Goal: Use online tool/utility: Utilize a website feature to perform a specific function

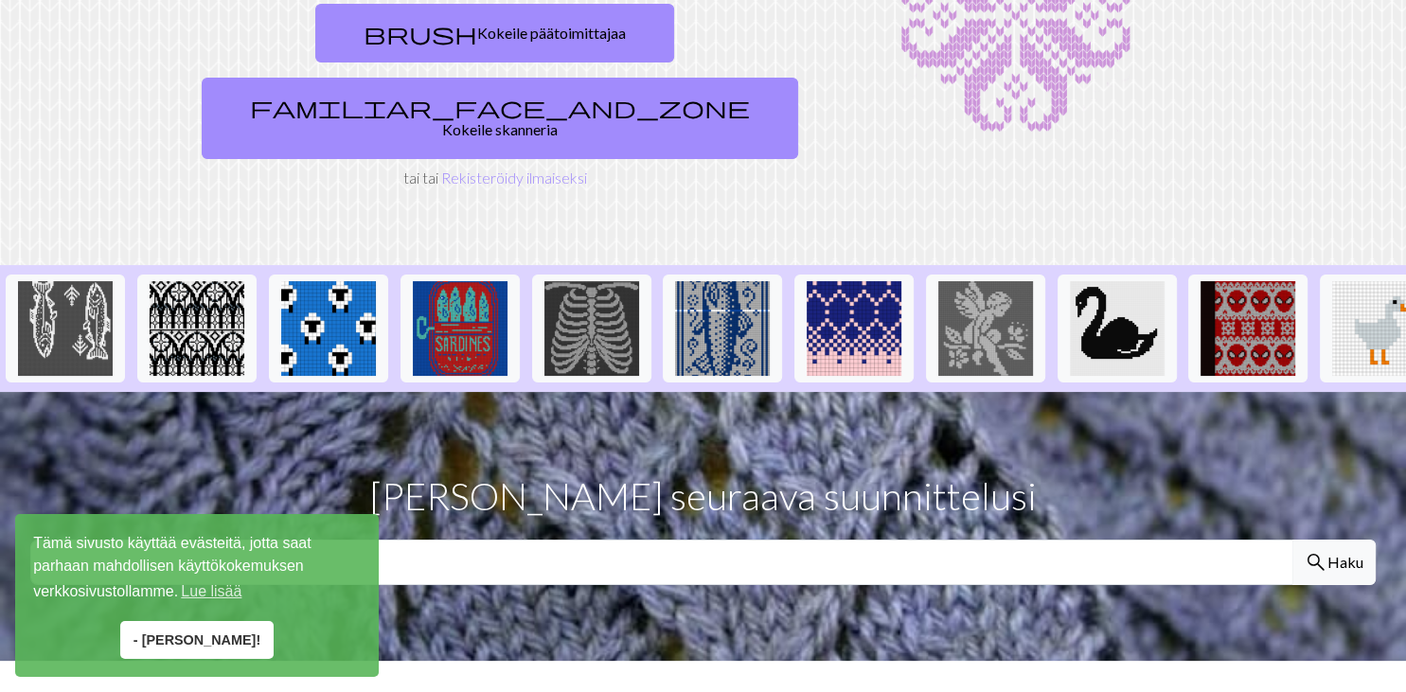
scroll to position [299, 0]
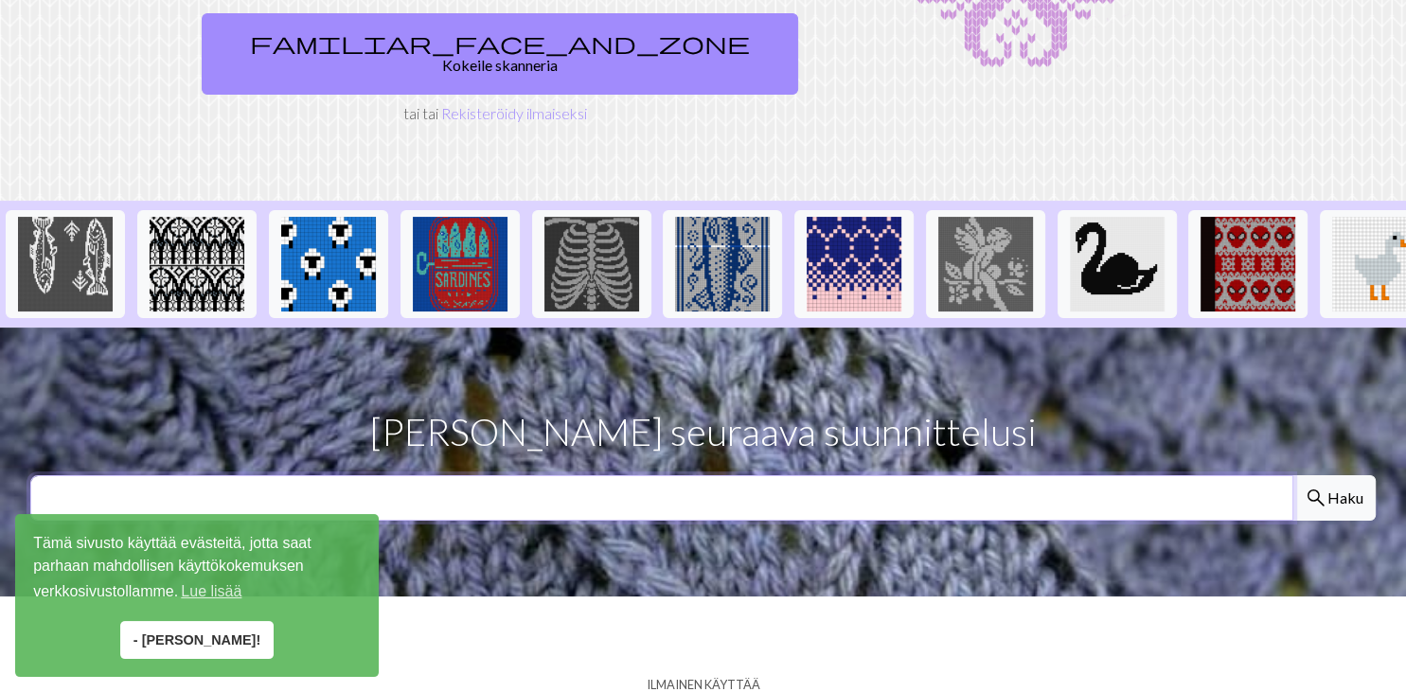
click at [608, 475] on input "text" at bounding box center [661, 497] width 1263 height 45
type input "palomies"
click at [1323, 485] on span "search" at bounding box center [1315, 498] width 23 height 27
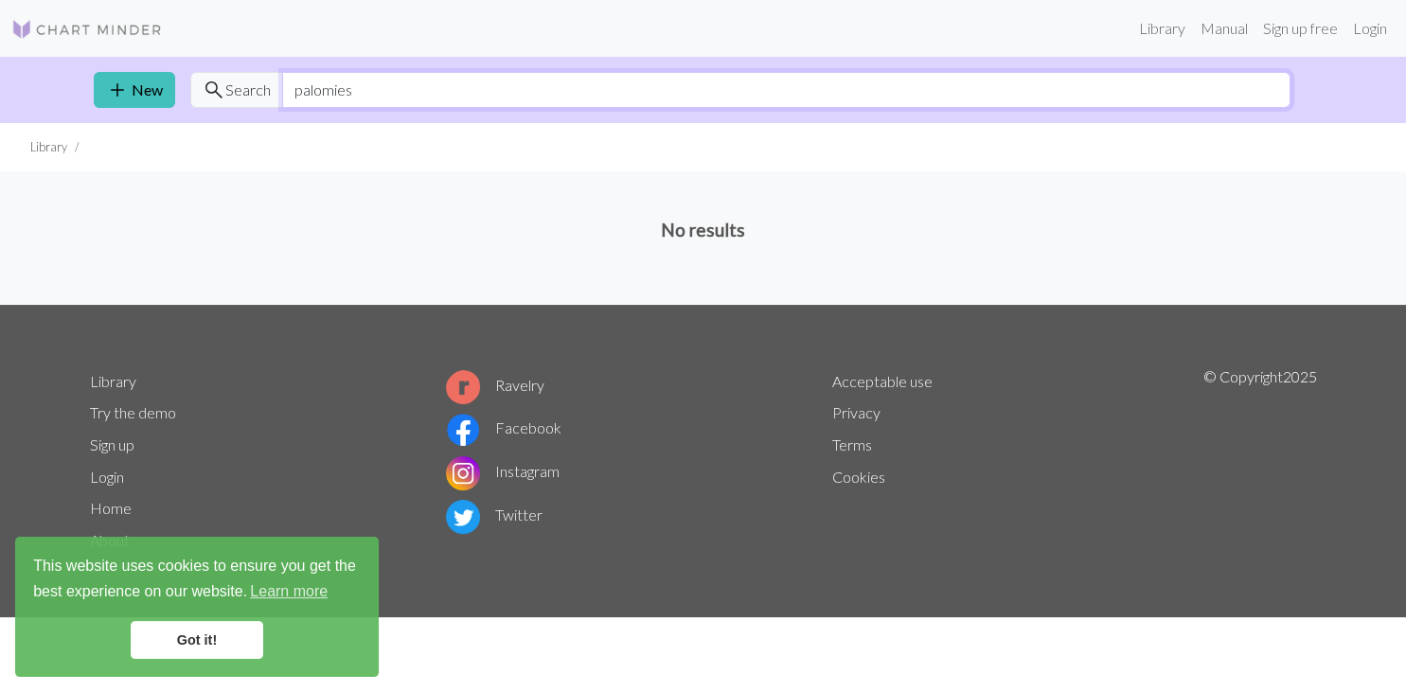
drag, startPoint x: 362, startPoint y: 93, endPoint x: 256, endPoint y: 100, distance: 106.3
click at [282, 100] on input "palomies" at bounding box center [786, 90] width 1008 height 36
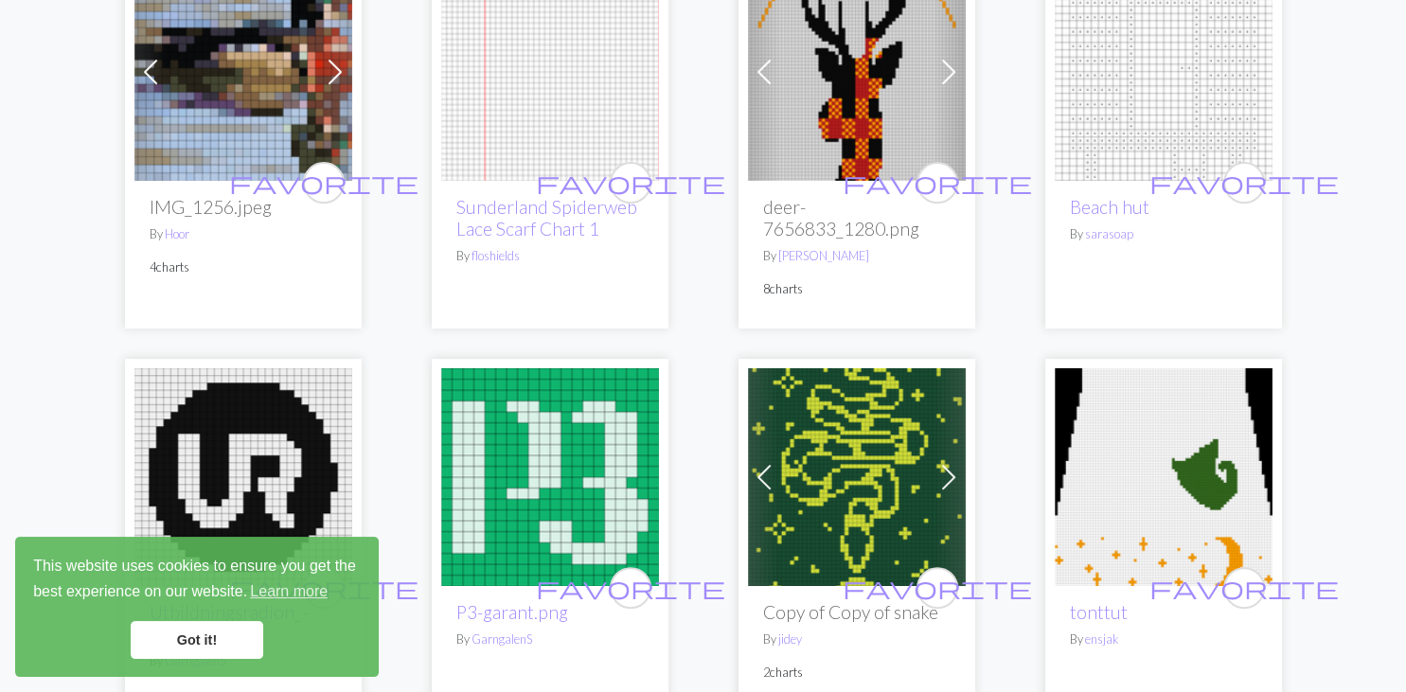
scroll to position [799, 0]
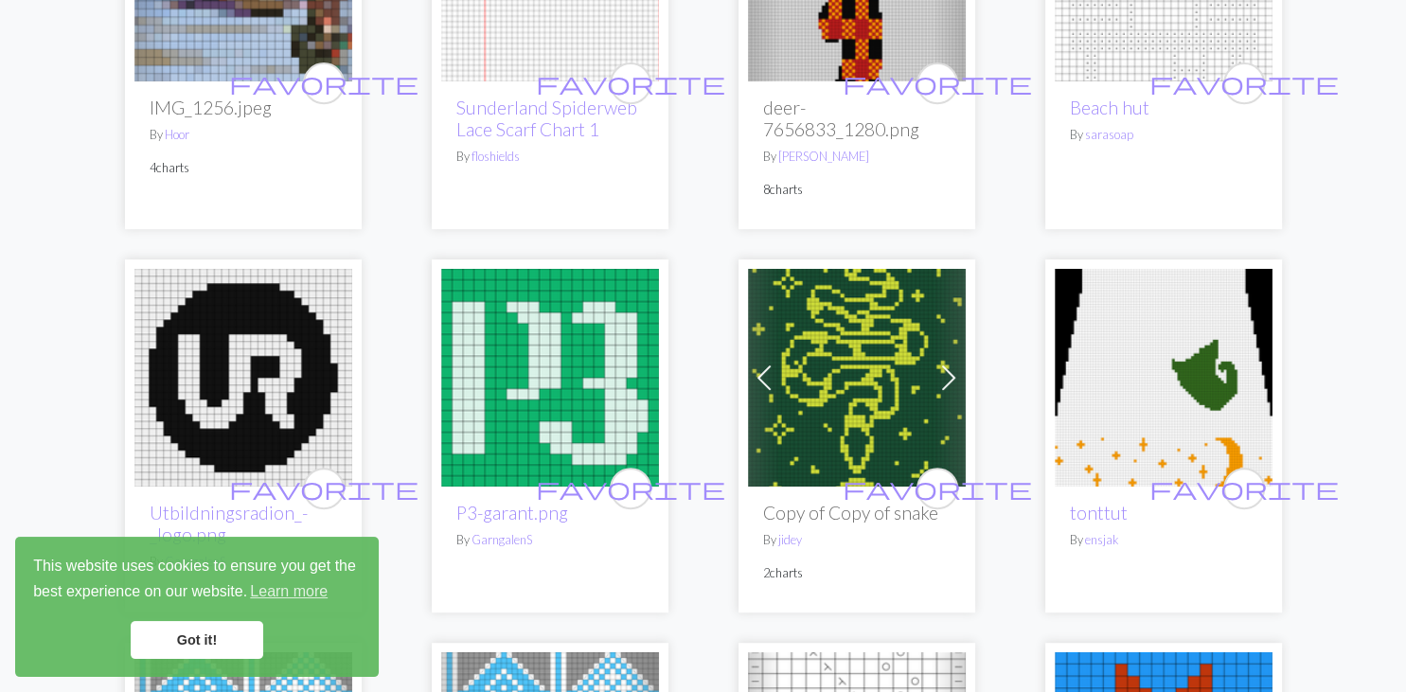
click at [827, 373] on img at bounding box center [857, 378] width 218 height 218
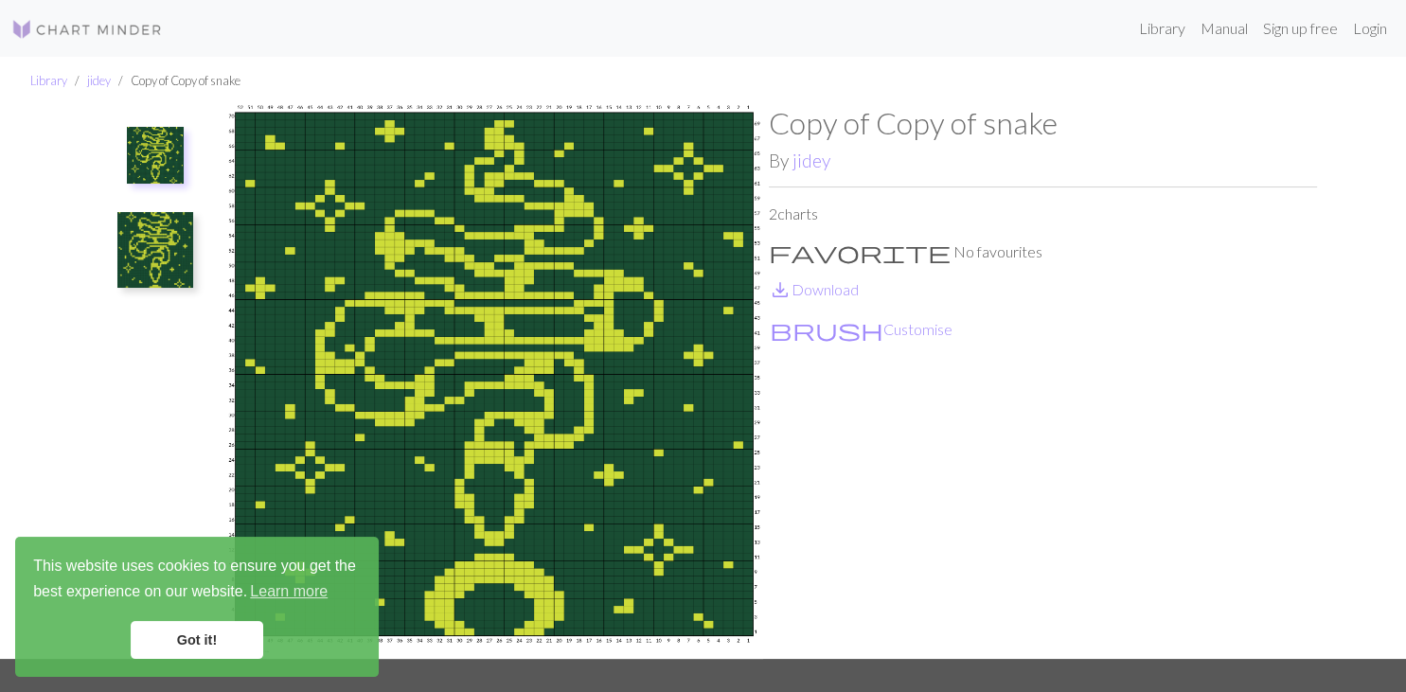
click at [172, 150] on img at bounding box center [155, 155] width 57 height 57
click at [161, 258] on img at bounding box center [155, 250] width 76 height 76
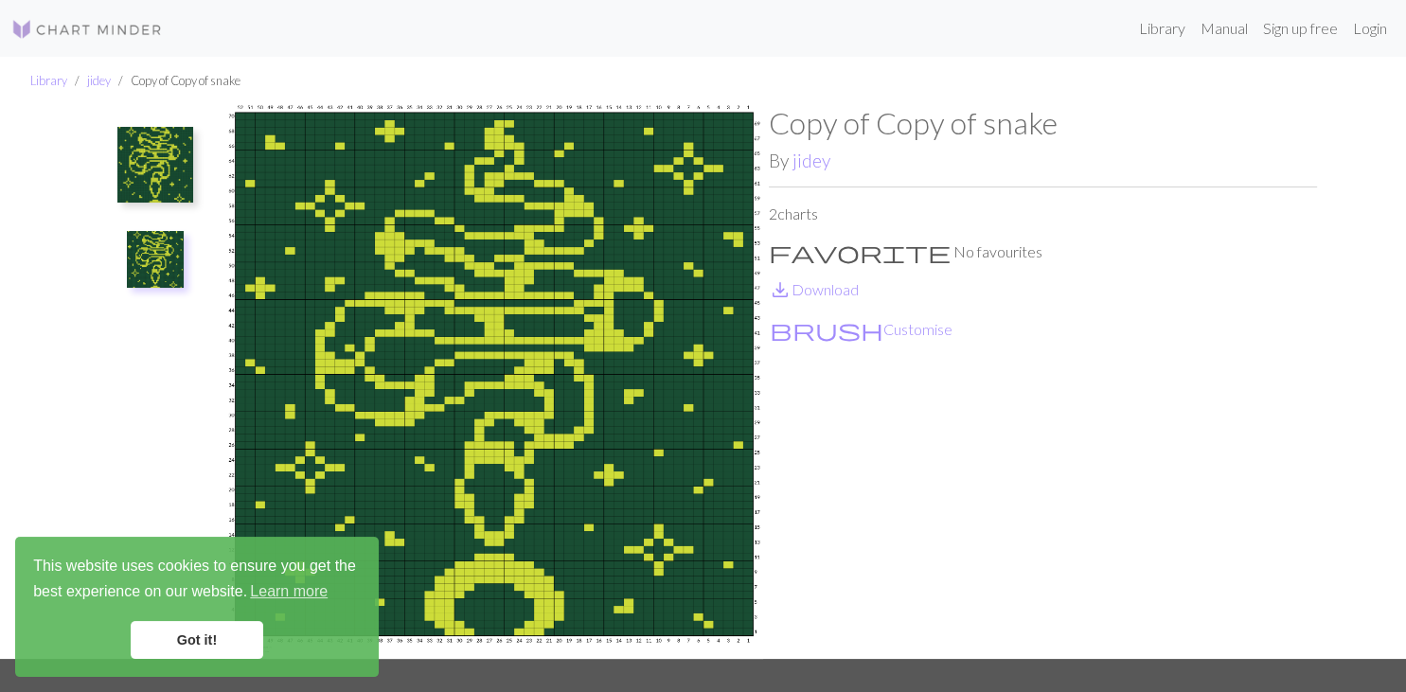
click at [148, 145] on img at bounding box center [155, 165] width 76 height 76
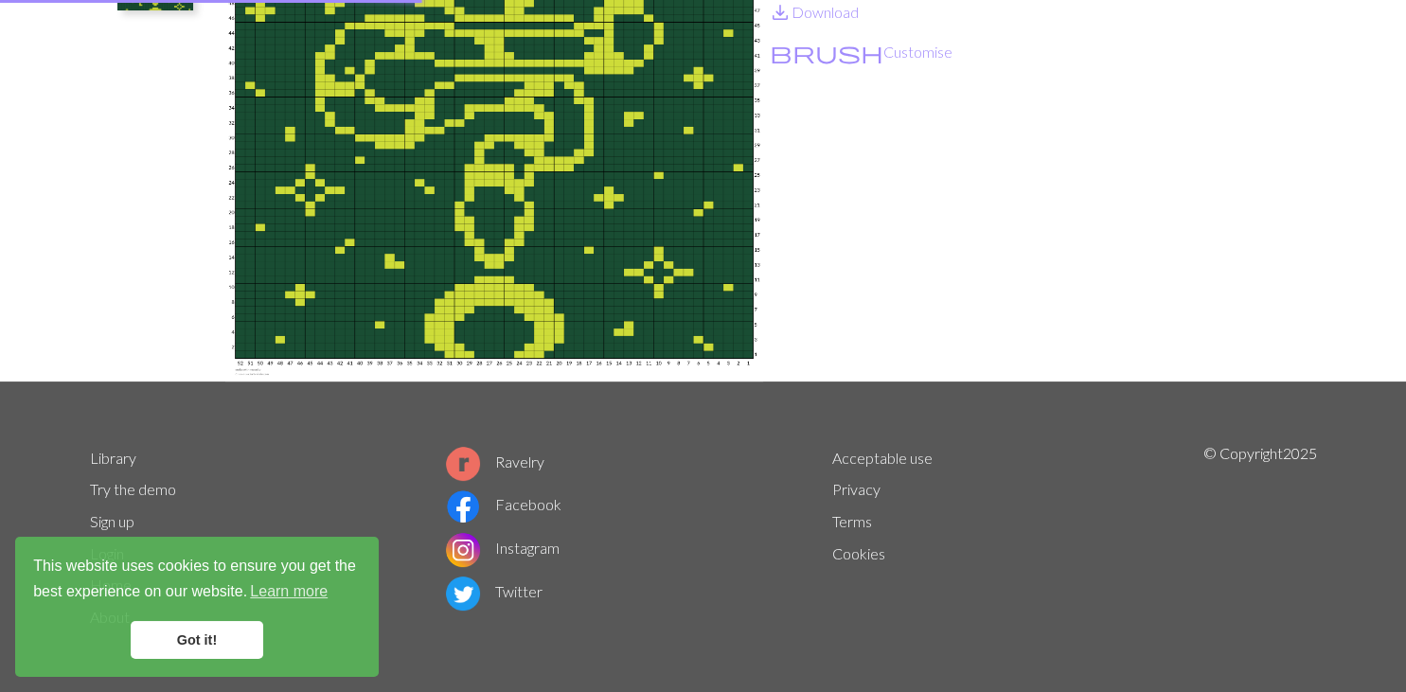
scroll to position [278, 0]
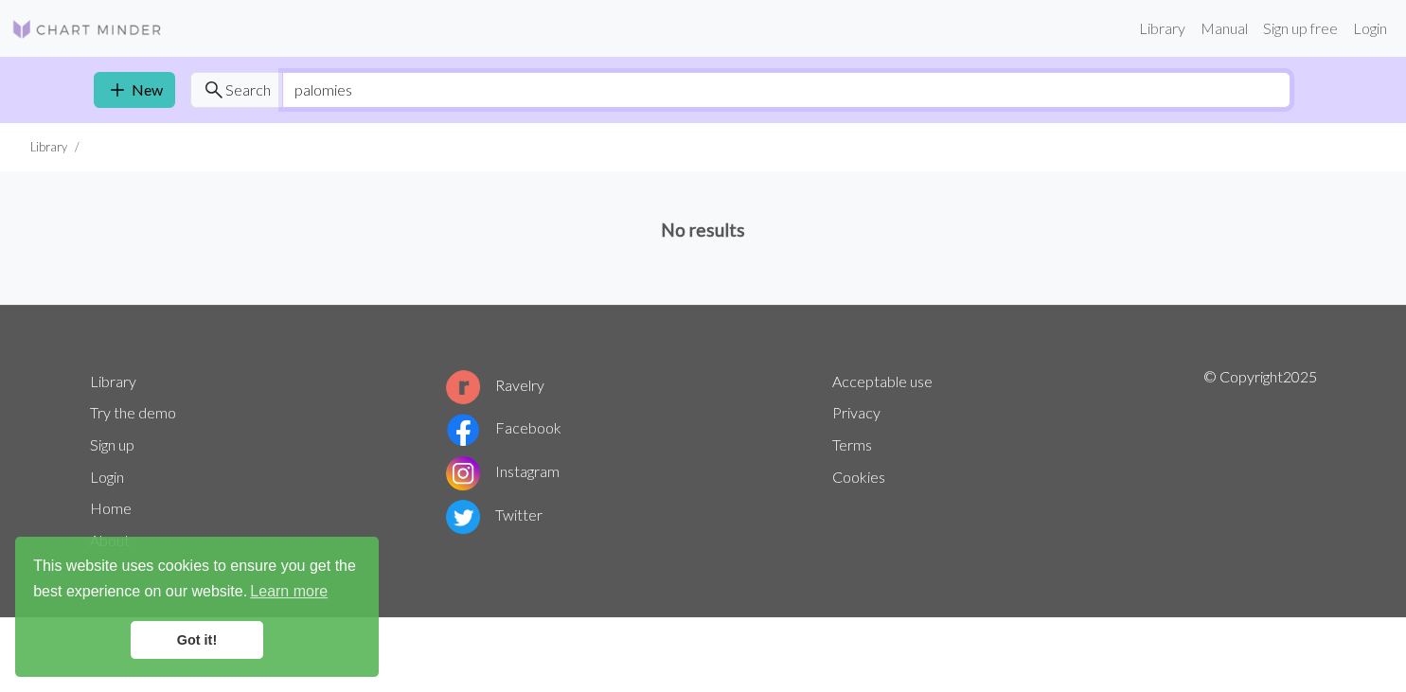
drag, startPoint x: 319, startPoint y: 97, endPoint x: 271, endPoint y: 89, distance: 48.9
click at [282, 89] on input "palomies" at bounding box center [786, 90] width 1008 height 36
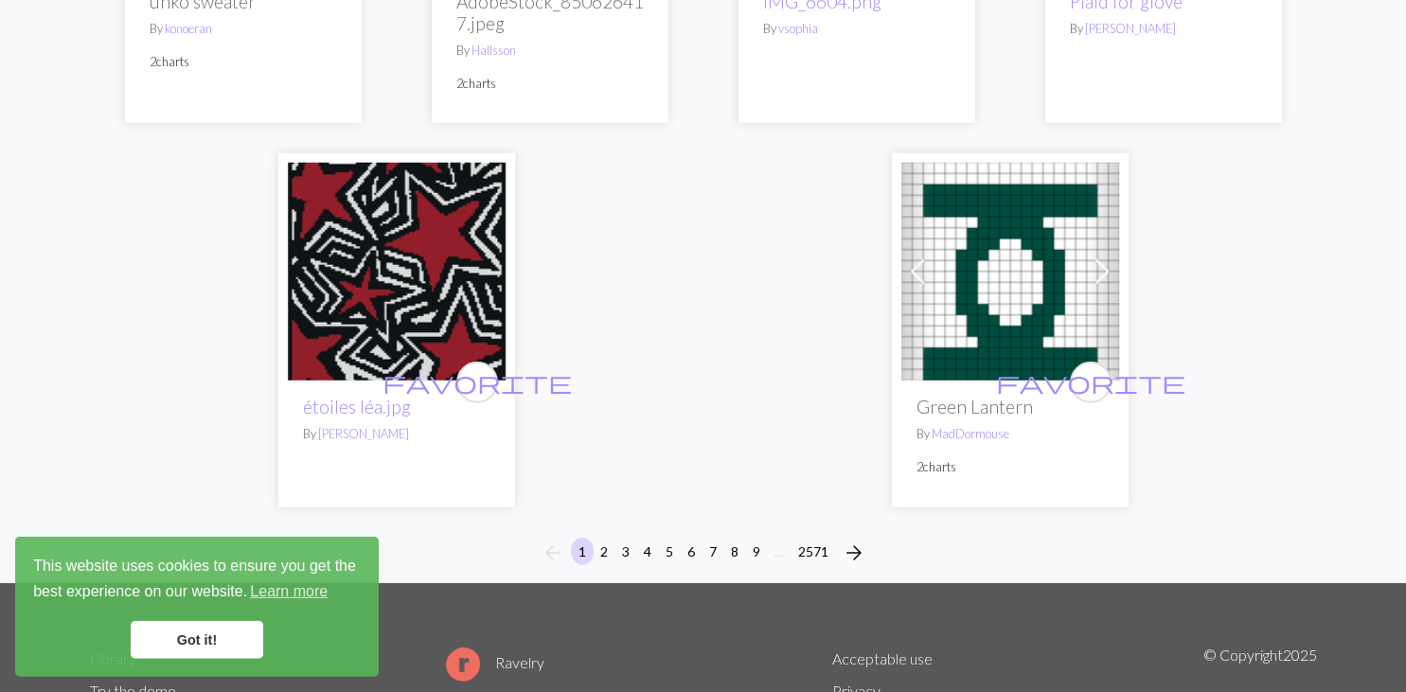
scroll to position [4997, 0]
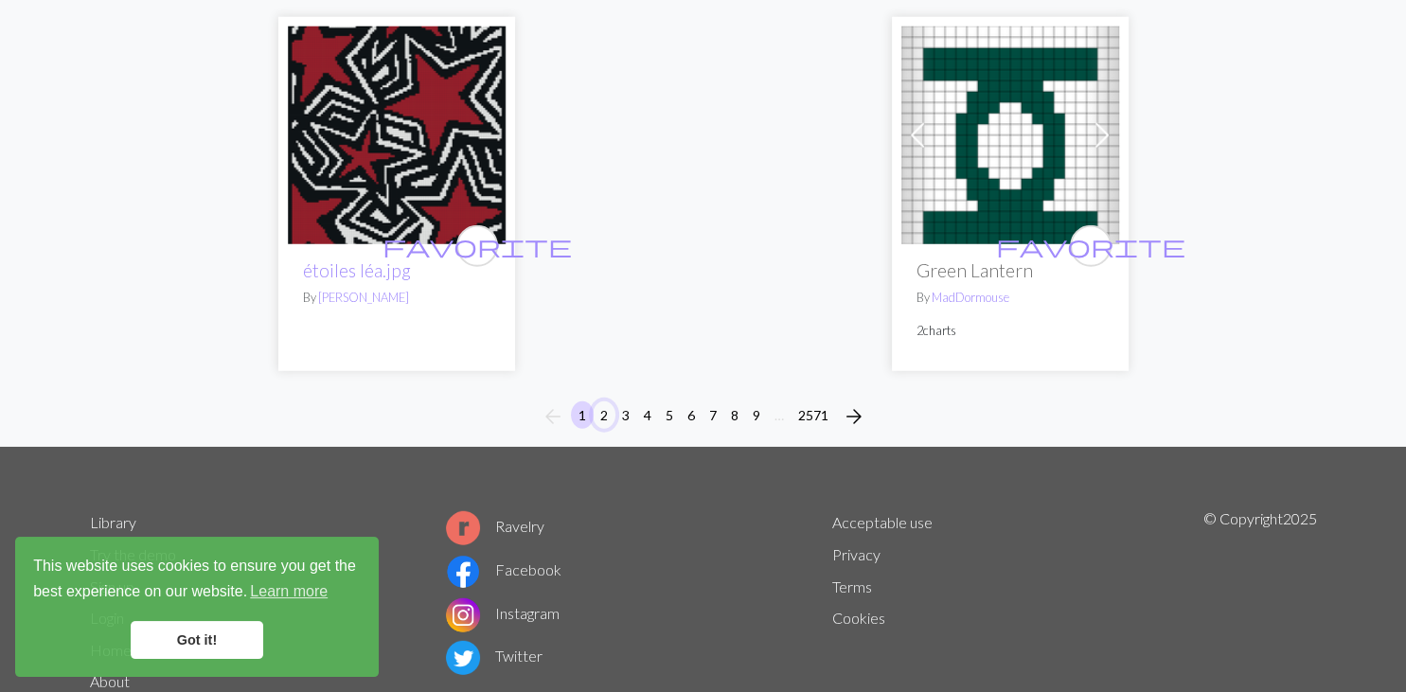
click at [599, 415] on button "2" at bounding box center [604, 414] width 23 height 27
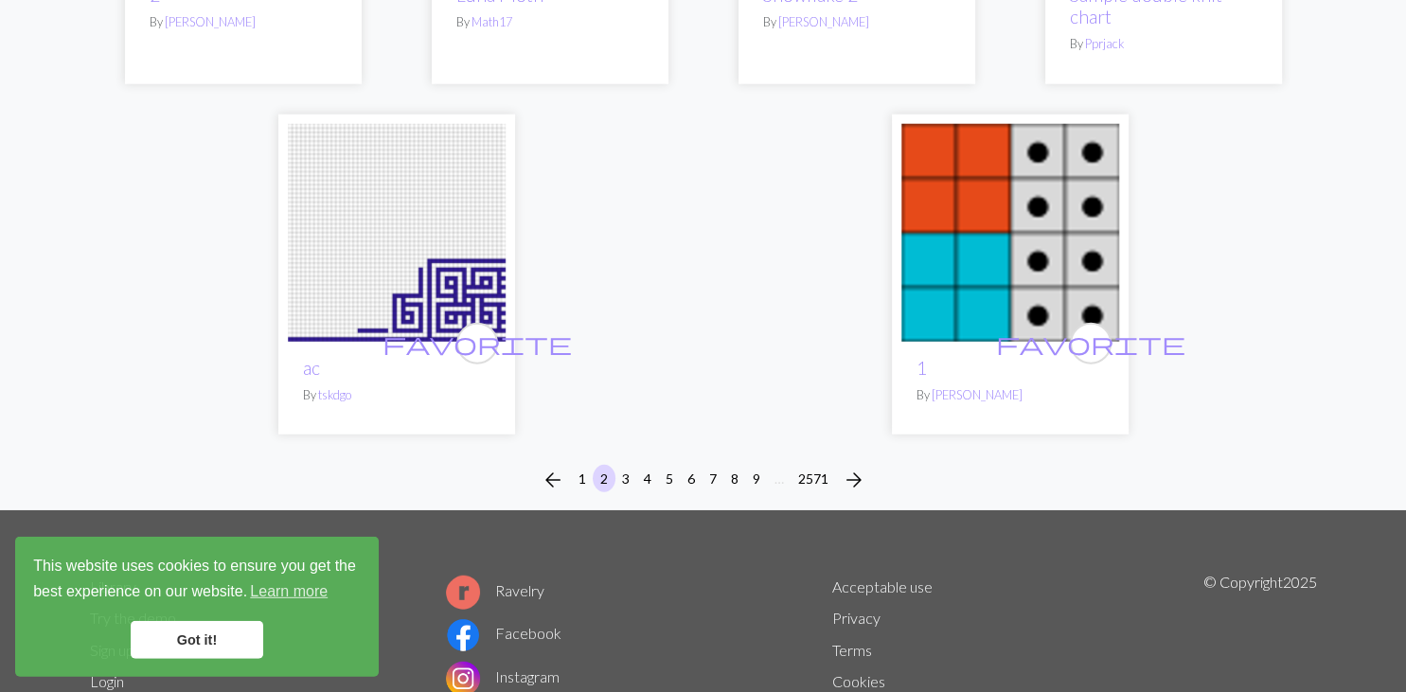
scroll to position [4797, 0]
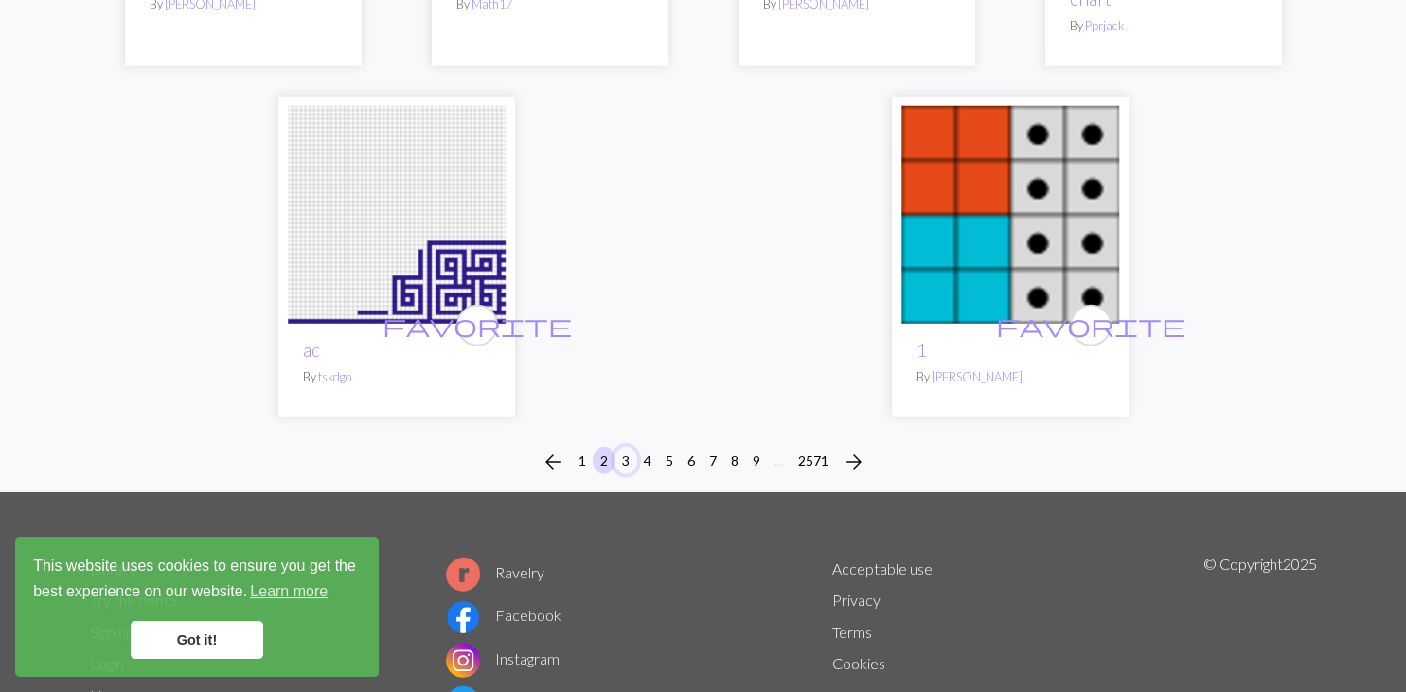
click at [620, 474] on button "3" at bounding box center [625, 460] width 23 height 27
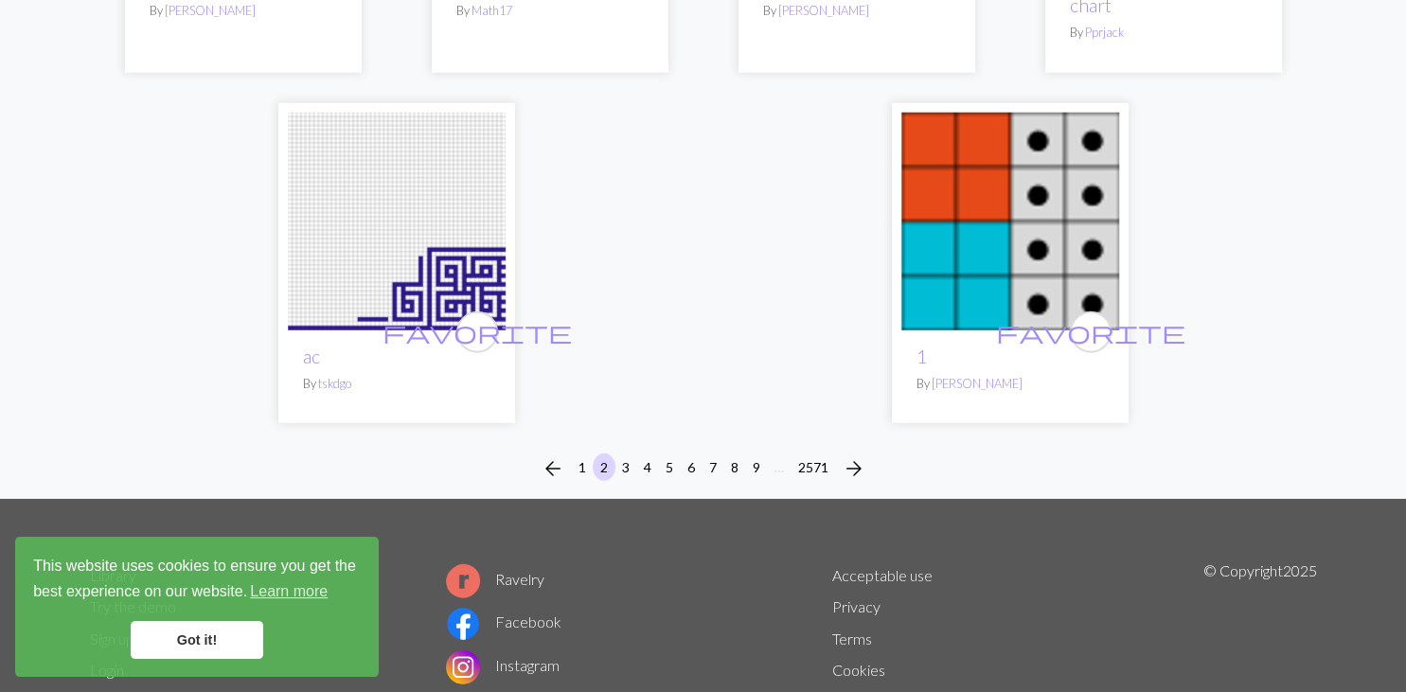
scroll to position [4797, 0]
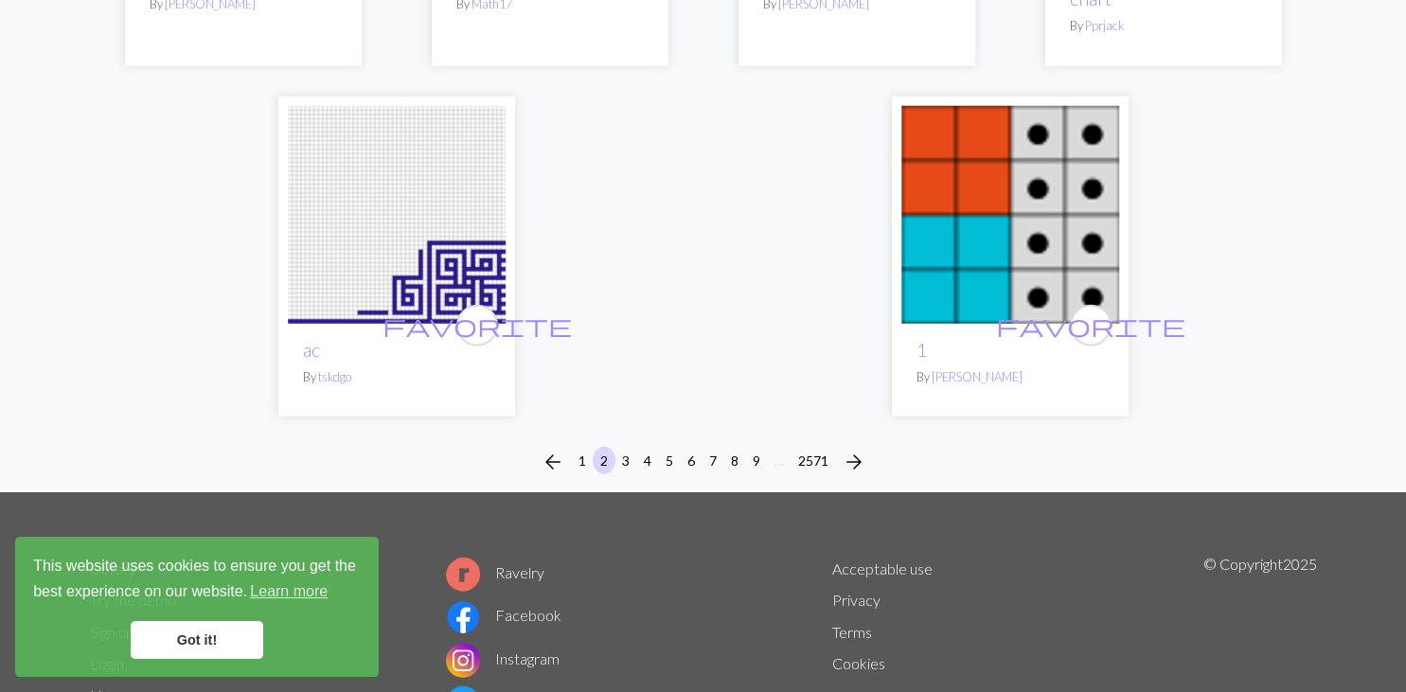
click at [440, 282] on img at bounding box center [397, 215] width 218 height 218
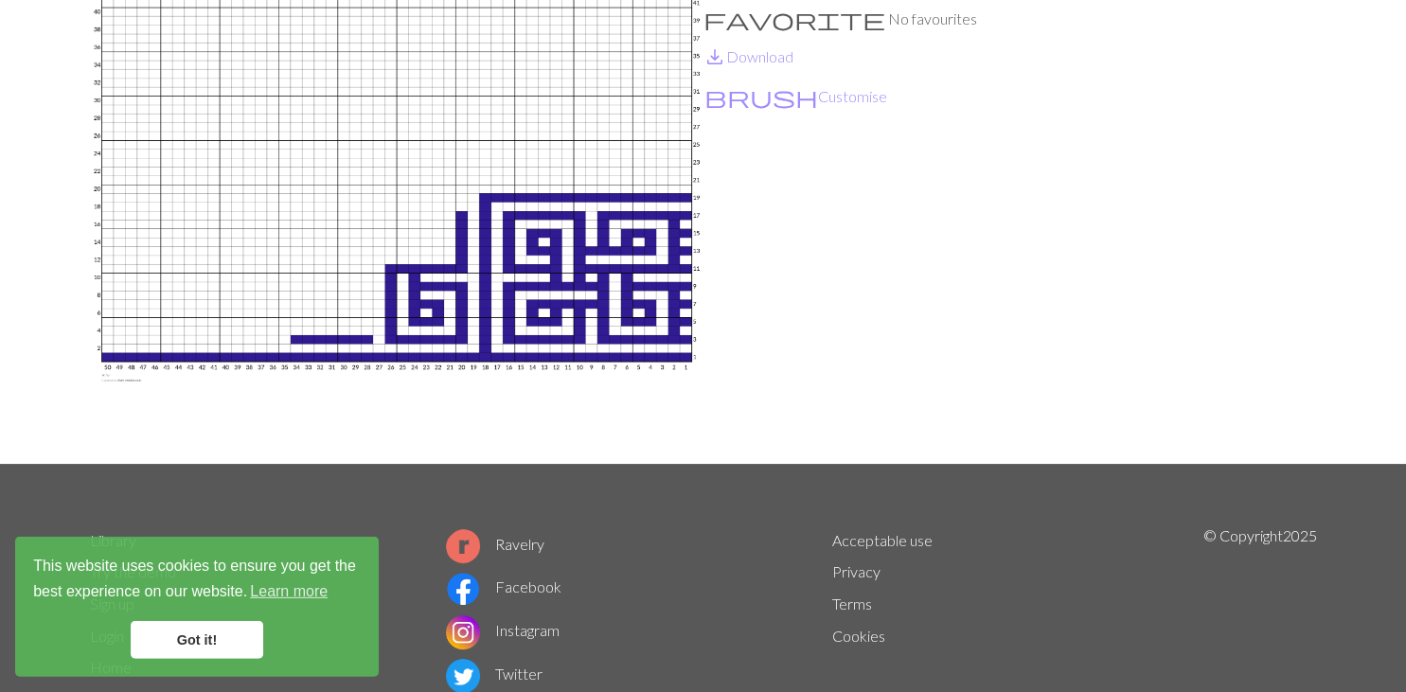
scroll to position [200, 0]
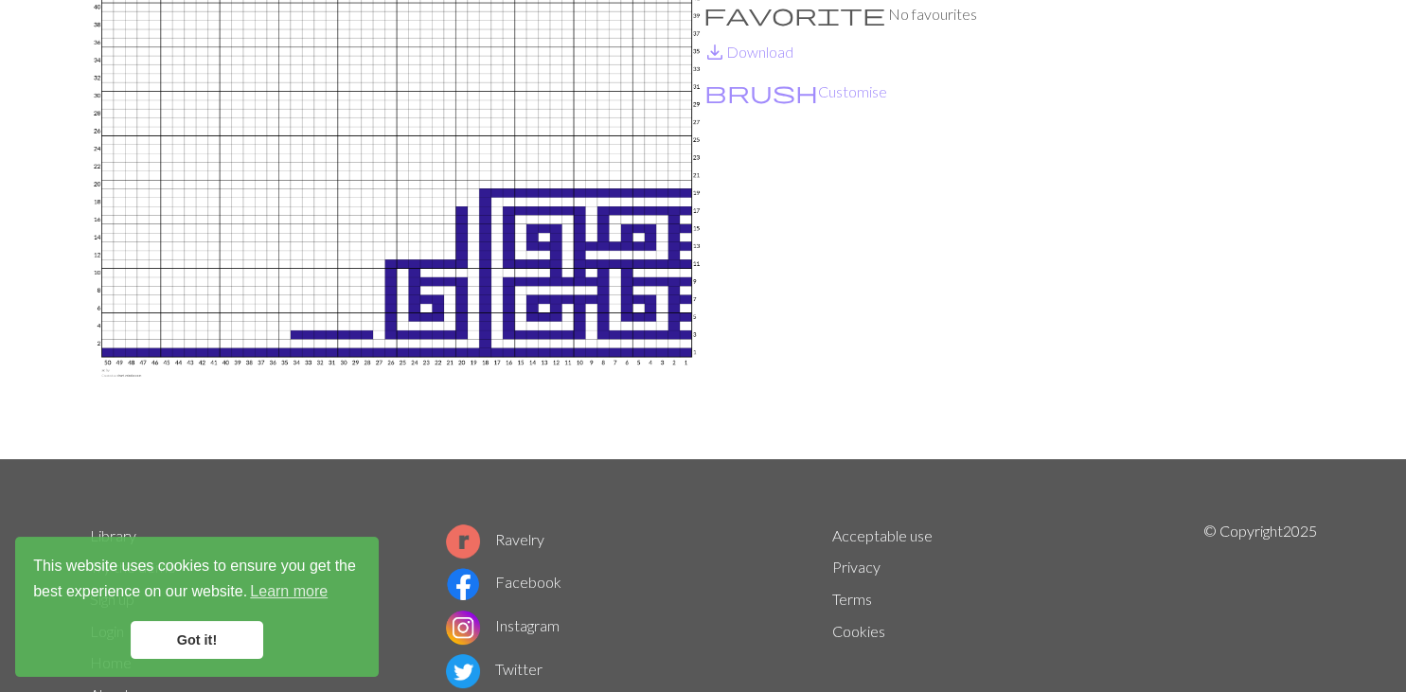
click at [1375, 438] on div "Library tskdgo ac ac By tskdgo favorite No favourites save_alt Download brush C…" at bounding box center [703, 158] width 1406 height 602
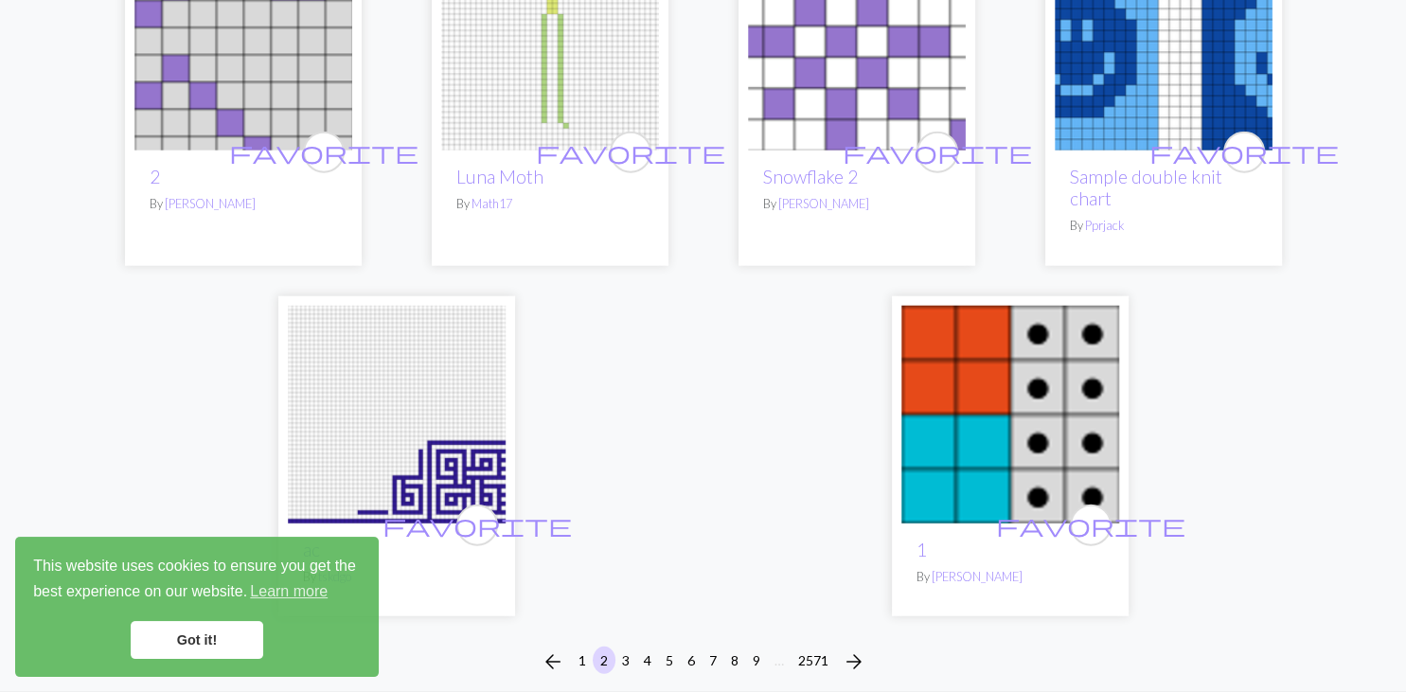
scroll to position [4929, 0]
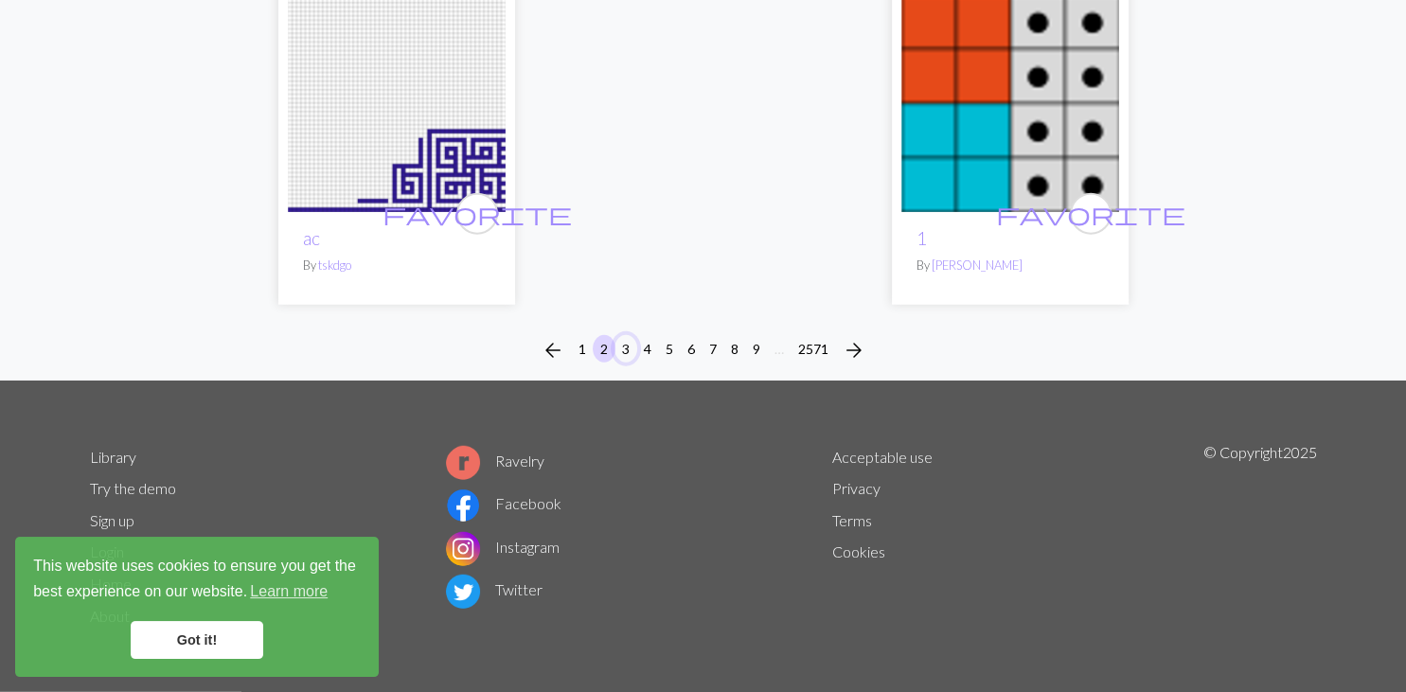
click at [623, 345] on button "3" at bounding box center [625, 348] width 23 height 27
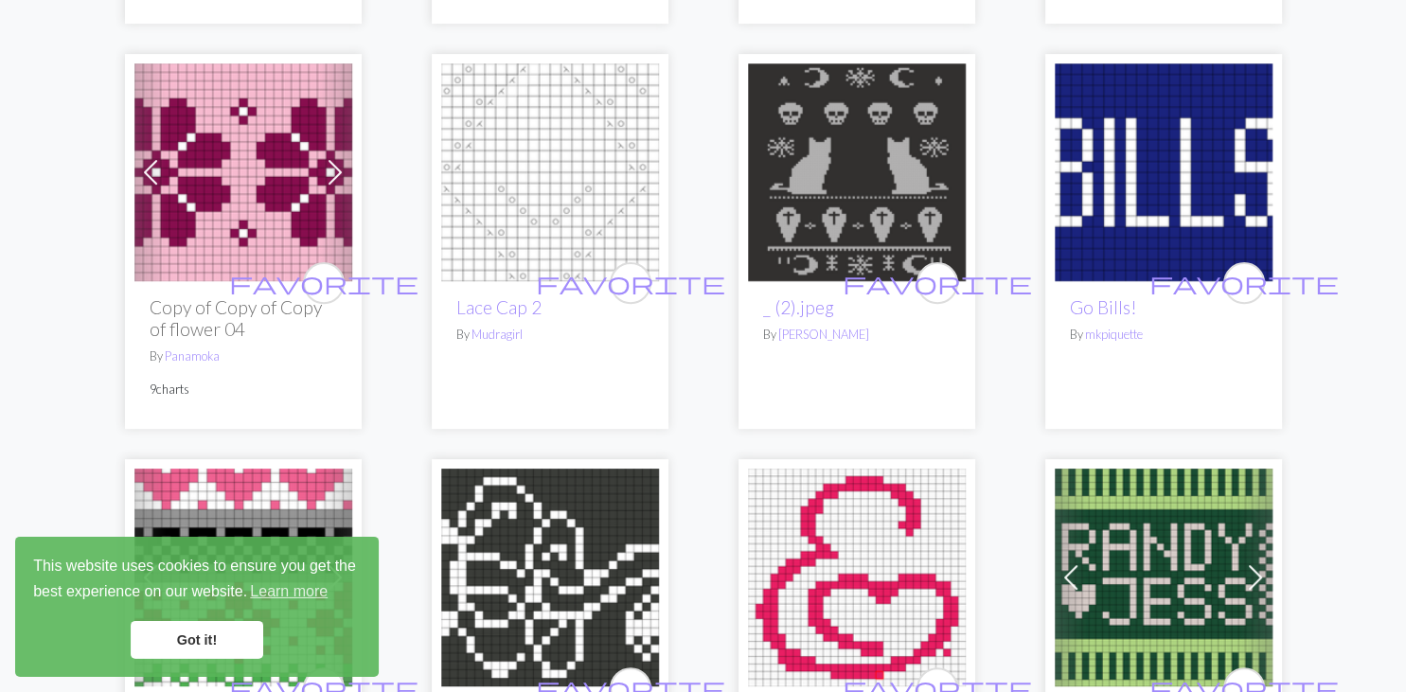
scroll to position [599, 0]
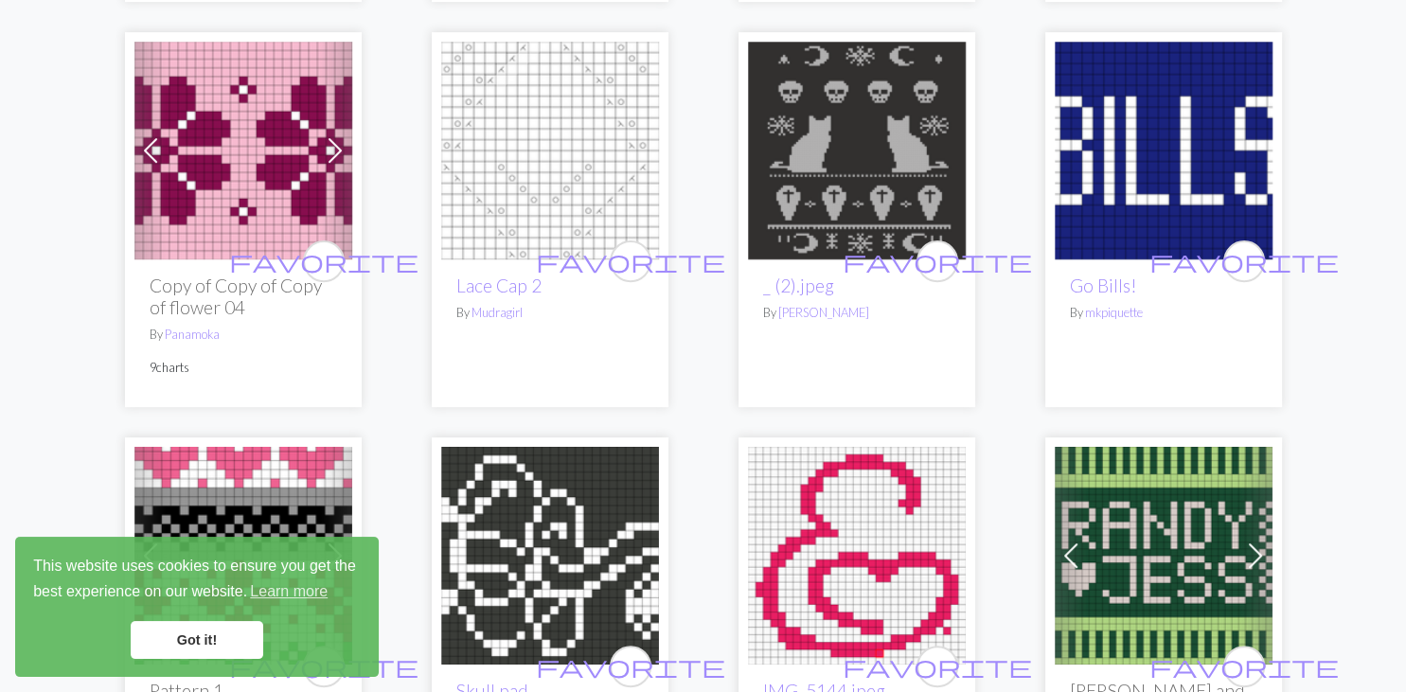
click at [789, 221] on img at bounding box center [857, 151] width 218 height 218
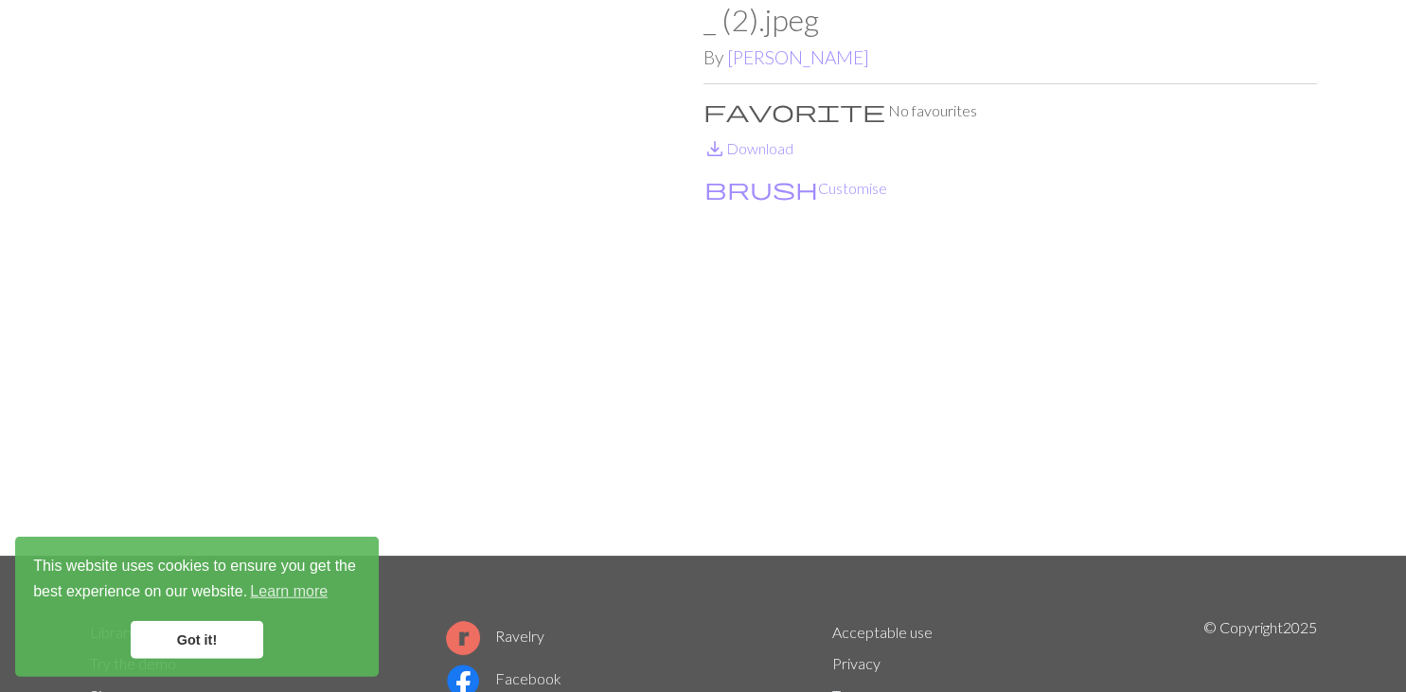
scroll to position [99, 0]
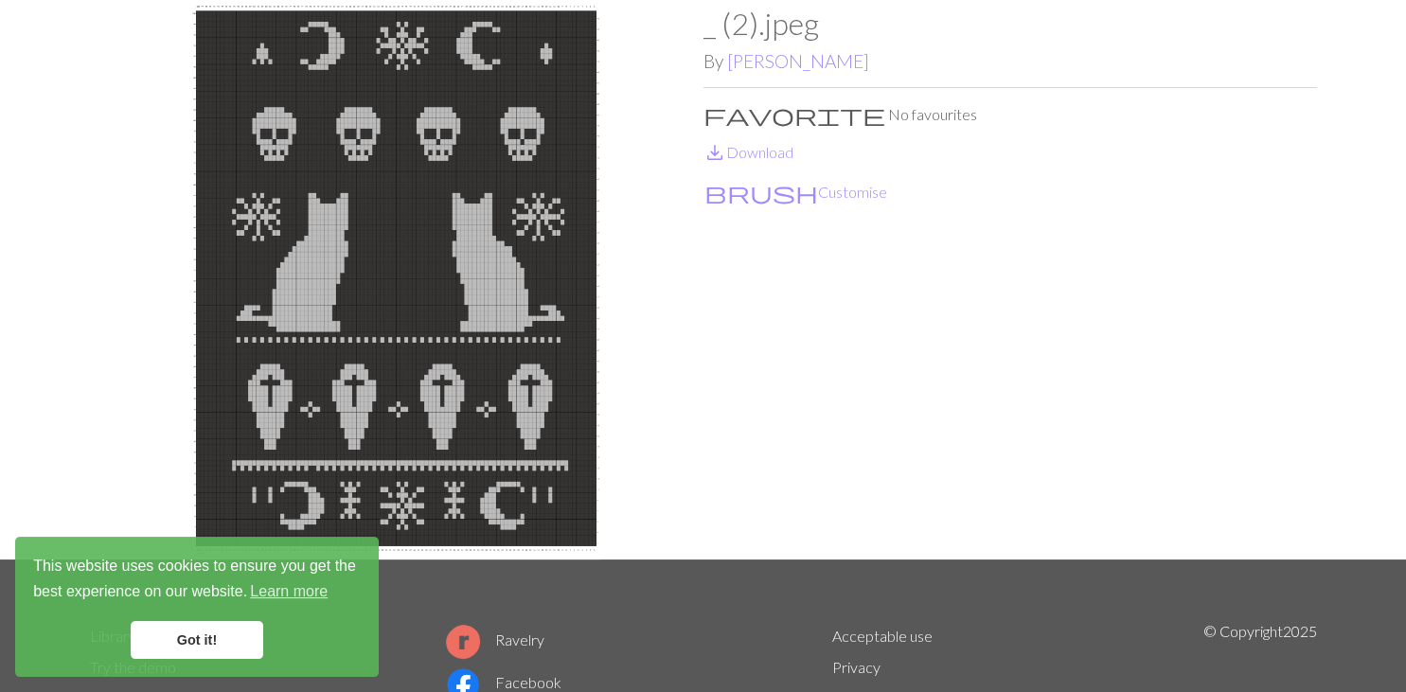
click at [202, 647] on link "Got it!" at bounding box center [197, 640] width 133 height 38
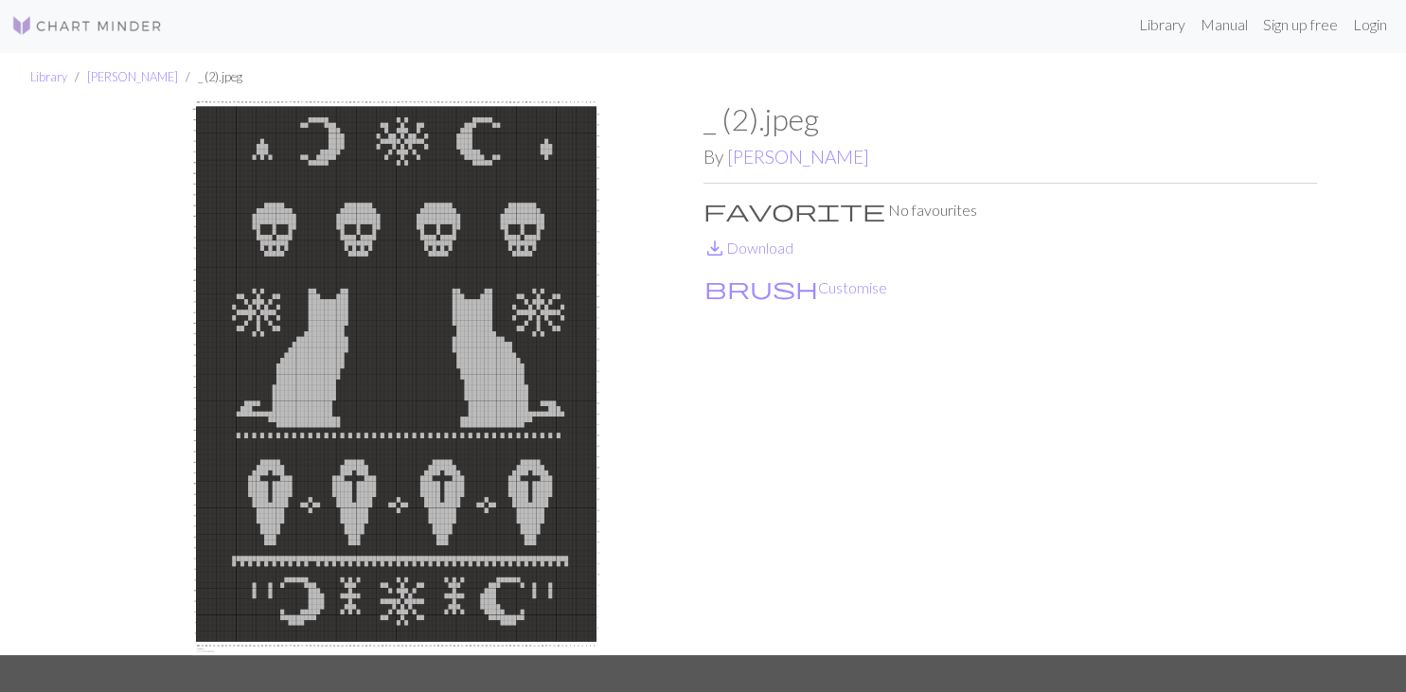
scroll to position [0, 0]
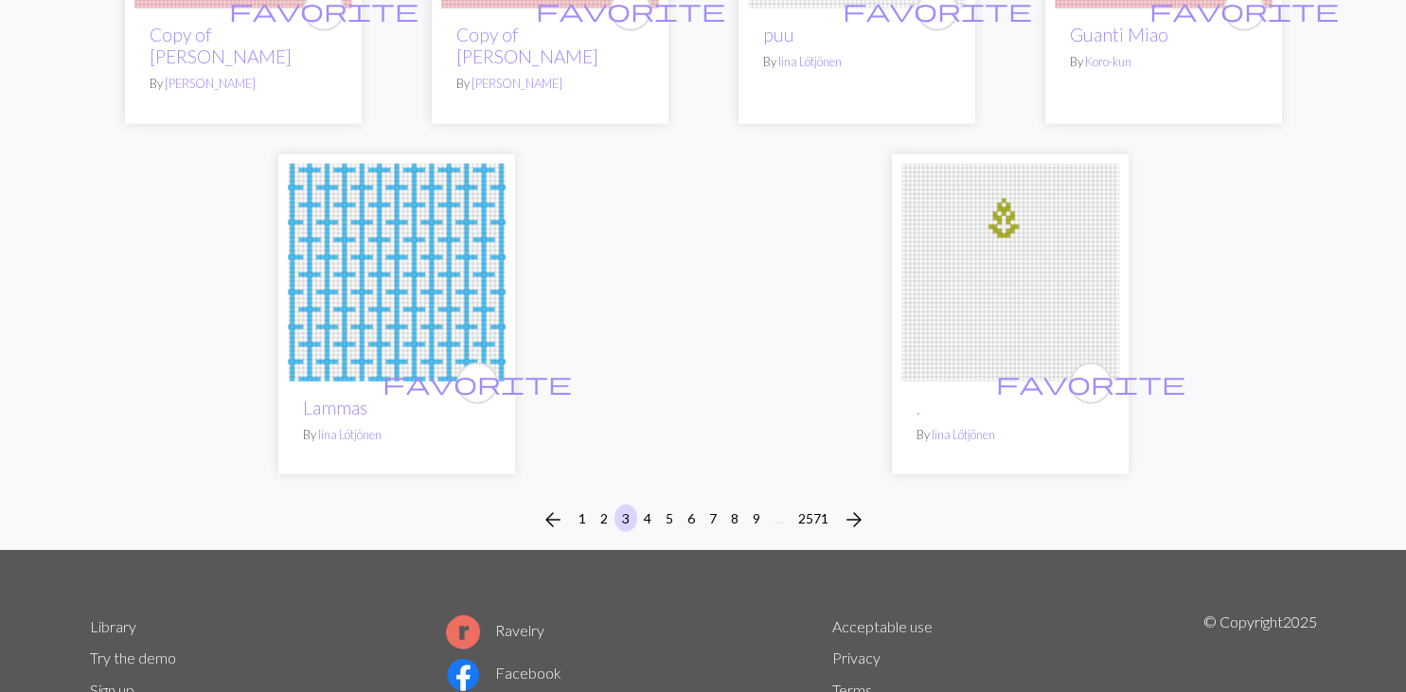
scroll to position [4797, 0]
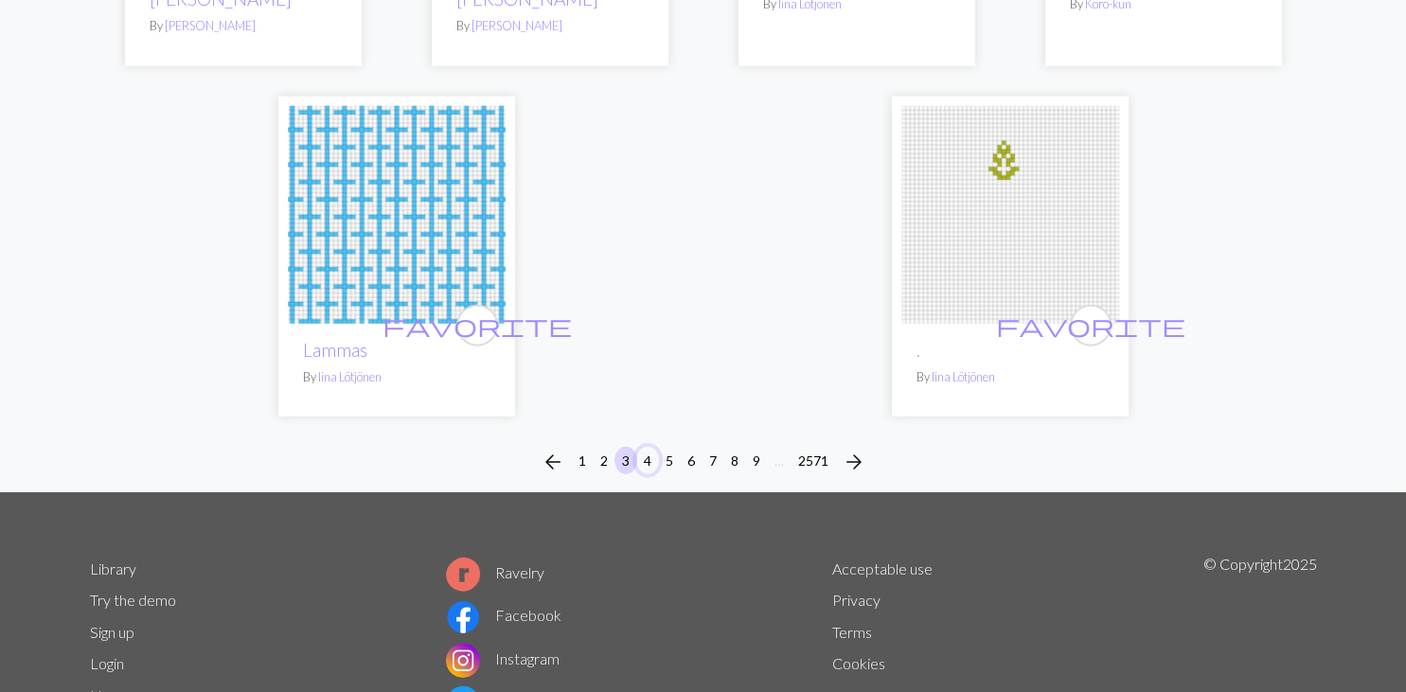
click at [642, 447] on button "4" at bounding box center [647, 460] width 23 height 27
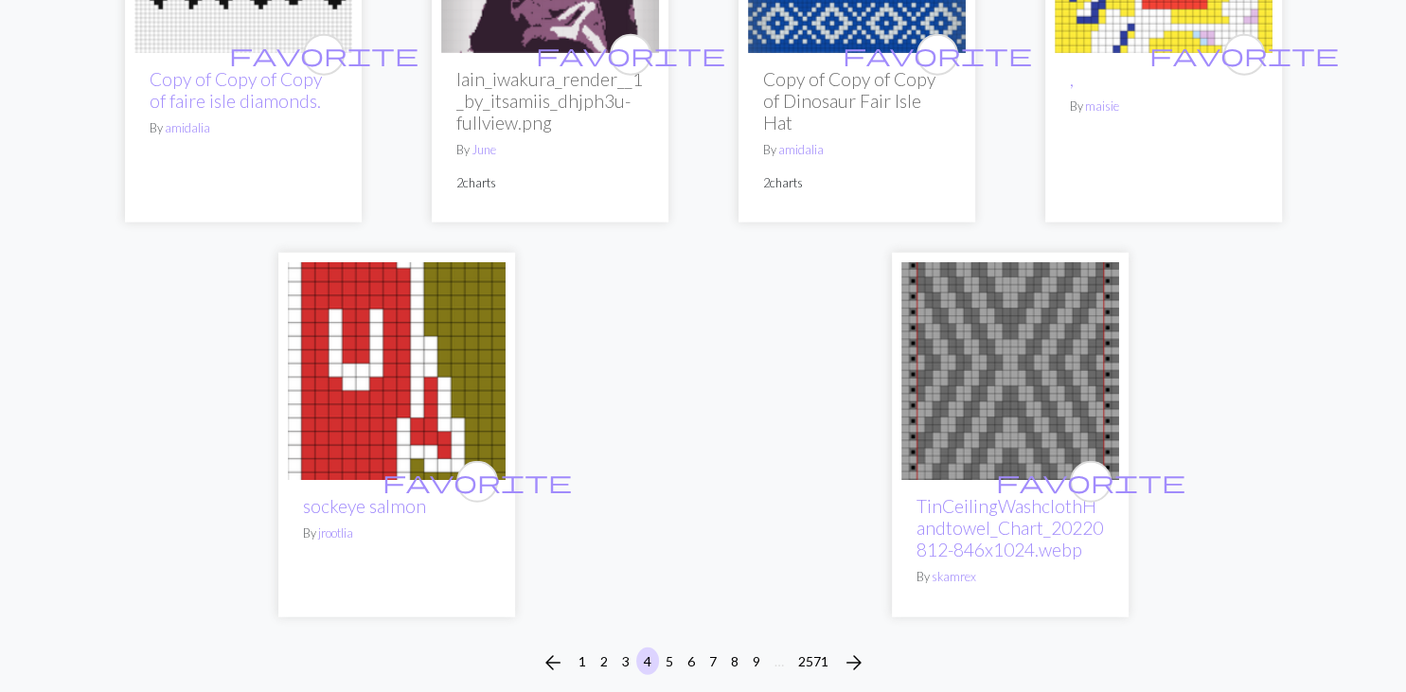
scroll to position [4697, 0]
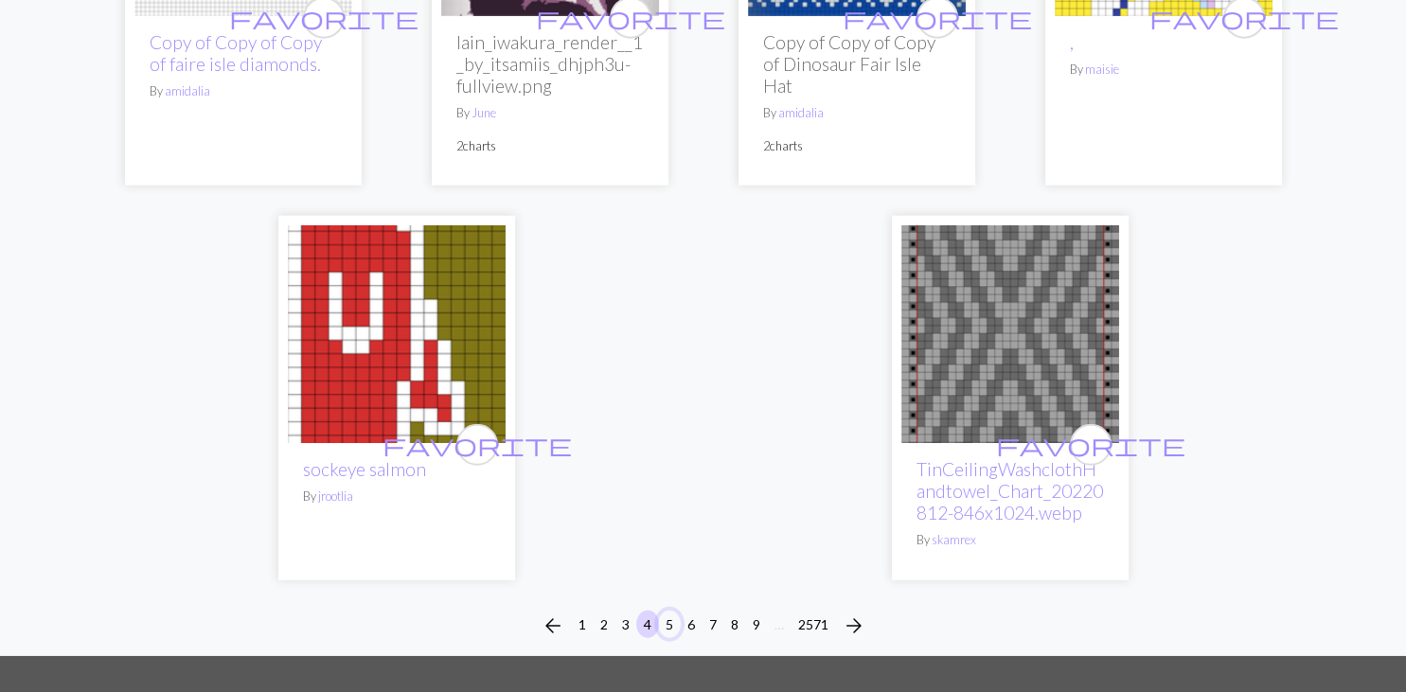
click at [675, 610] on button "5" at bounding box center [669, 623] width 23 height 27
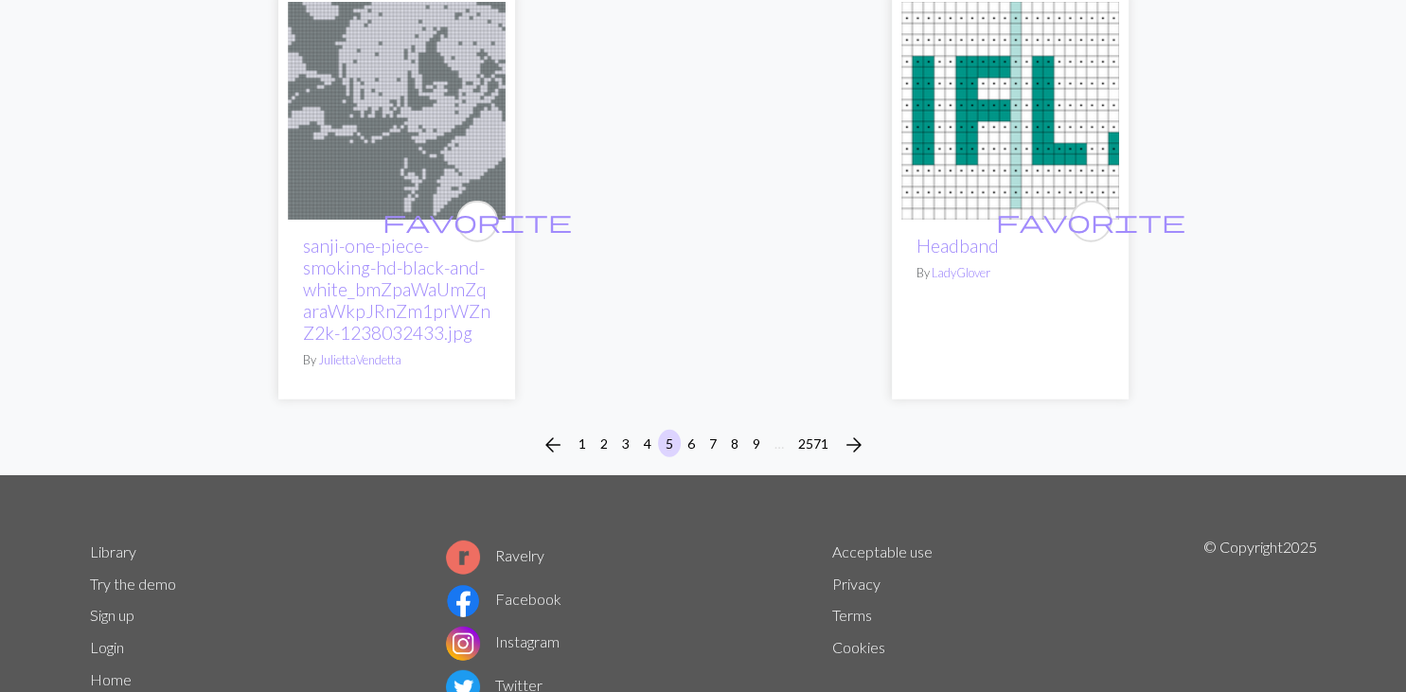
scroll to position [5097, 0]
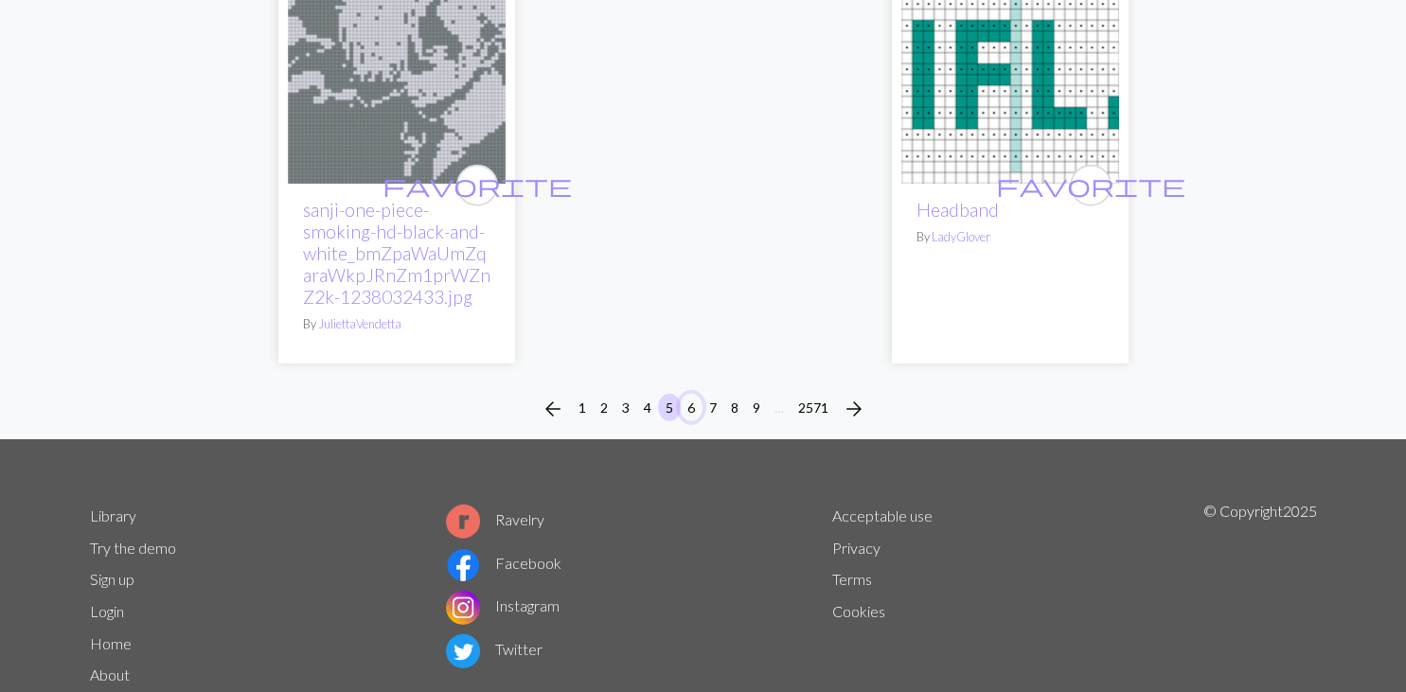
click at [689, 394] on button "6" at bounding box center [691, 407] width 23 height 27
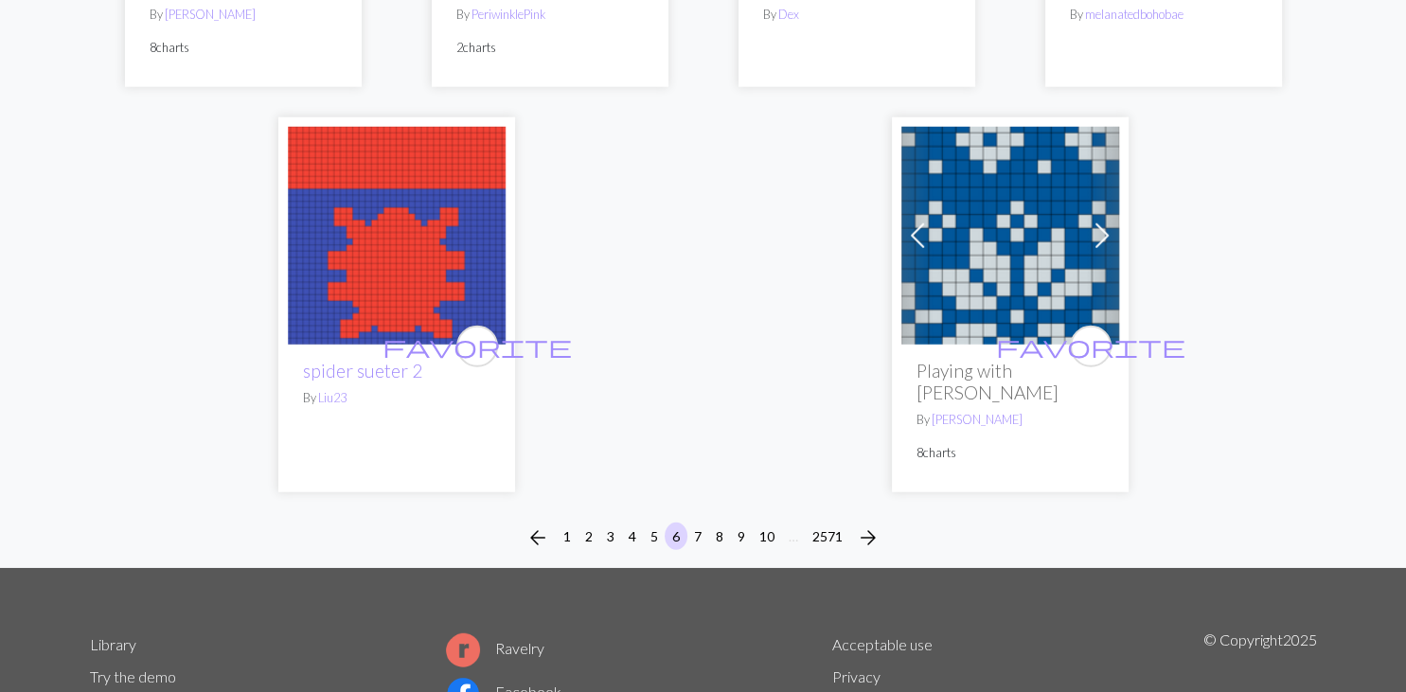
scroll to position [4897, 0]
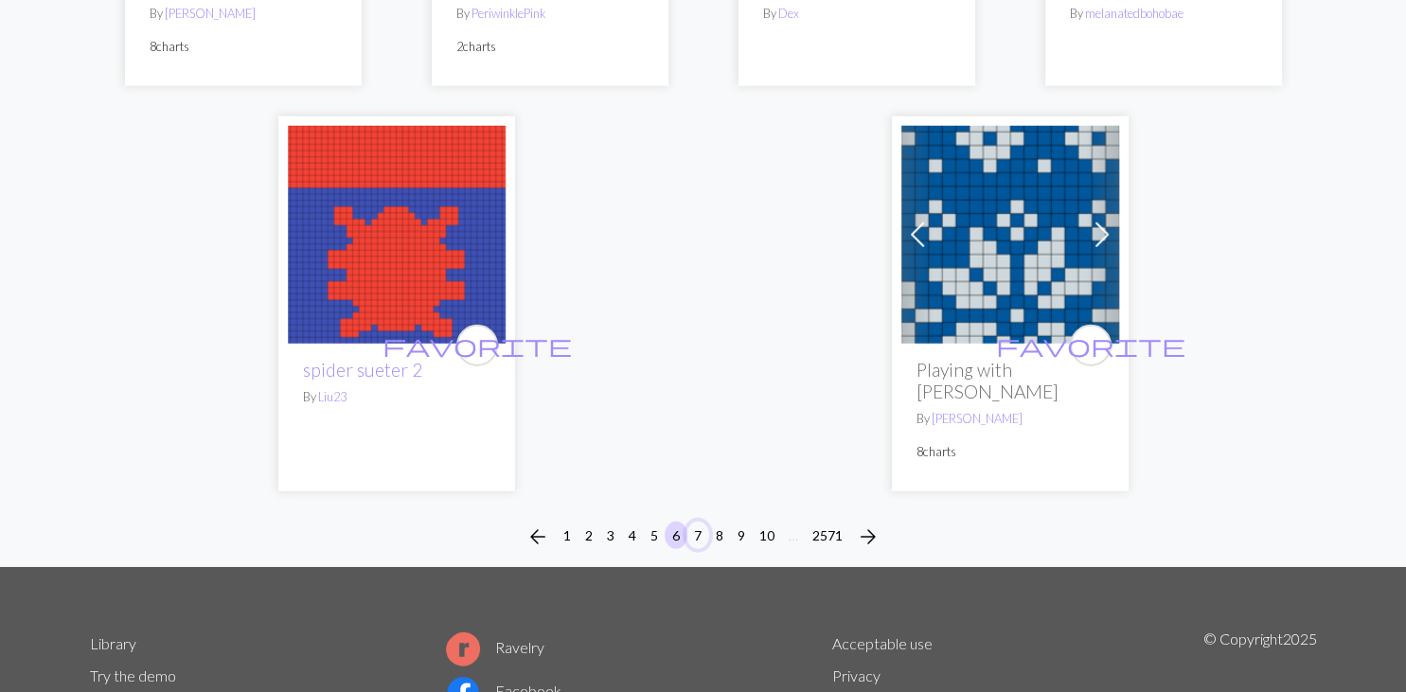
click at [701, 522] on button "7" at bounding box center [697, 535] width 23 height 27
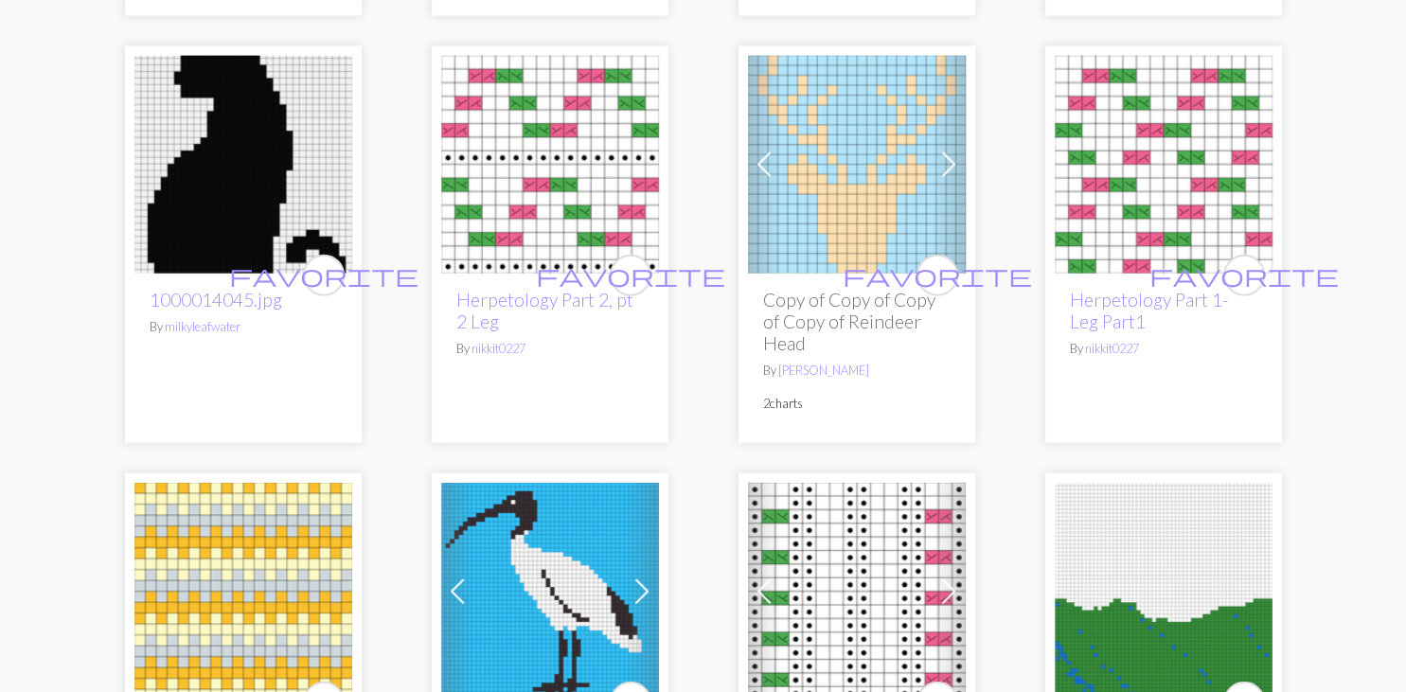
scroll to position [4198, 0]
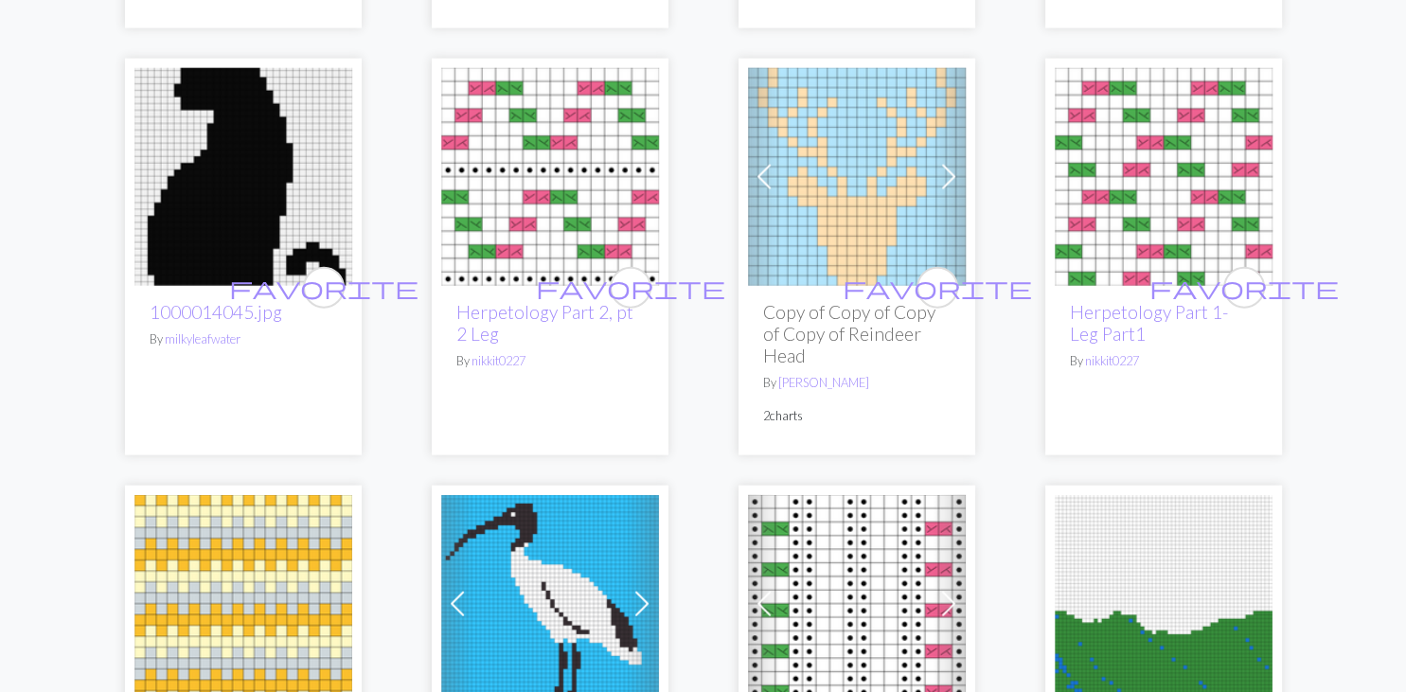
click at [292, 203] on img at bounding box center [243, 177] width 218 height 218
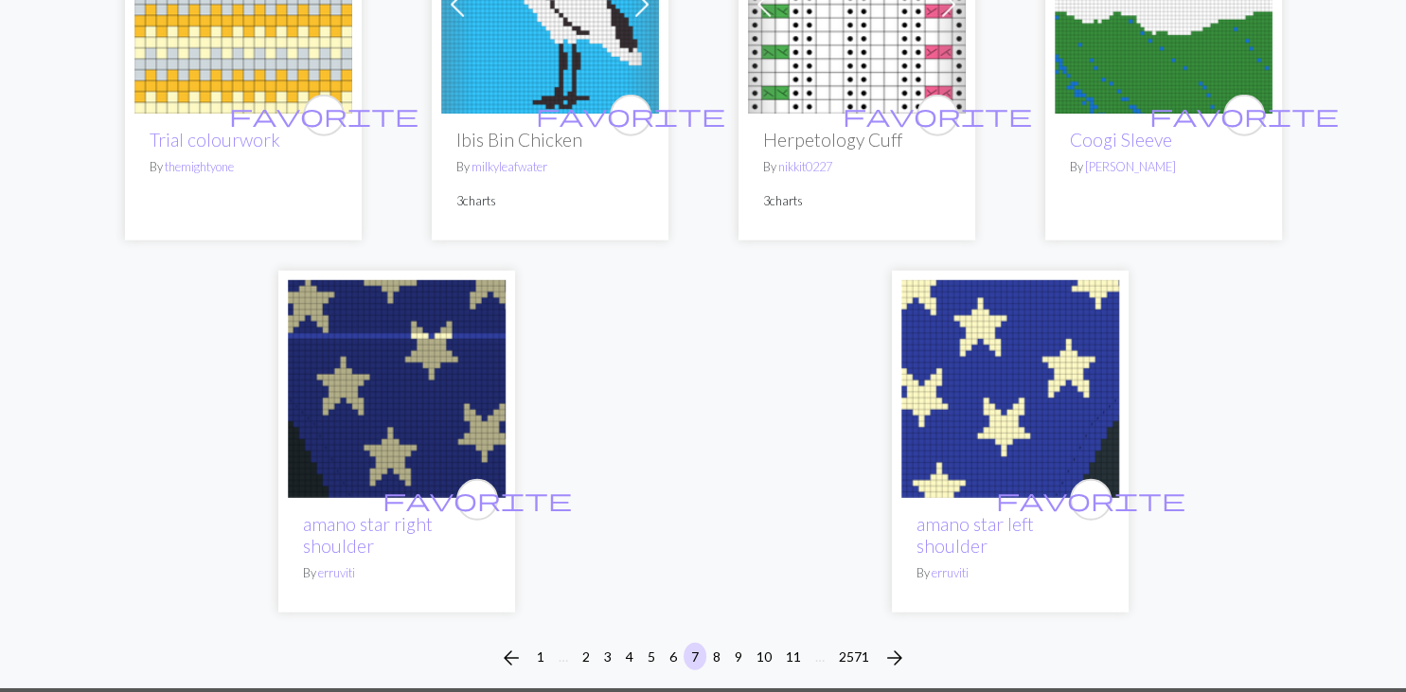
scroll to position [5097, 0]
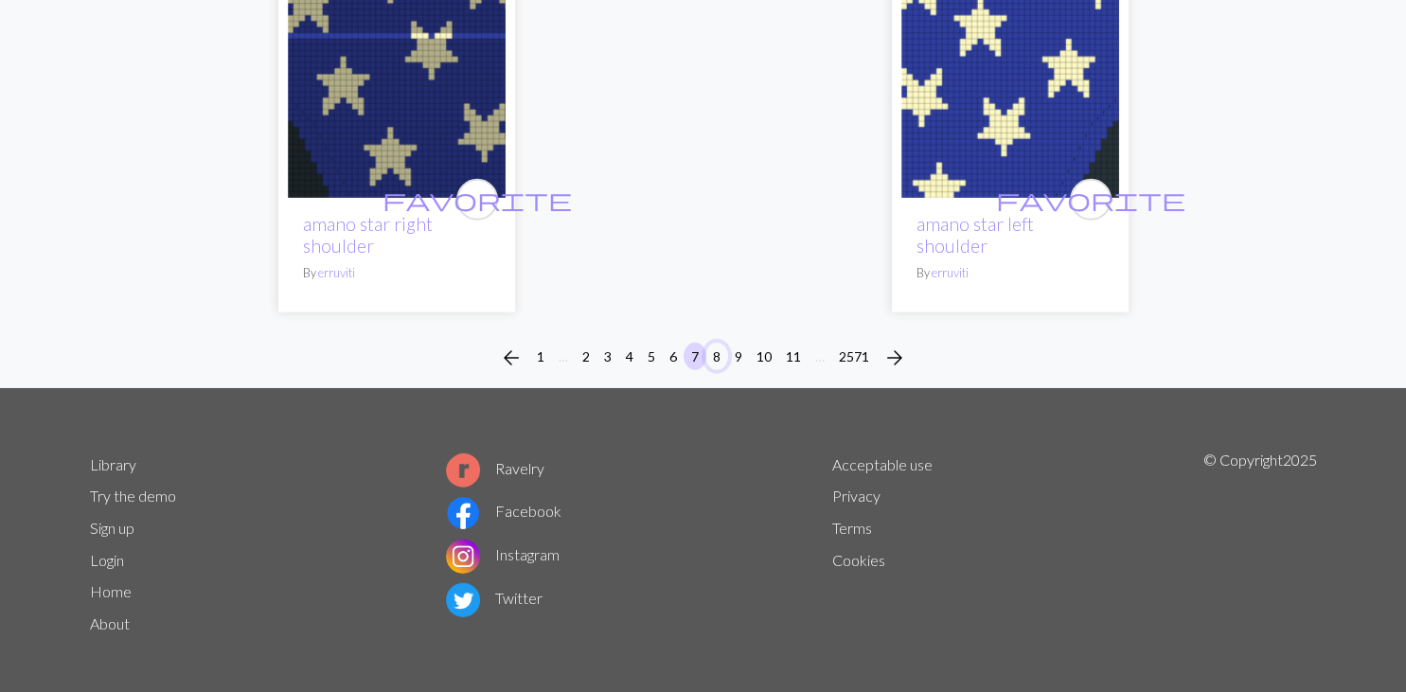
click at [717, 370] on button "8" at bounding box center [716, 356] width 23 height 27
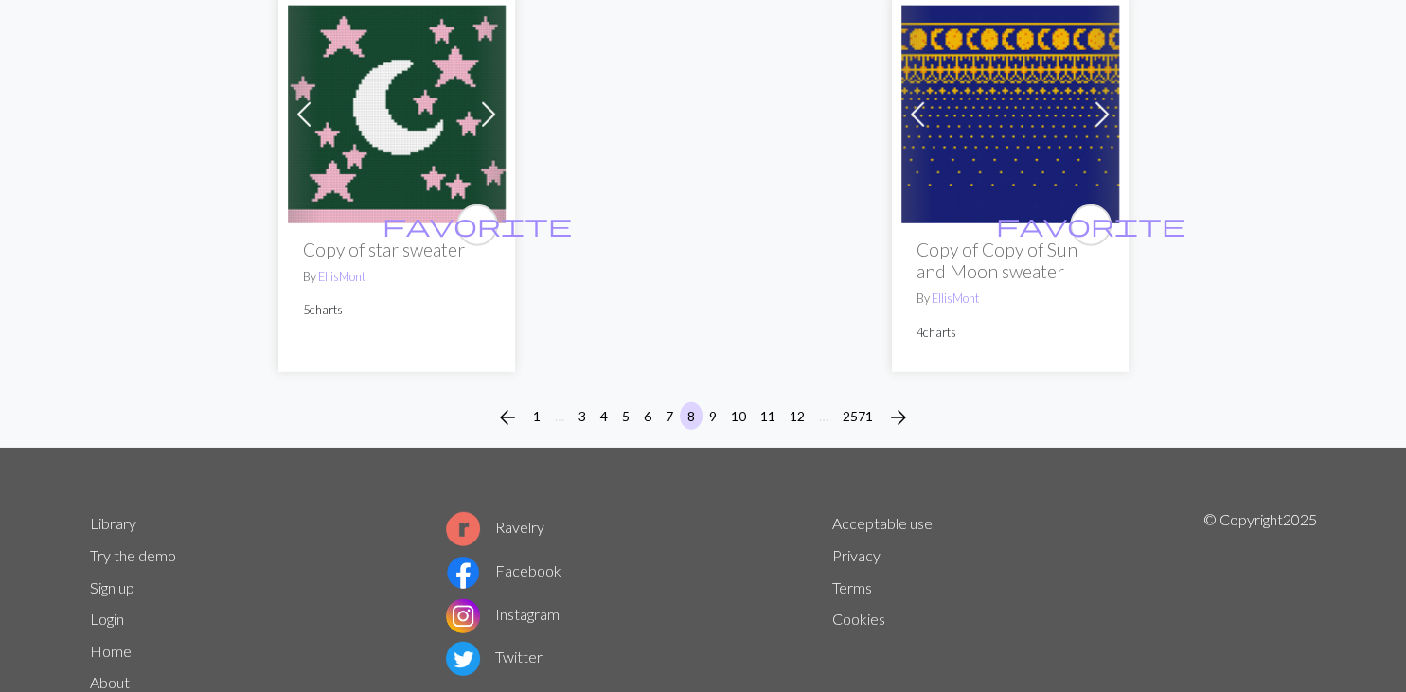
scroll to position [4897, 0]
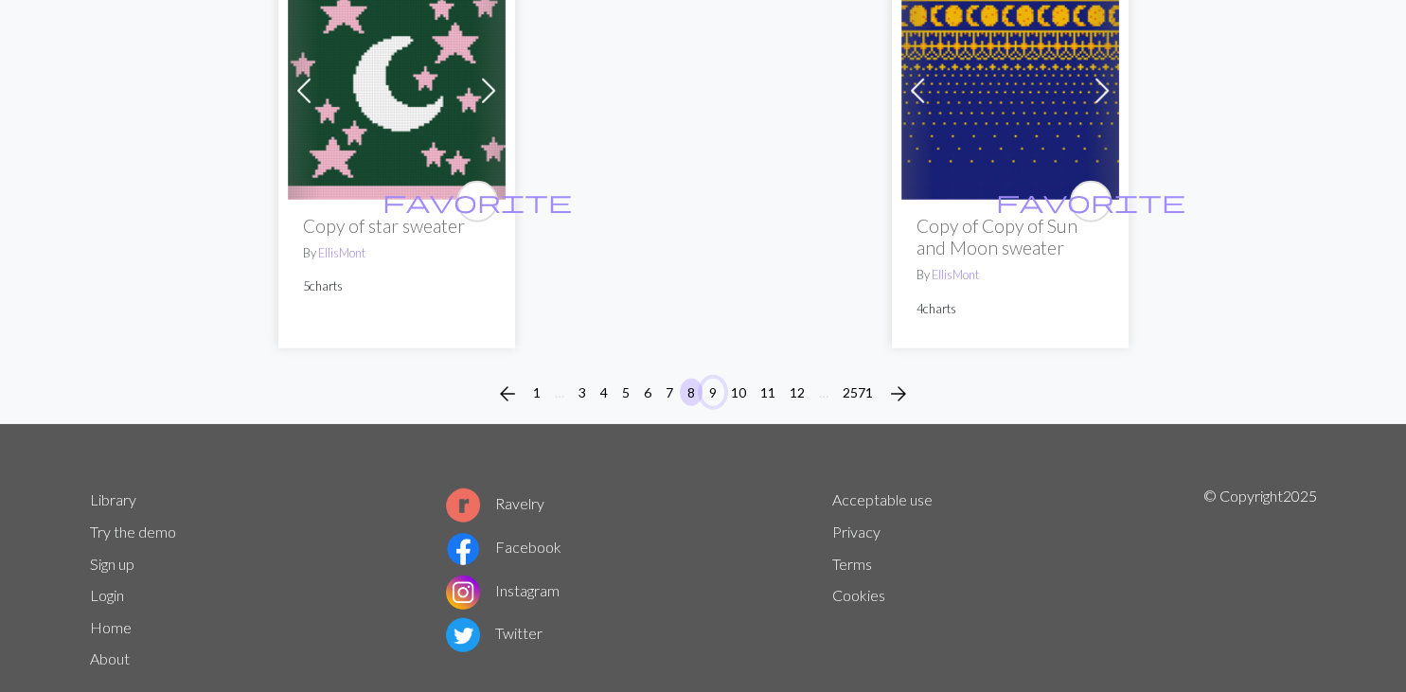
click at [714, 386] on button "9" at bounding box center [712, 392] width 23 height 27
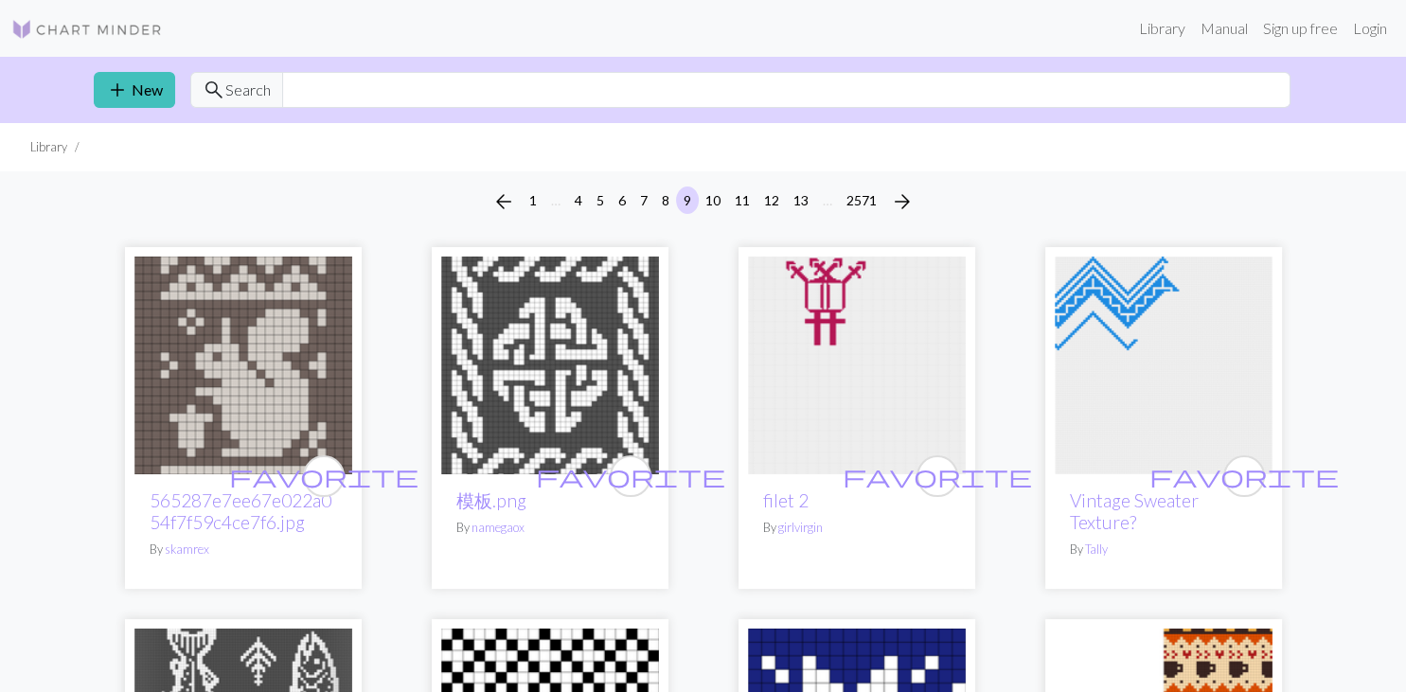
click at [596, 378] on img at bounding box center [550, 365] width 218 height 218
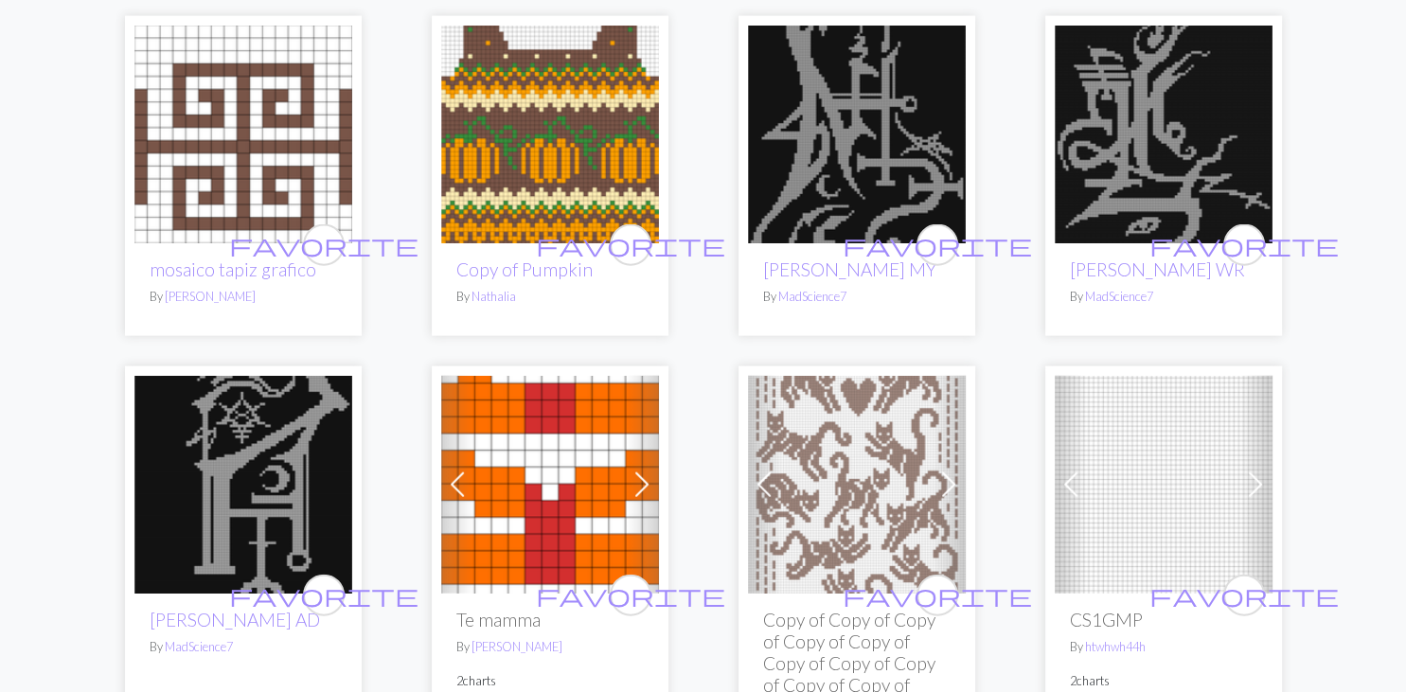
scroll to position [4198, 0]
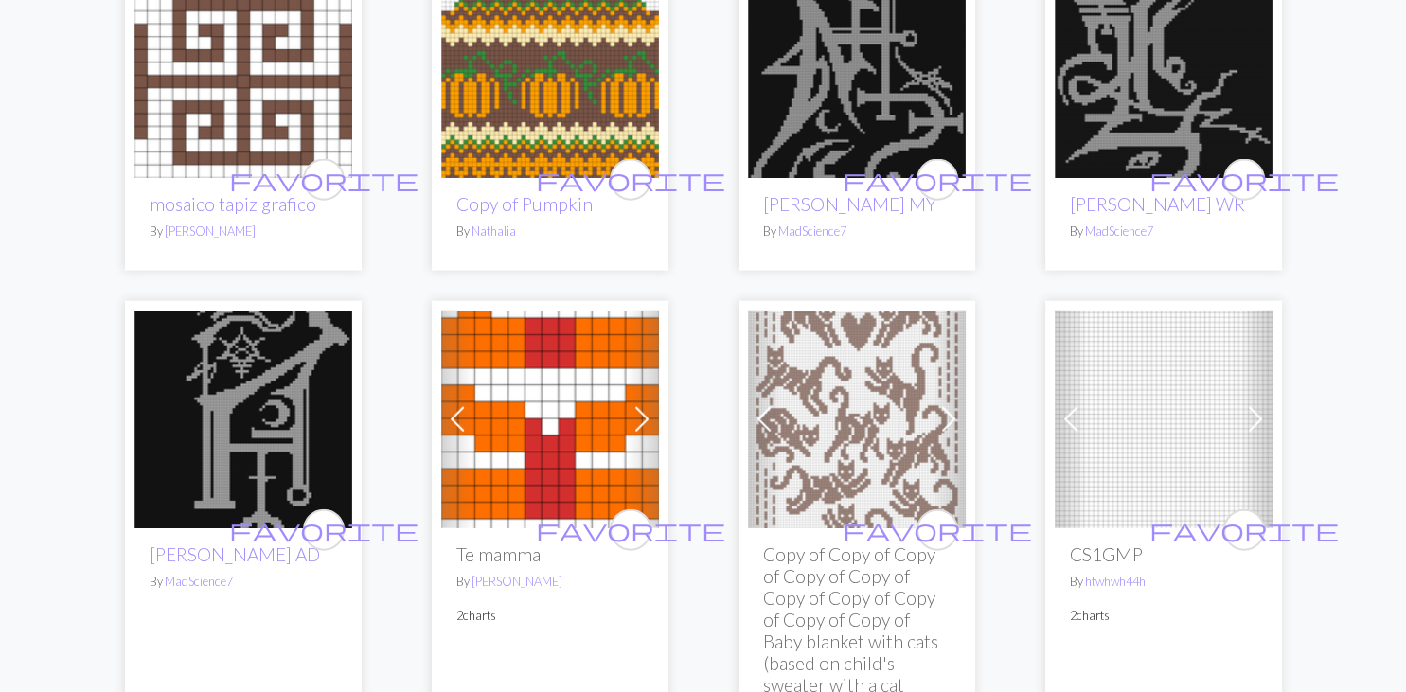
click at [853, 363] on img at bounding box center [857, 419] width 218 height 218
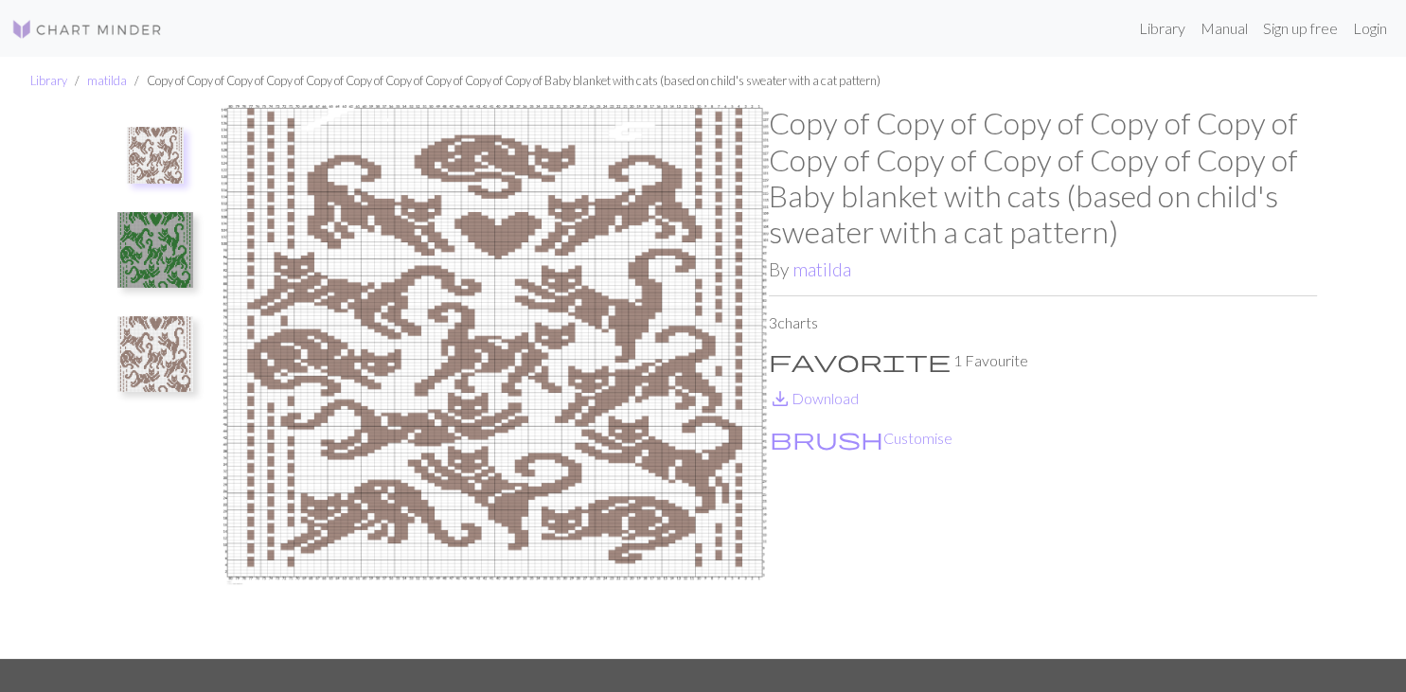
click at [150, 345] on img at bounding box center [155, 354] width 76 height 76
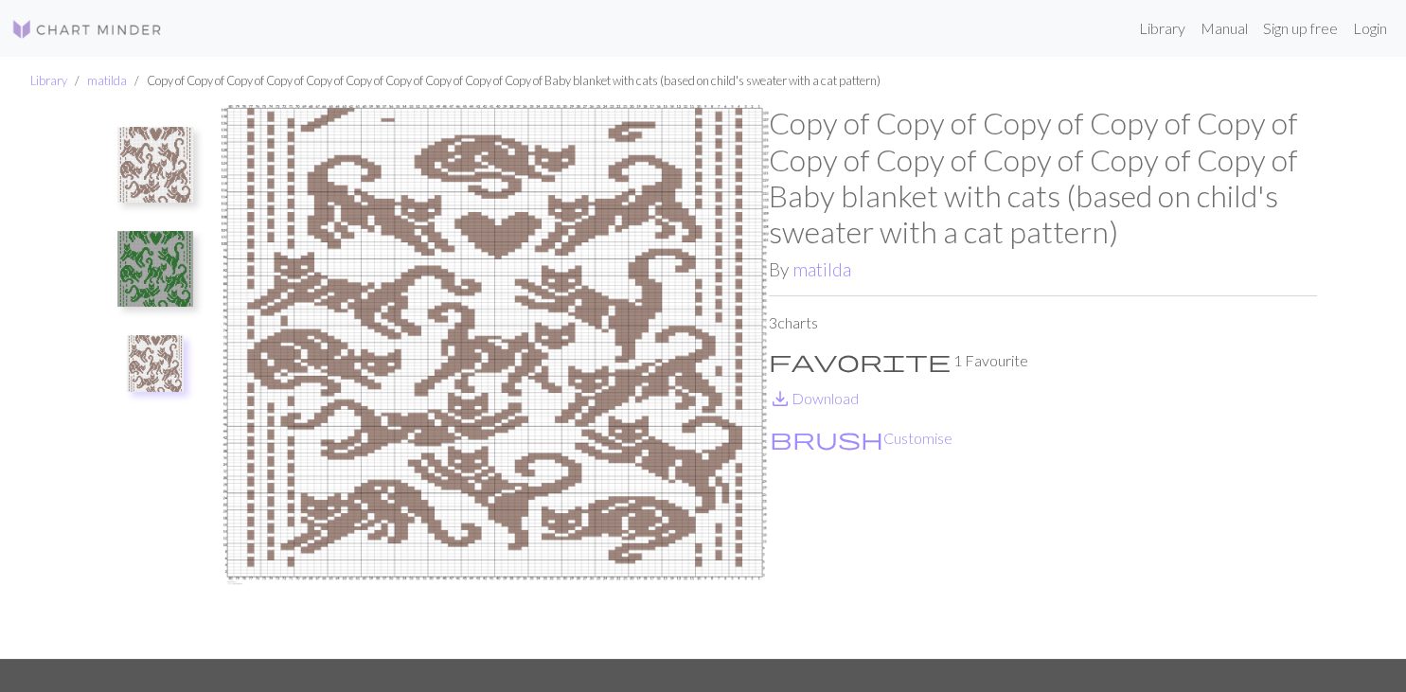
click at [139, 163] on img at bounding box center [155, 165] width 76 height 76
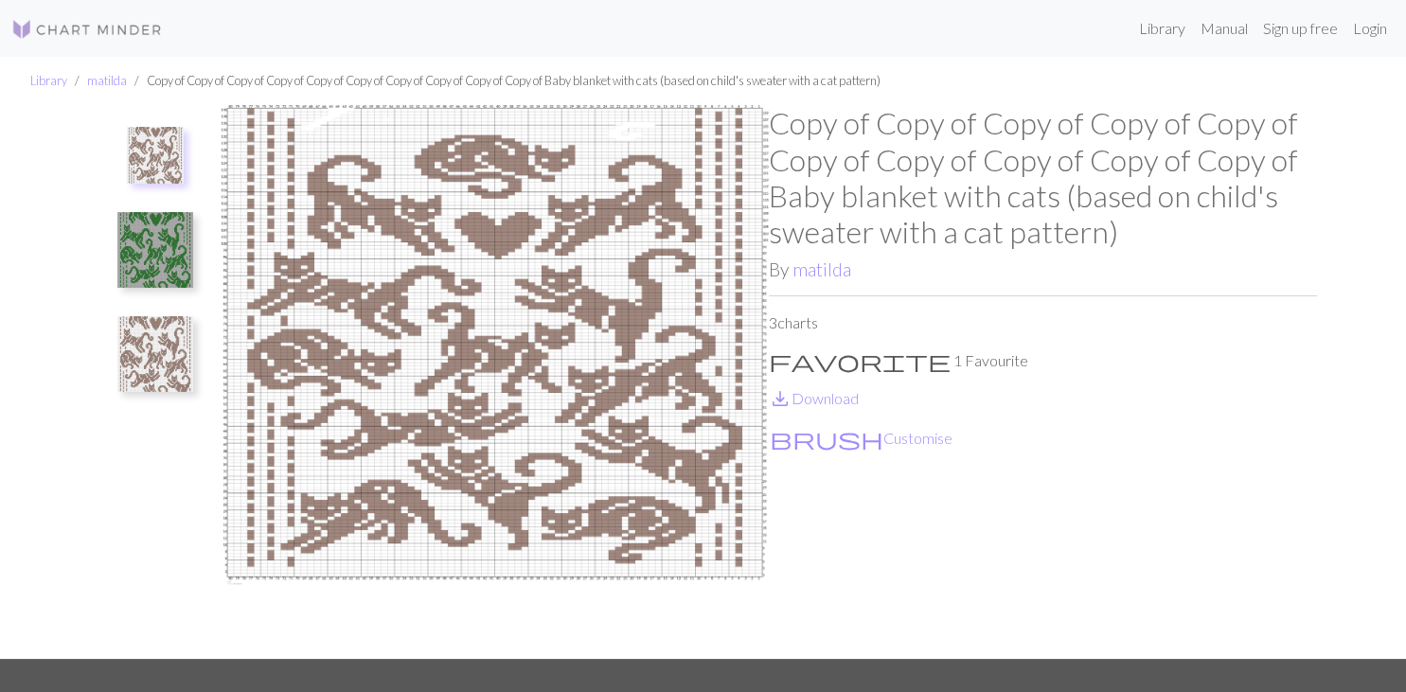
click at [139, 340] on img at bounding box center [155, 354] width 76 height 76
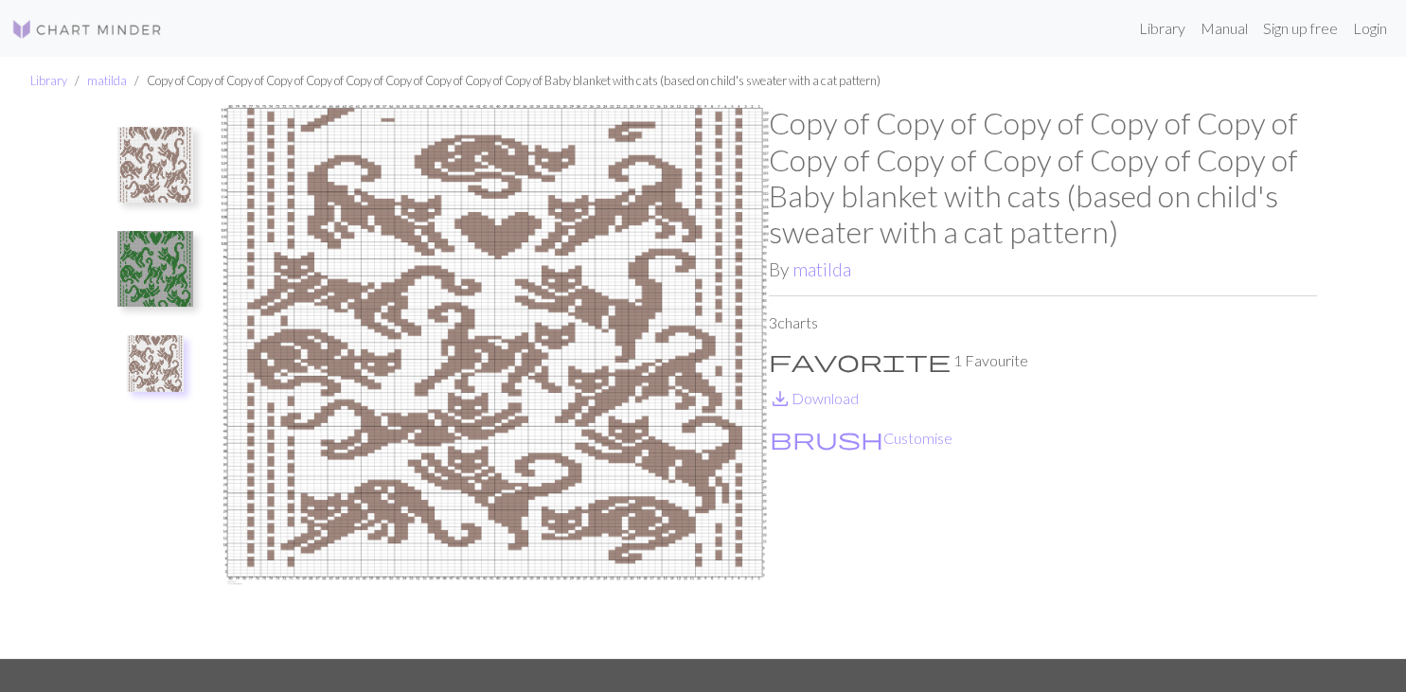
click at [142, 354] on img at bounding box center [155, 363] width 57 height 57
click at [157, 347] on img at bounding box center [155, 363] width 57 height 57
click at [152, 259] on img at bounding box center [155, 269] width 76 height 76
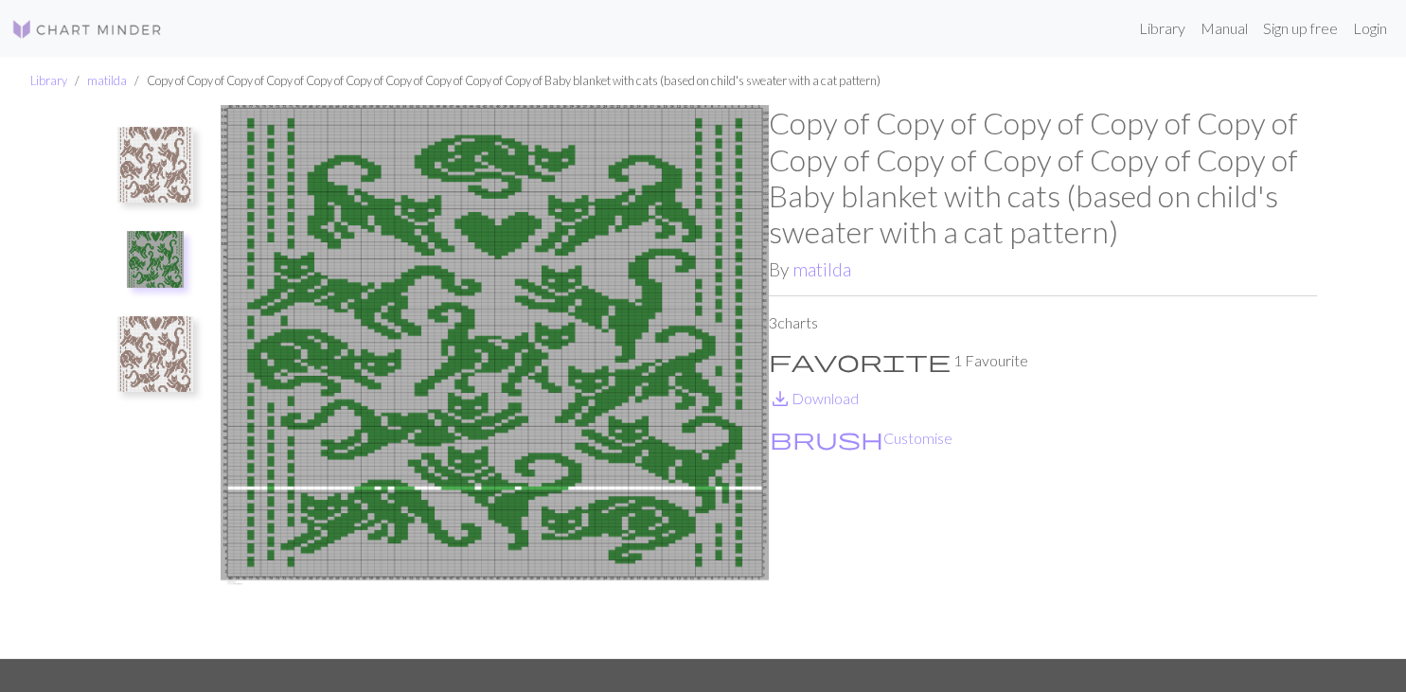
click at [165, 168] on img at bounding box center [155, 165] width 76 height 76
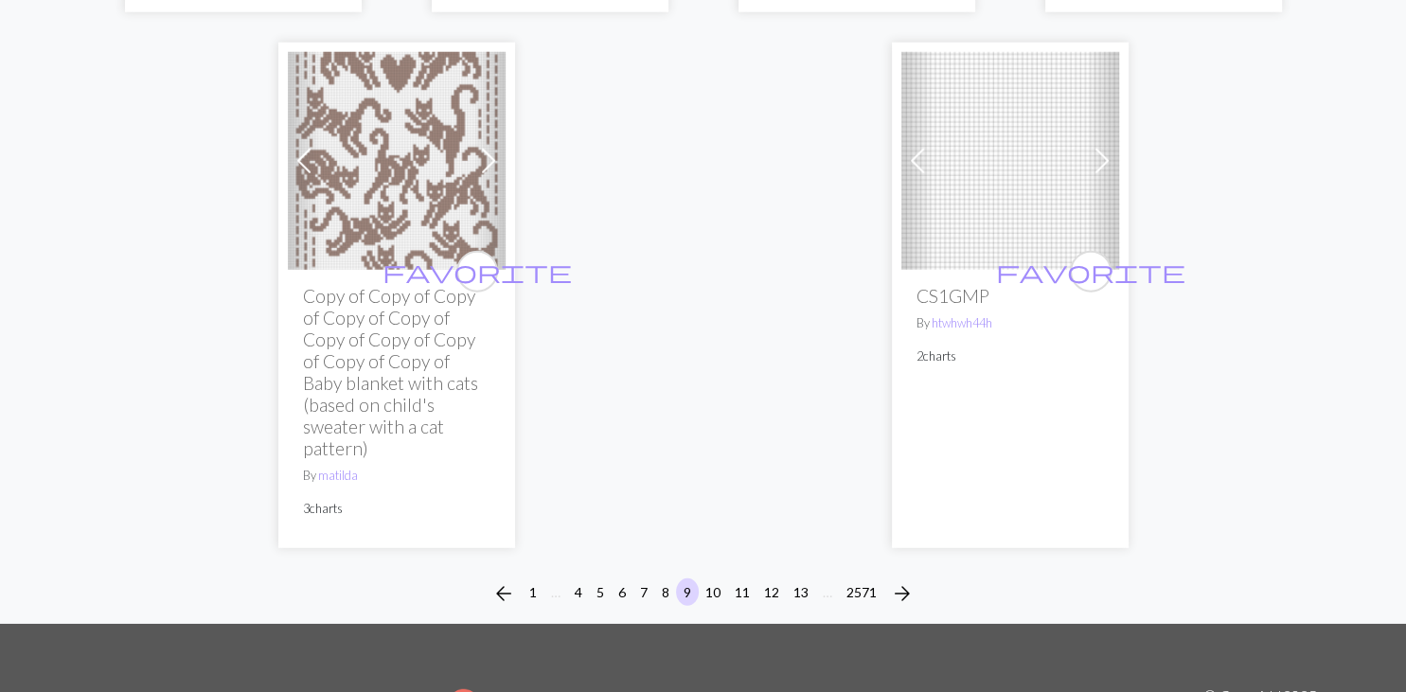
scroll to position [4897, 0]
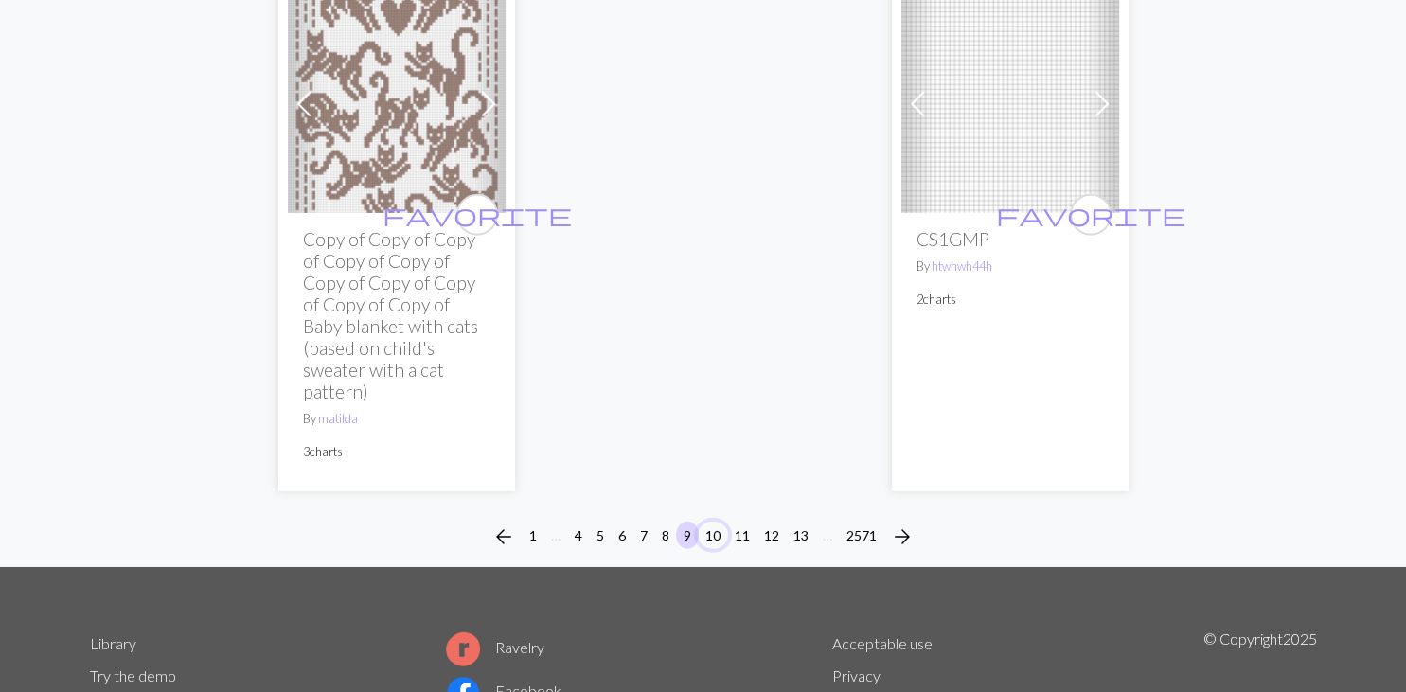
click at [714, 522] on button "10" at bounding box center [713, 535] width 30 height 27
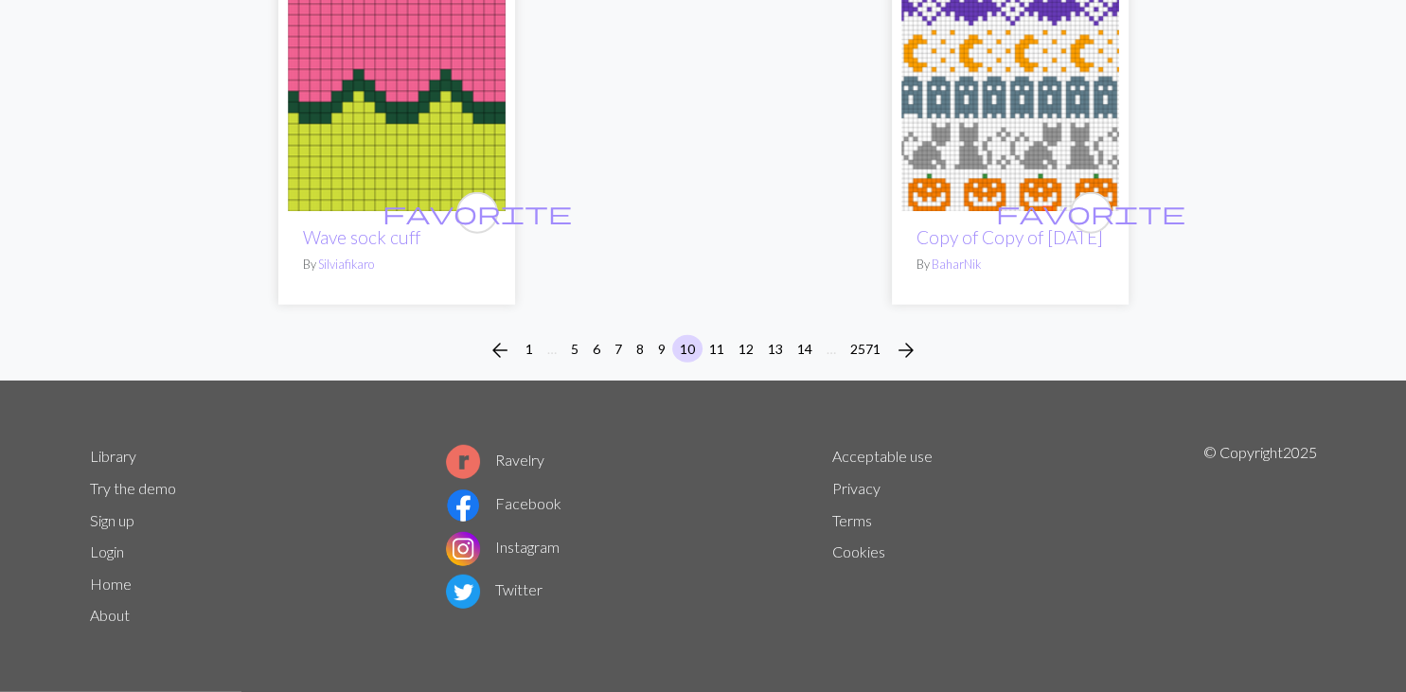
scroll to position [4941, 0]
click at [716, 346] on button "11" at bounding box center [716, 348] width 30 height 27
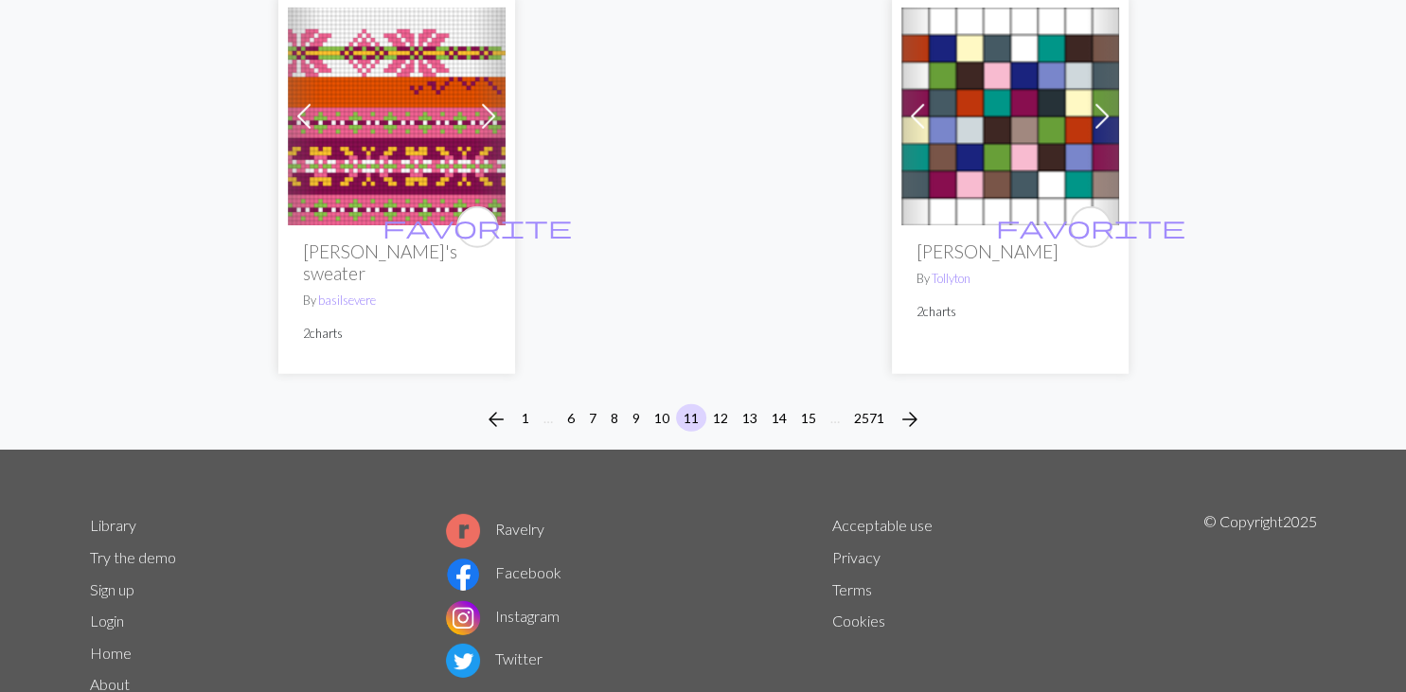
scroll to position [5197, 0]
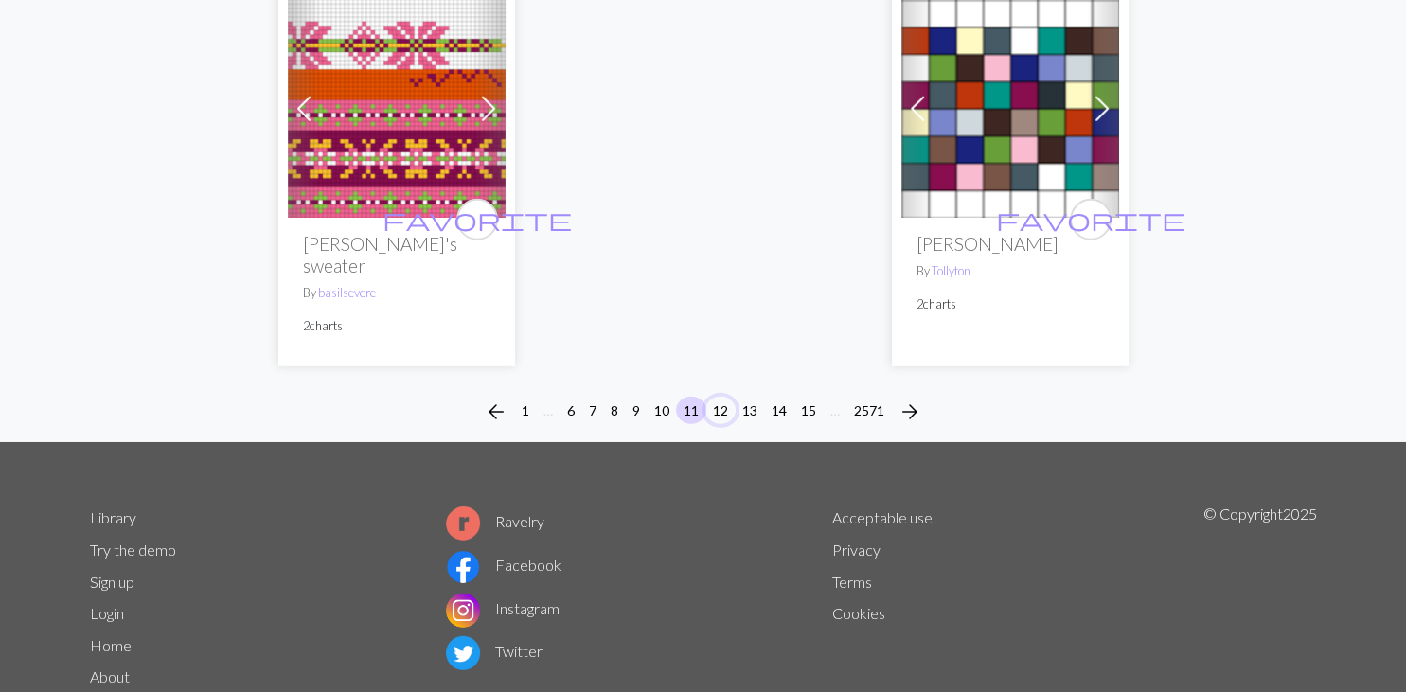
click at [725, 397] on button "12" at bounding box center [720, 410] width 30 height 27
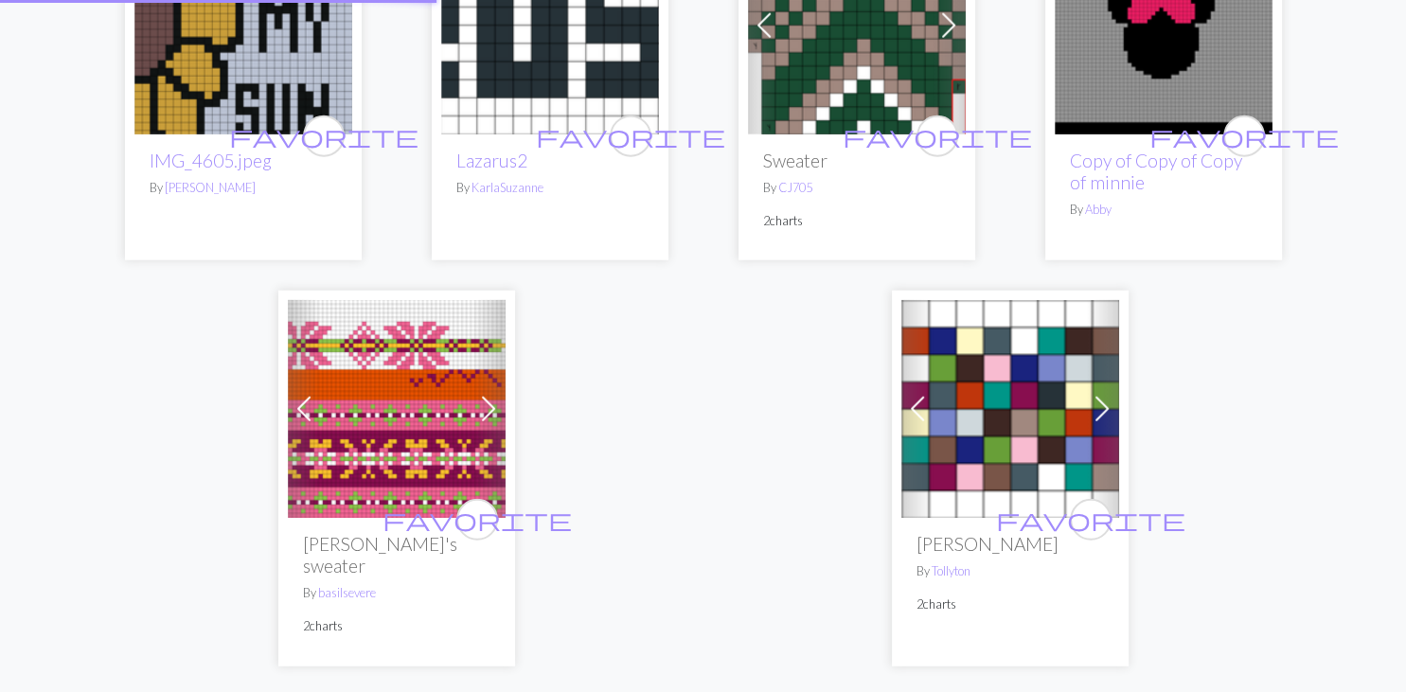
scroll to position [4597, 0]
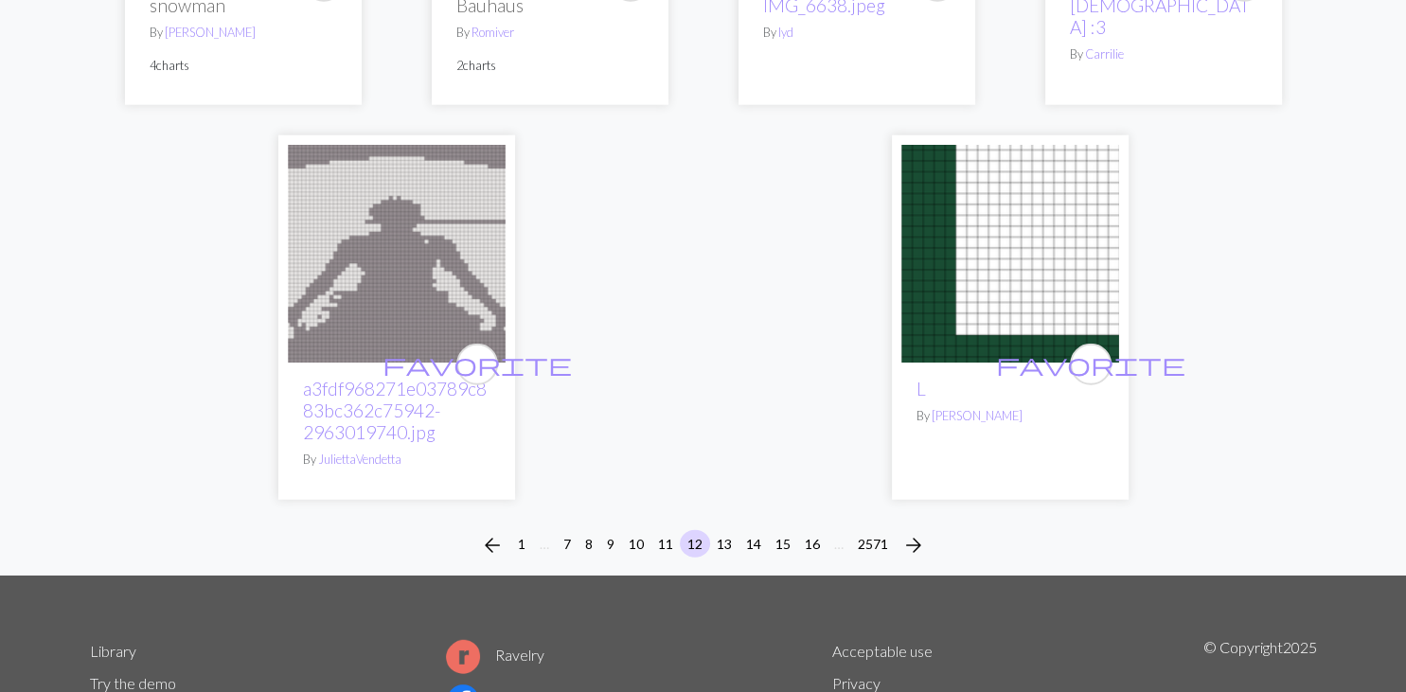
scroll to position [4997, 0]
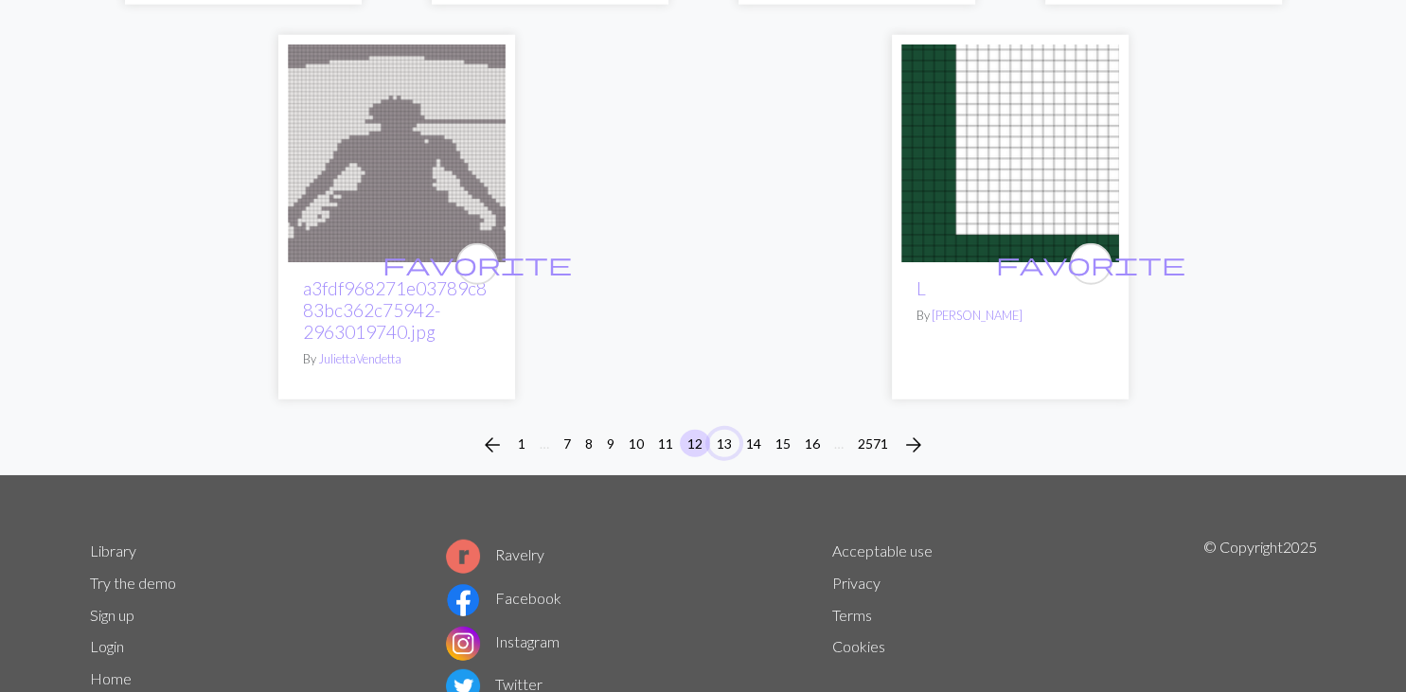
click at [729, 446] on button "13" at bounding box center [724, 443] width 30 height 27
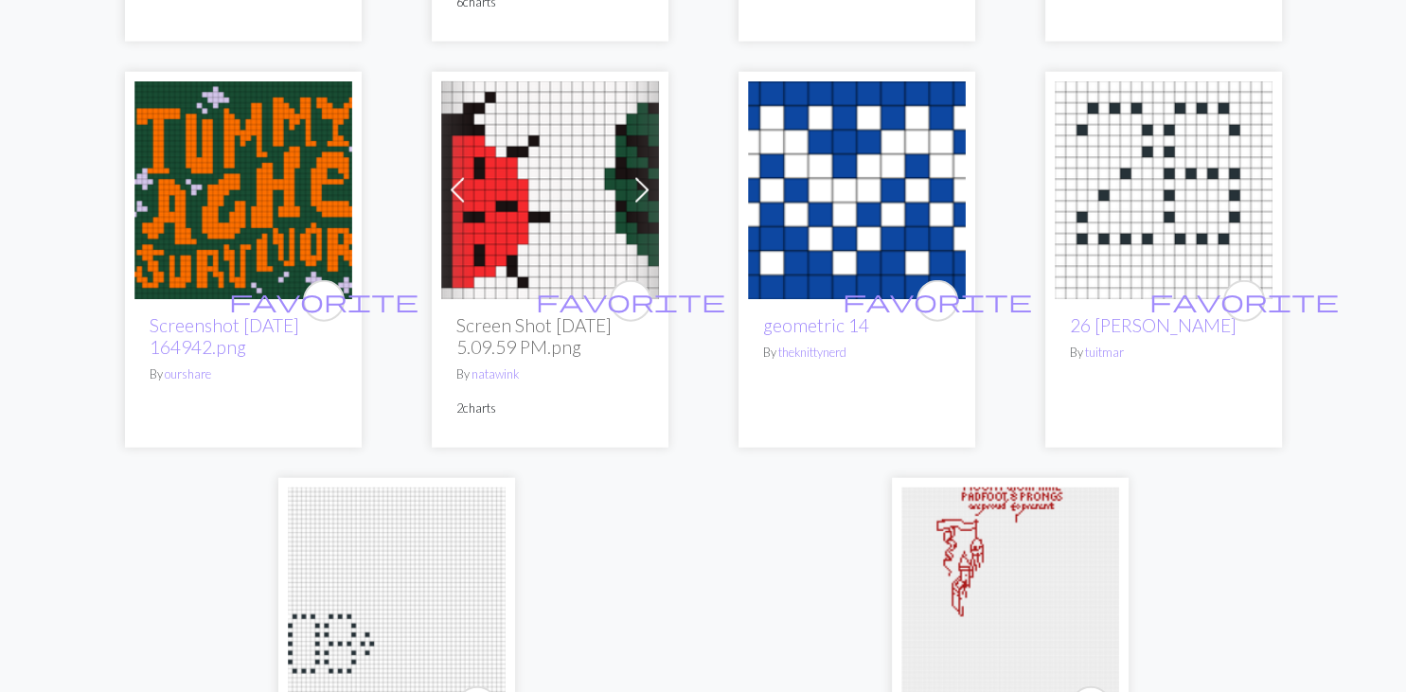
scroll to position [4797, 0]
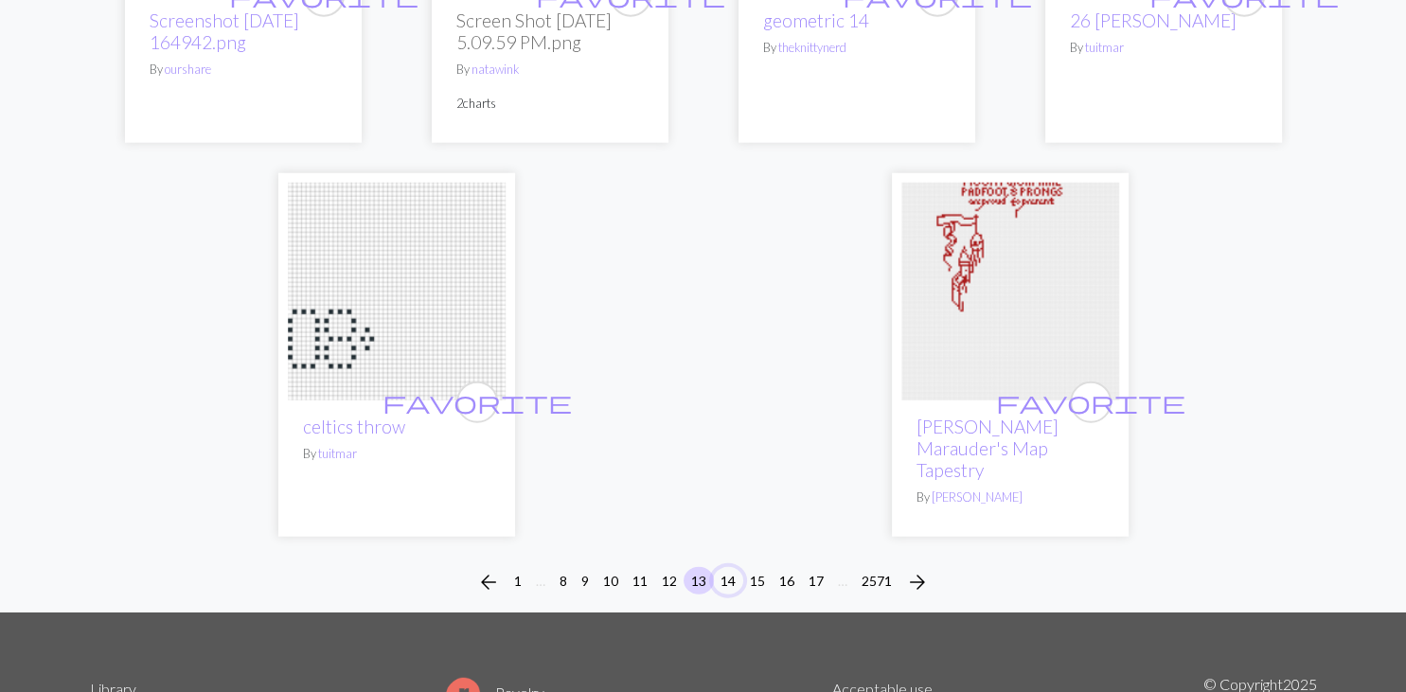
click at [728, 594] on button "14" at bounding box center [728, 580] width 30 height 27
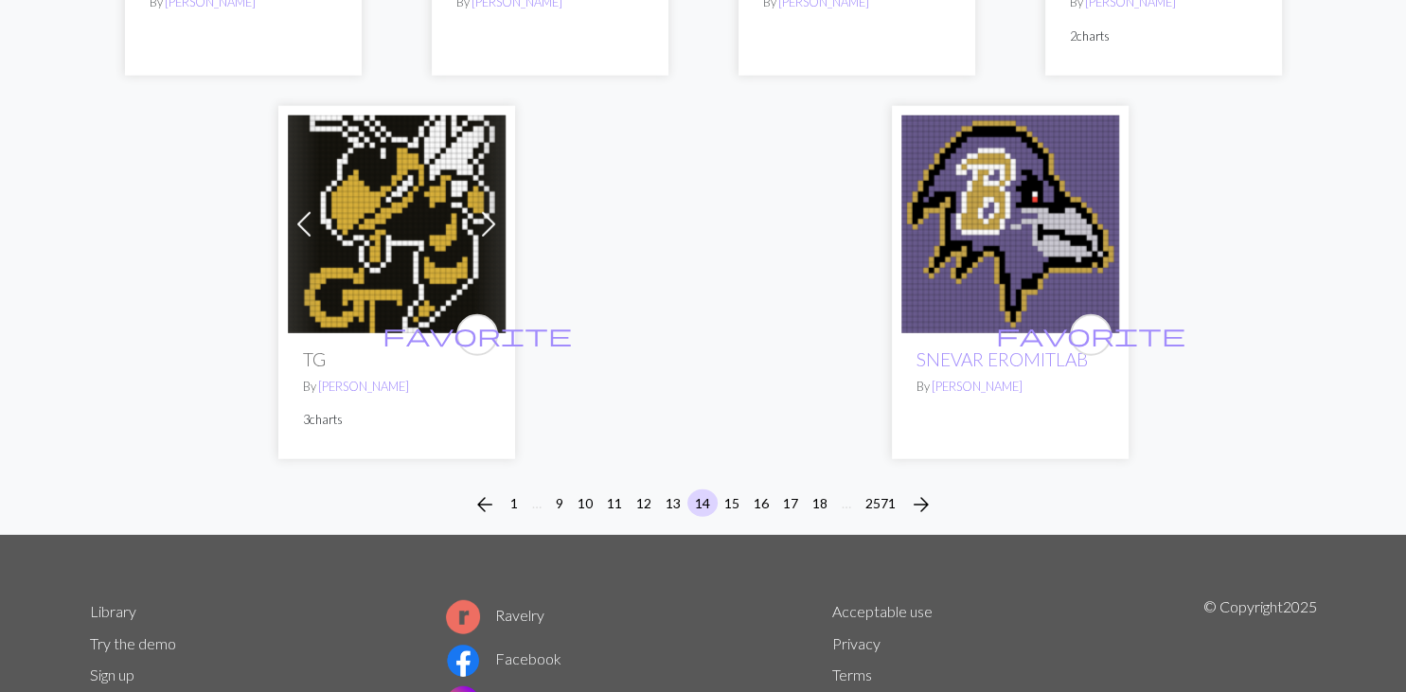
scroll to position [4897, 0]
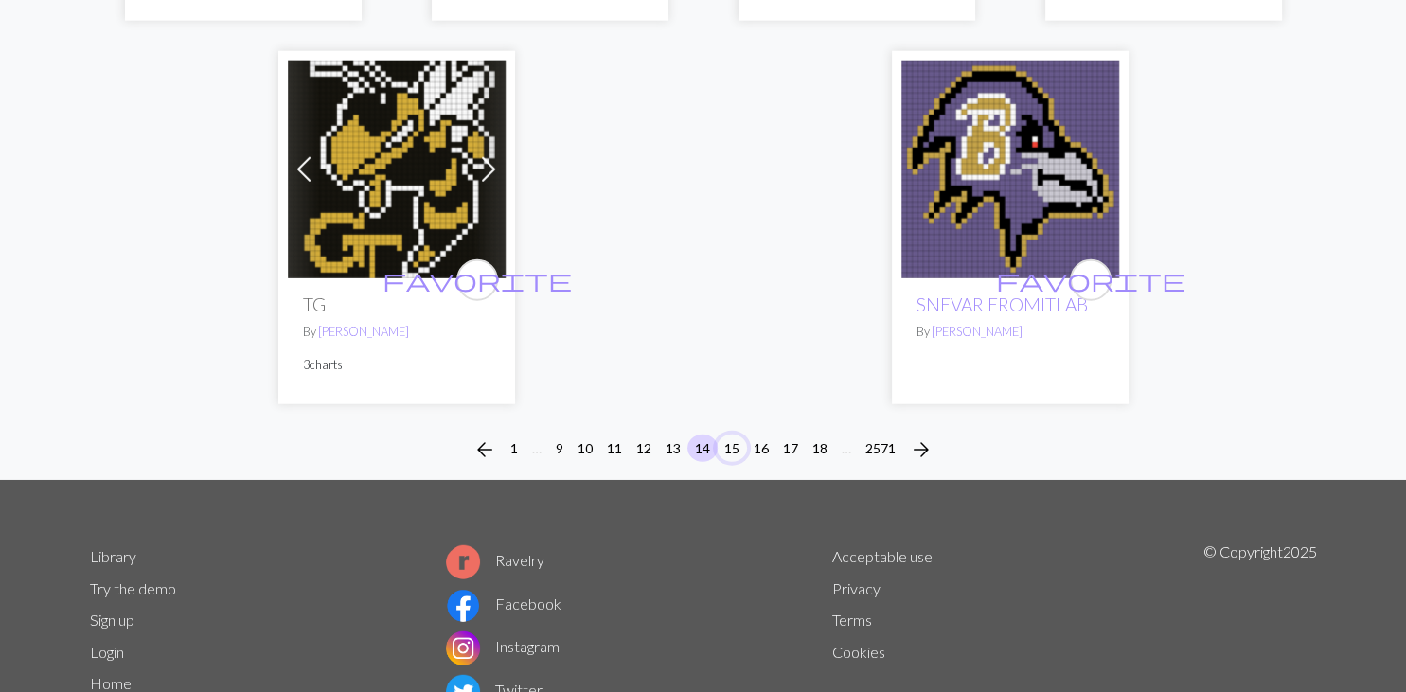
click at [729, 442] on button "15" at bounding box center [731, 447] width 30 height 27
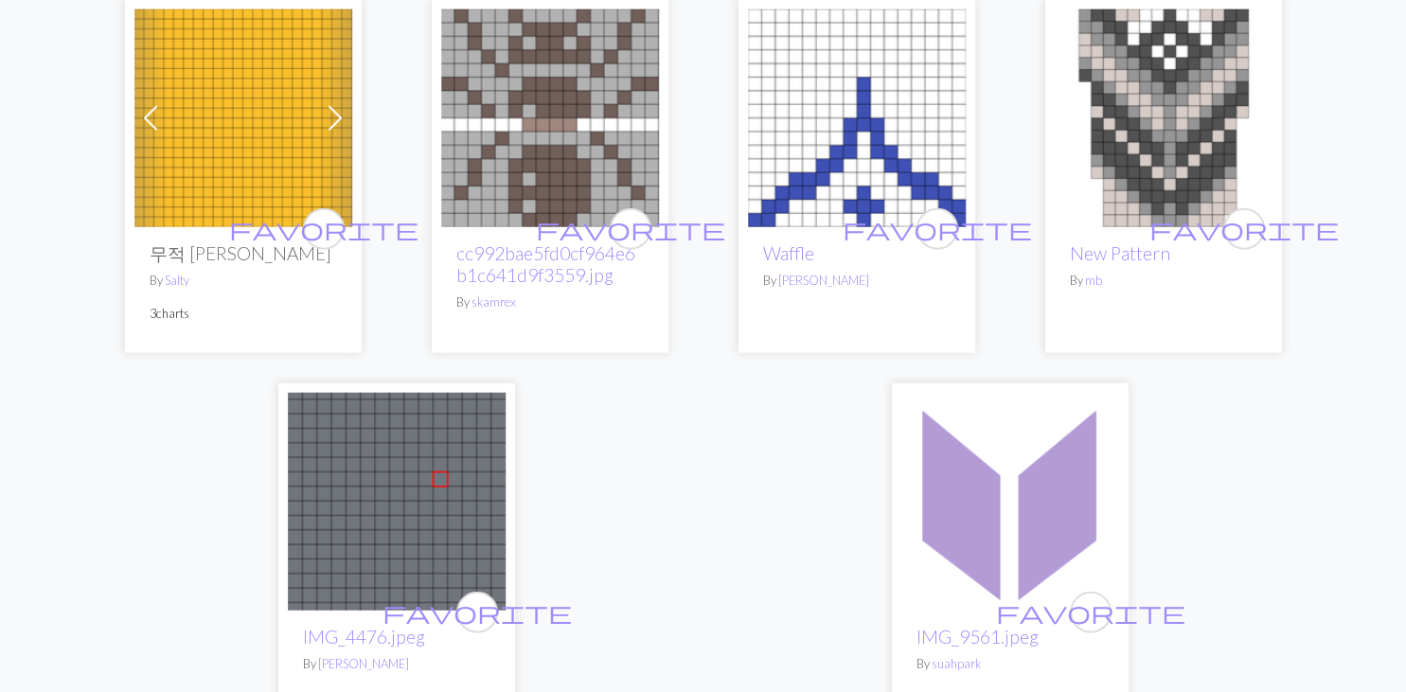
scroll to position [4875, 0]
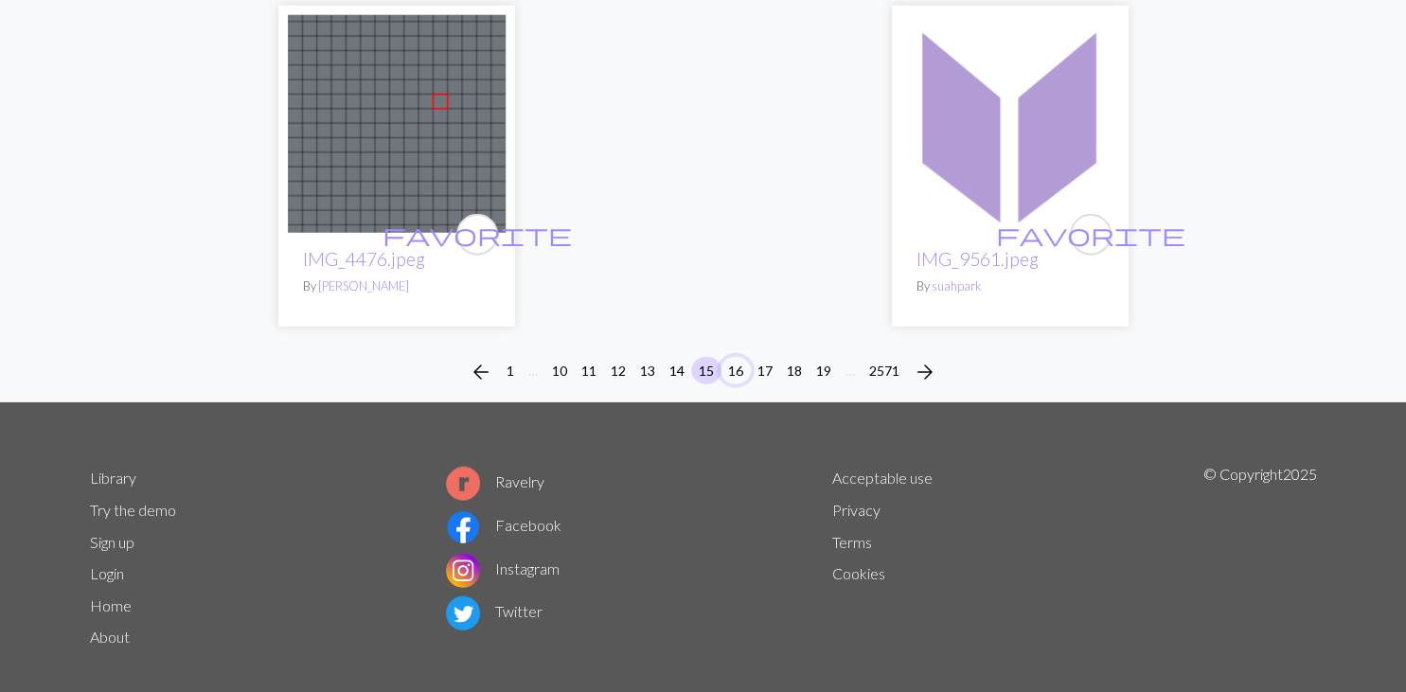
click at [736, 357] on button "16" at bounding box center [735, 370] width 30 height 27
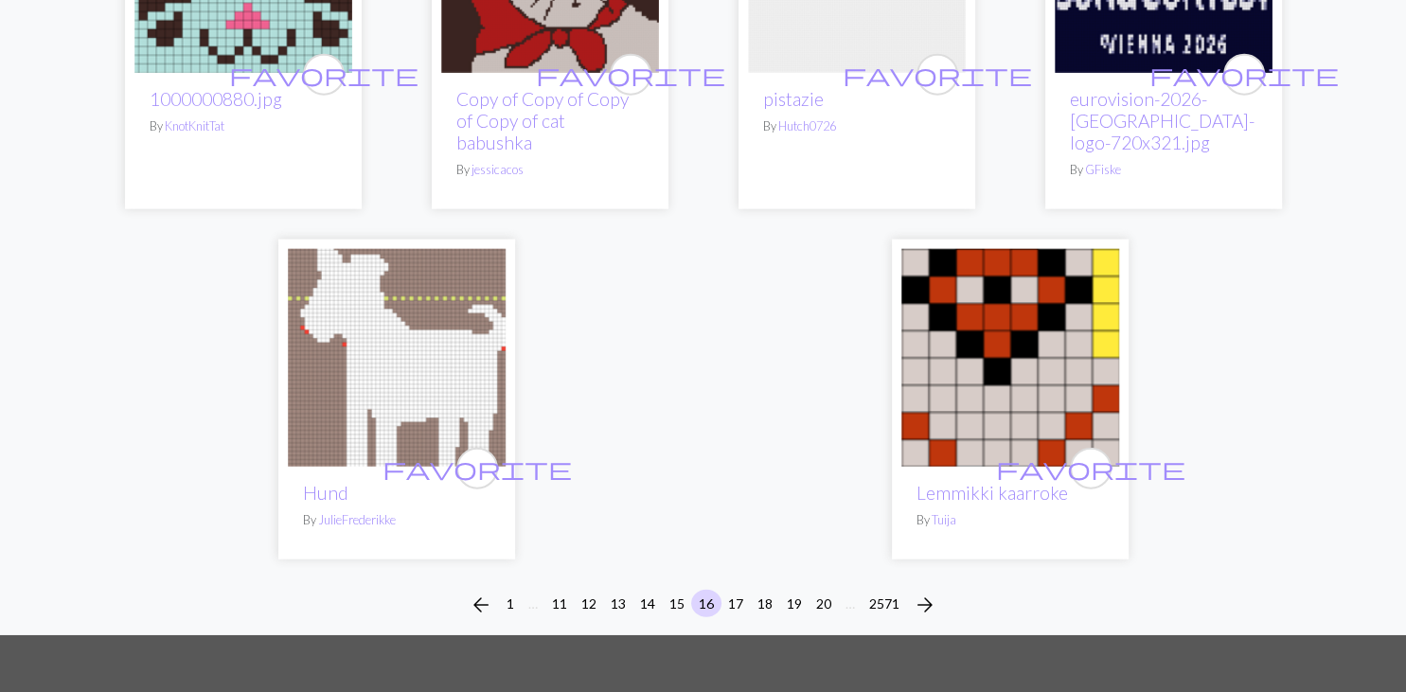
scroll to position [4852, 0]
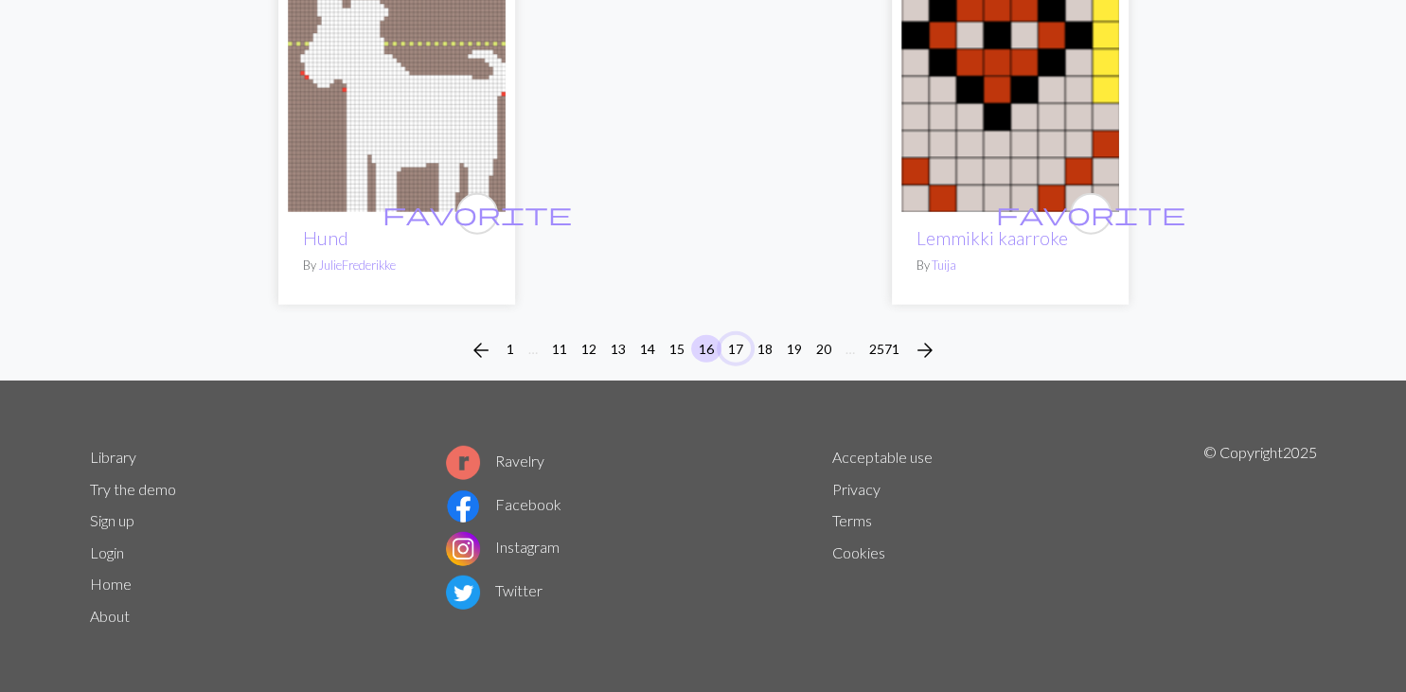
click at [731, 346] on button "17" at bounding box center [735, 348] width 30 height 27
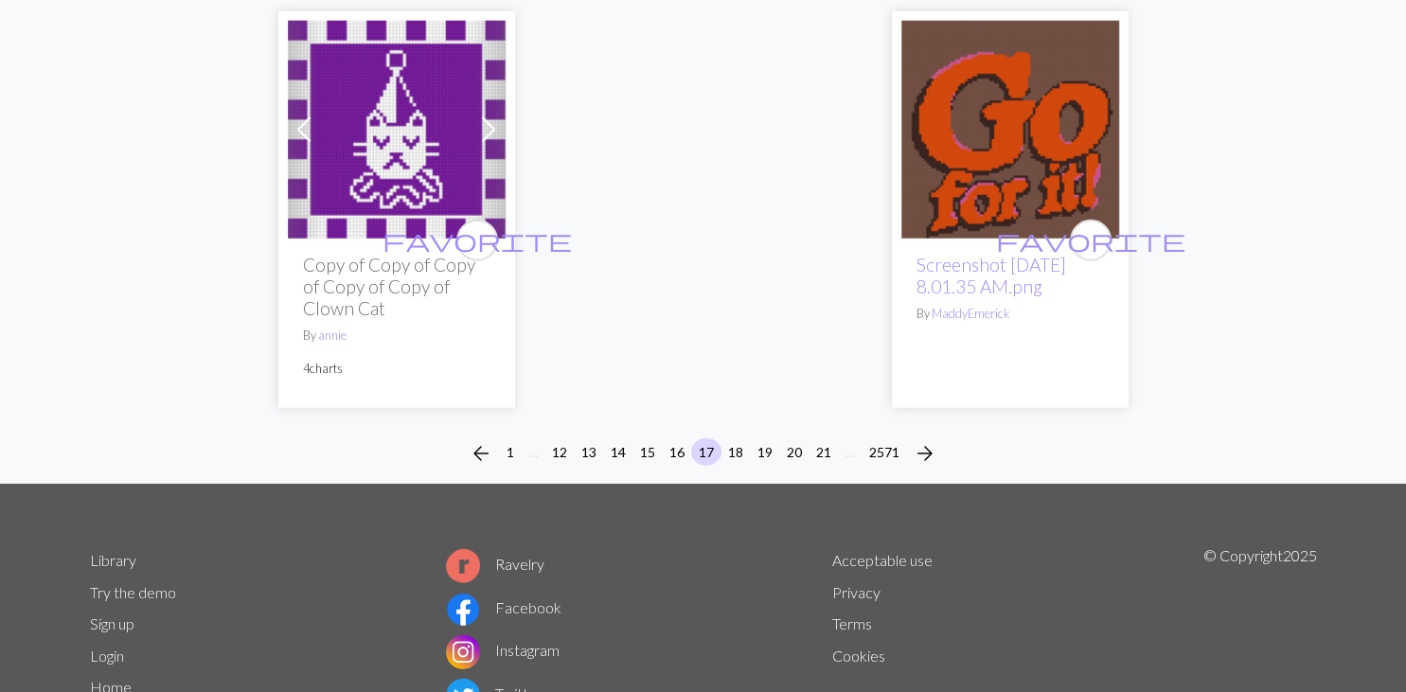
scroll to position [4997, 0]
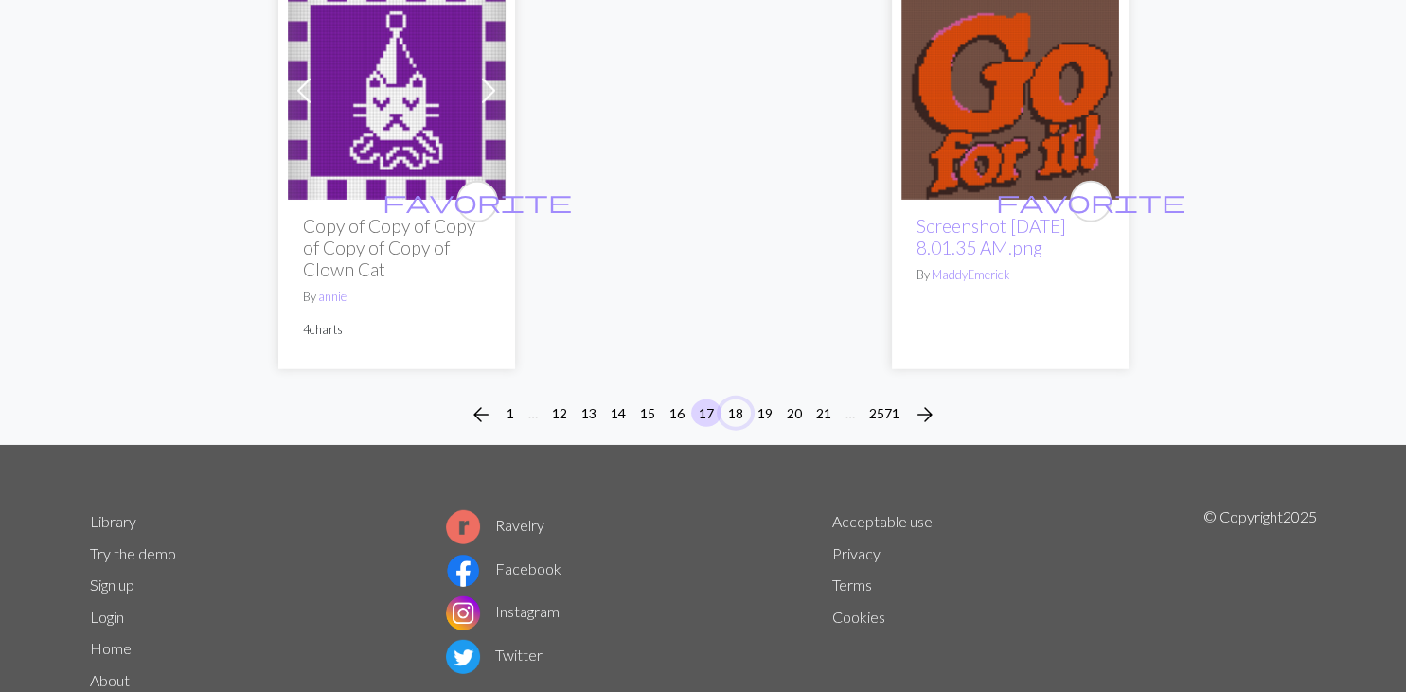
click at [733, 427] on button "18" at bounding box center [735, 412] width 30 height 27
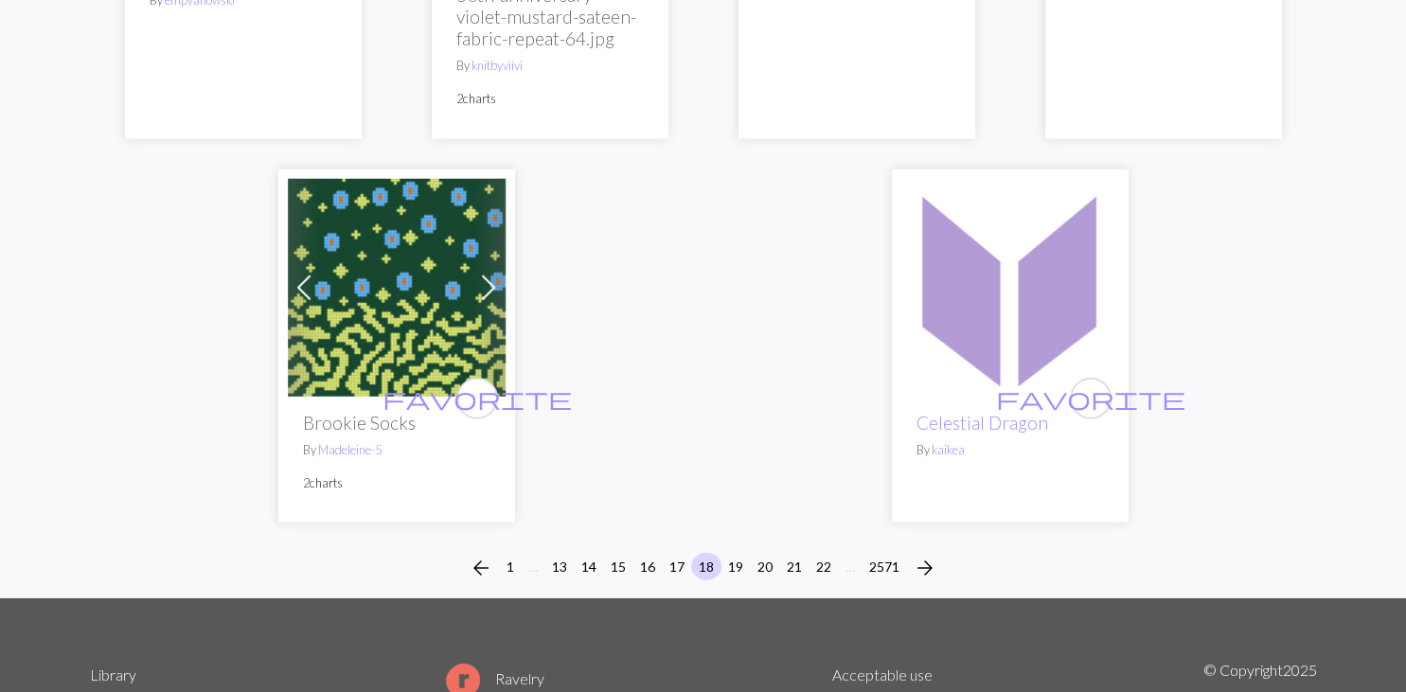
scroll to position [5158, 0]
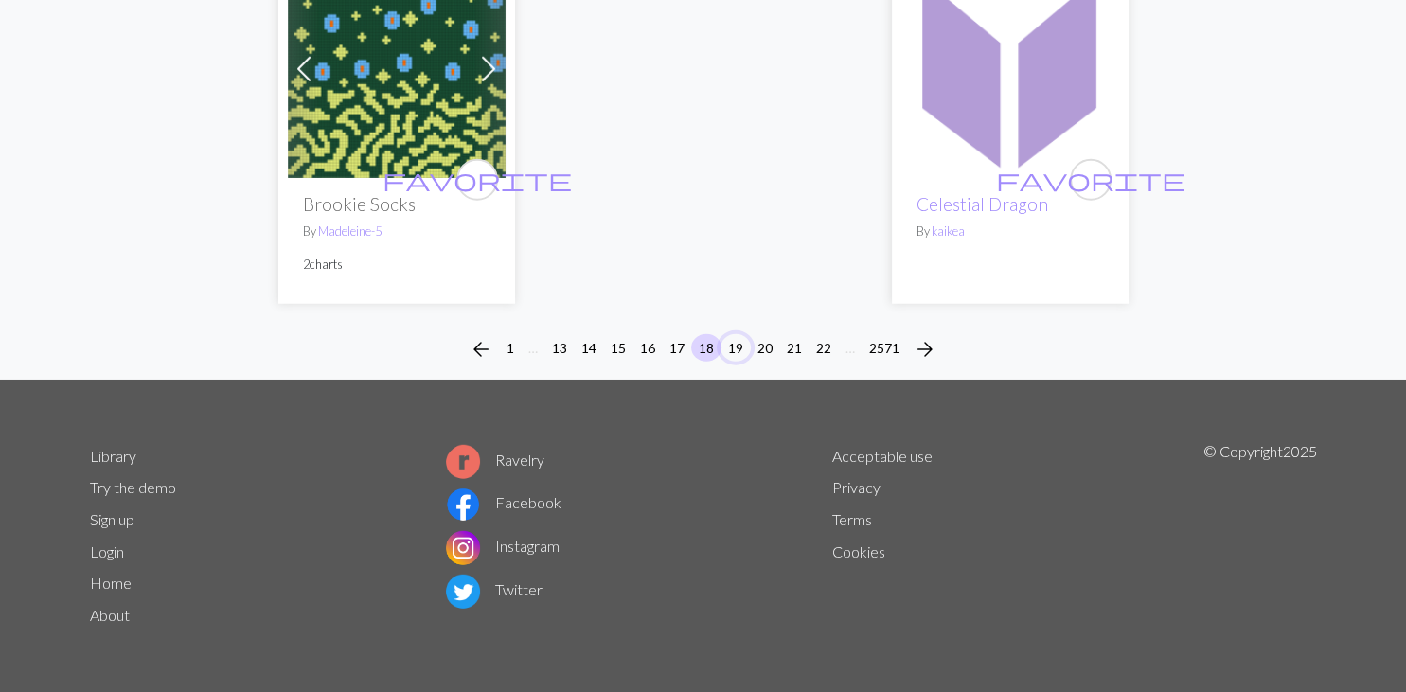
click at [740, 345] on button "19" at bounding box center [735, 347] width 30 height 27
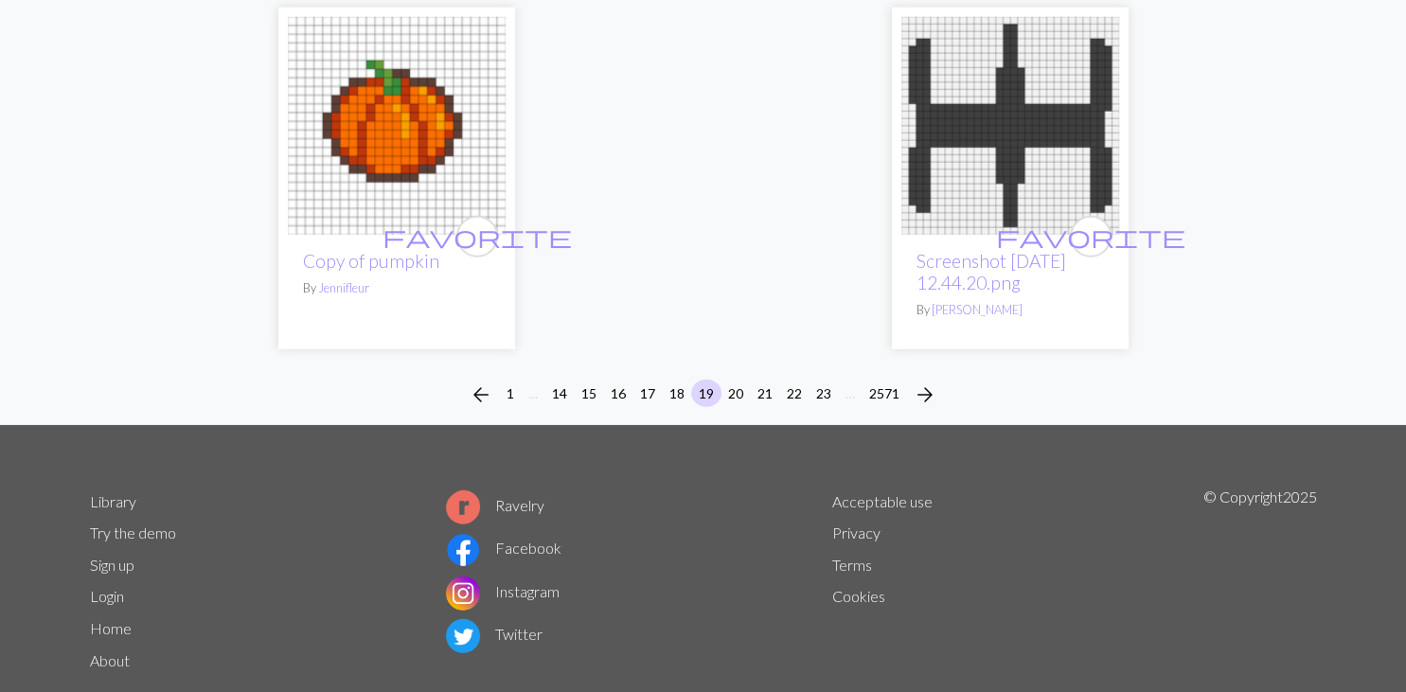
scroll to position [4962, 0]
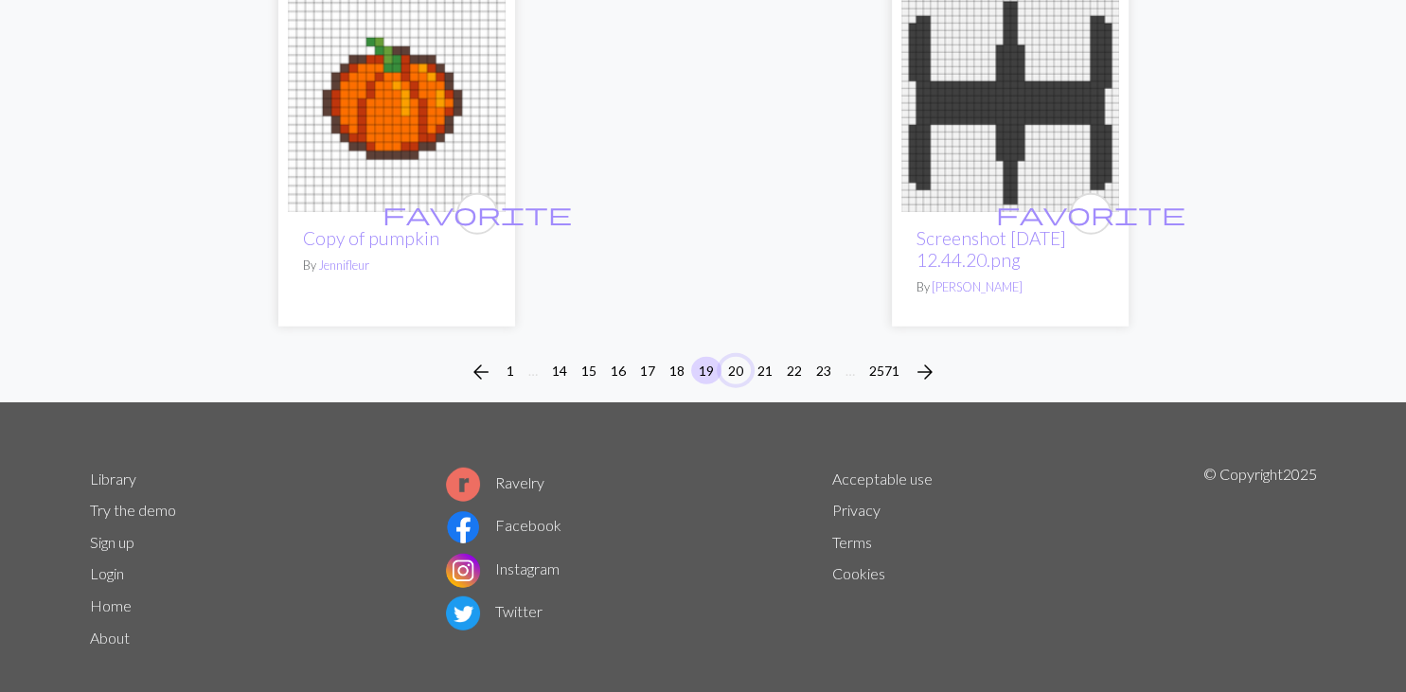
click at [740, 357] on button "20" at bounding box center [735, 370] width 30 height 27
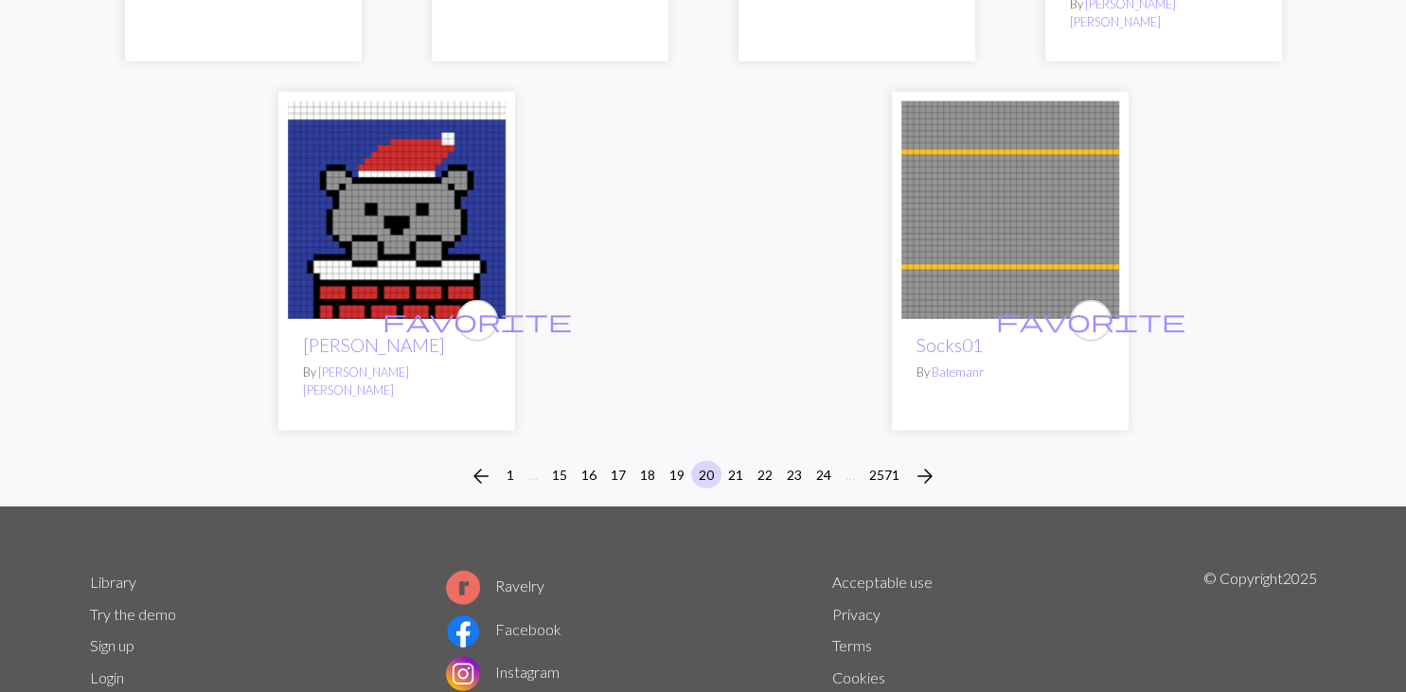
scroll to position [4797, 0]
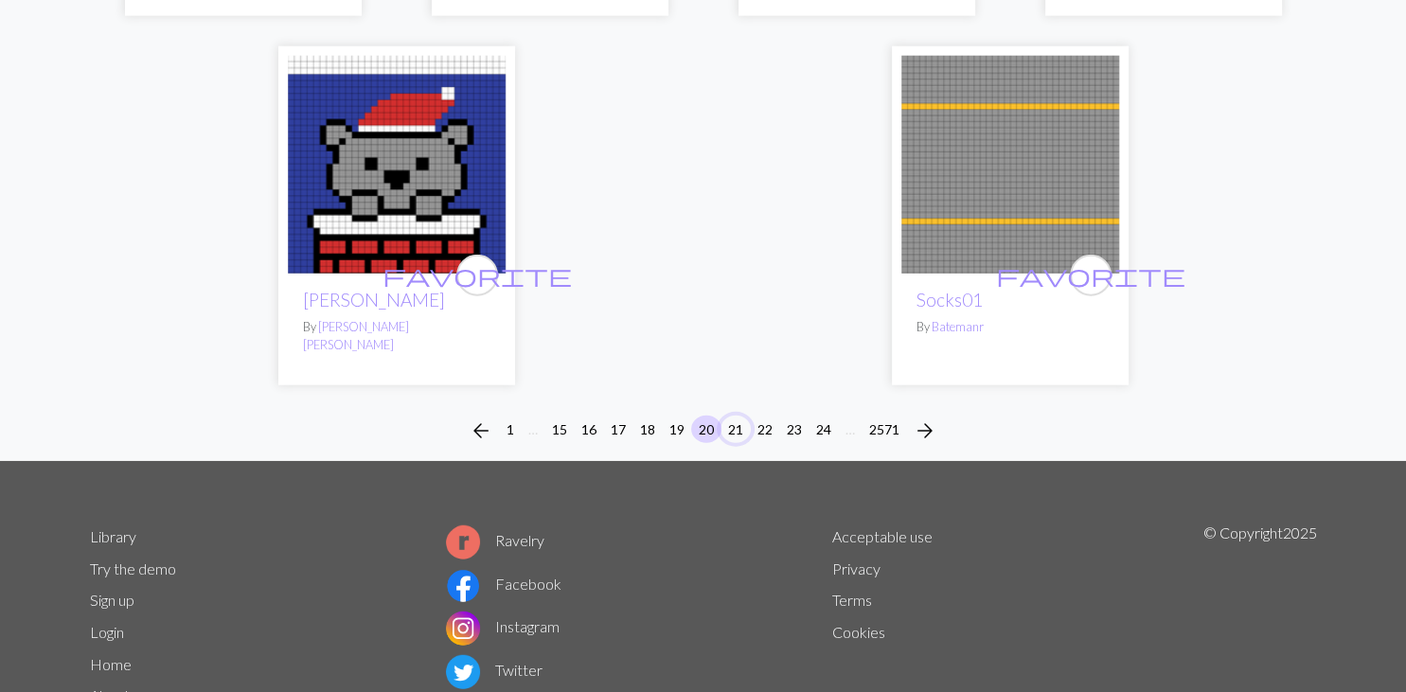
click at [737, 416] on button "21" at bounding box center [735, 429] width 30 height 27
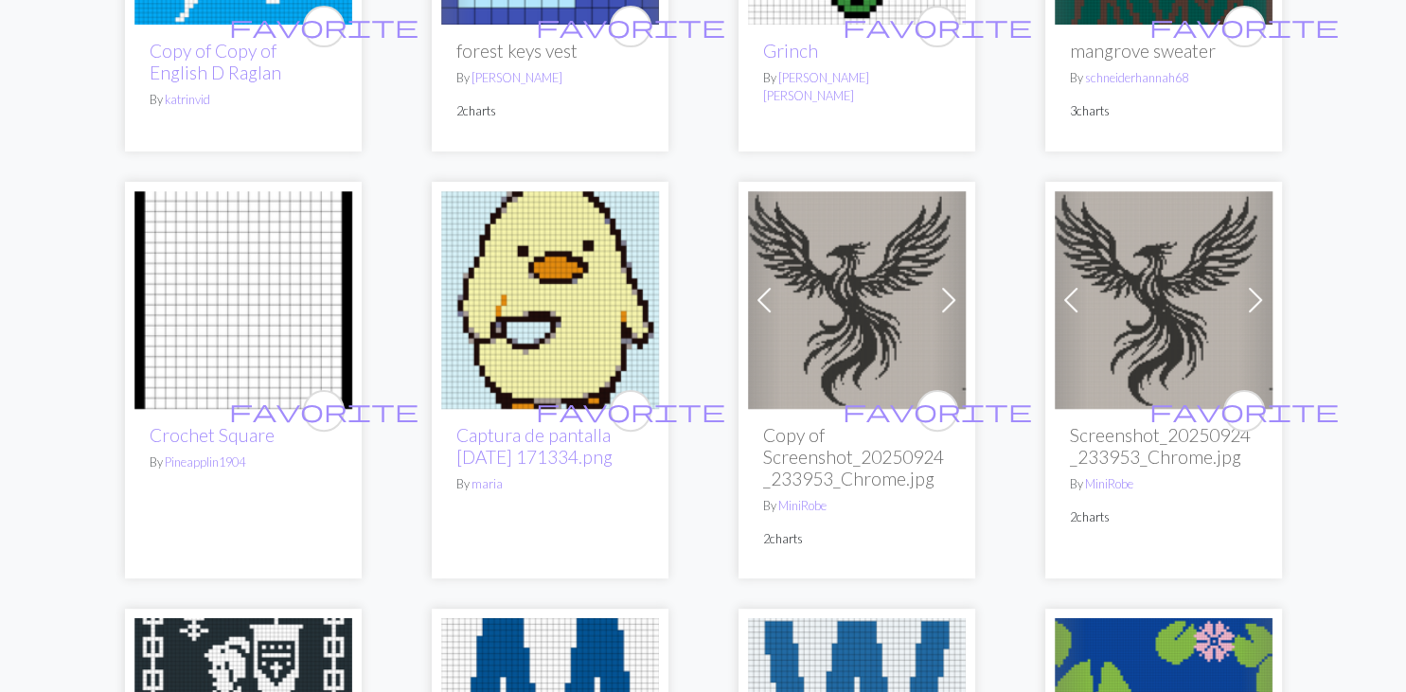
scroll to position [500, 0]
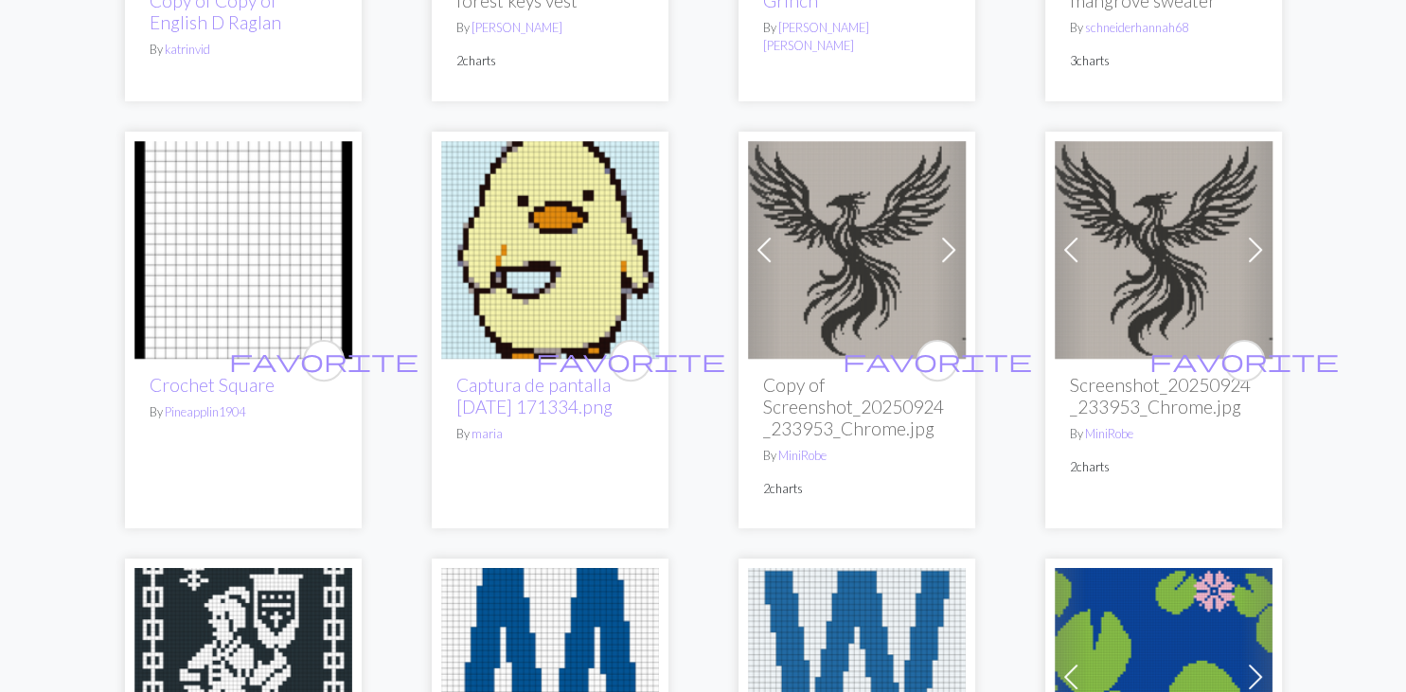
click at [863, 286] on img at bounding box center [857, 250] width 218 height 218
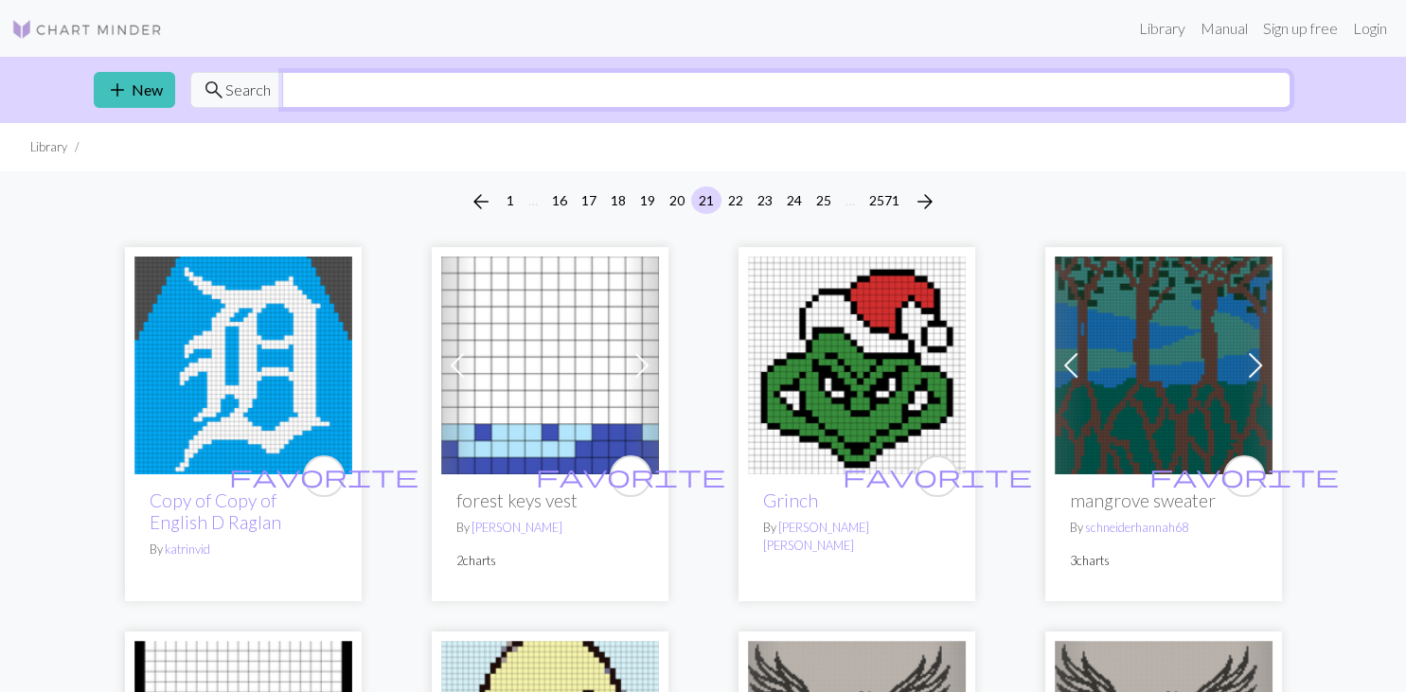
click at [300, 88] on input "text" at bounding box center [786, 90] width 1008 height 36
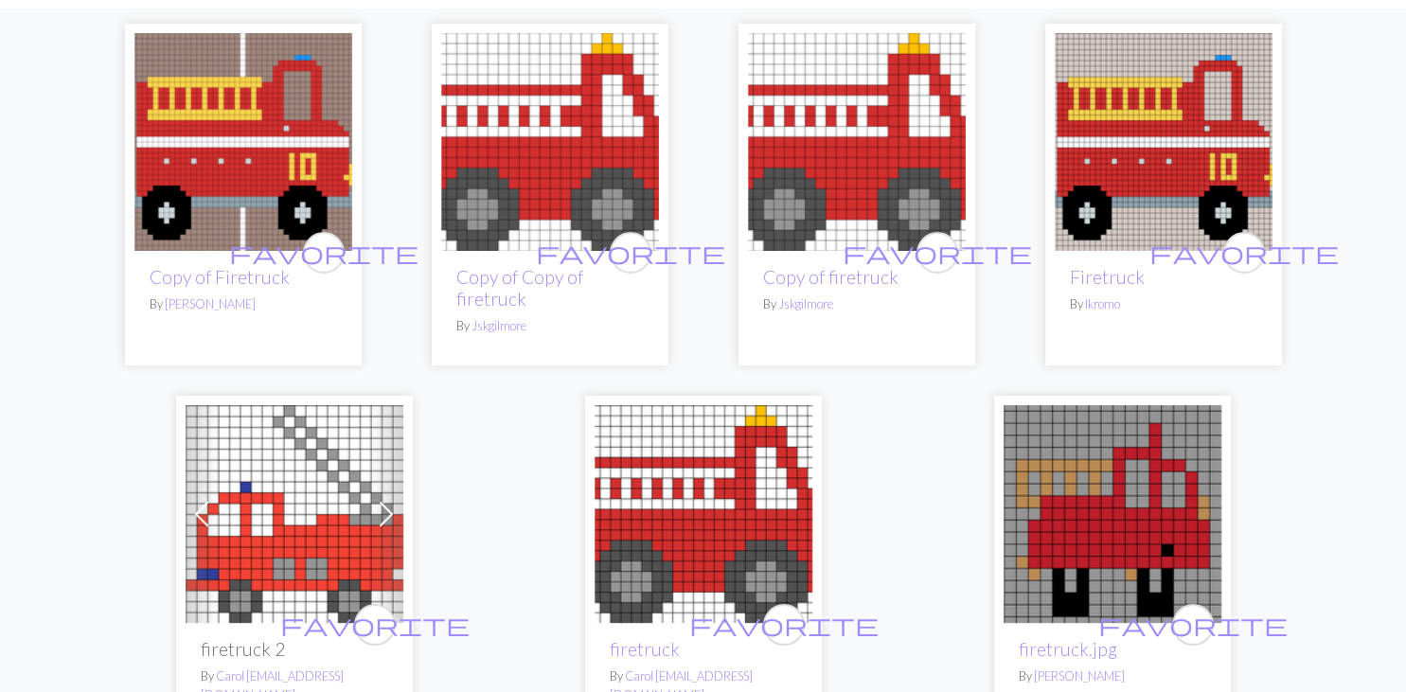
scroll to position [200, 0]
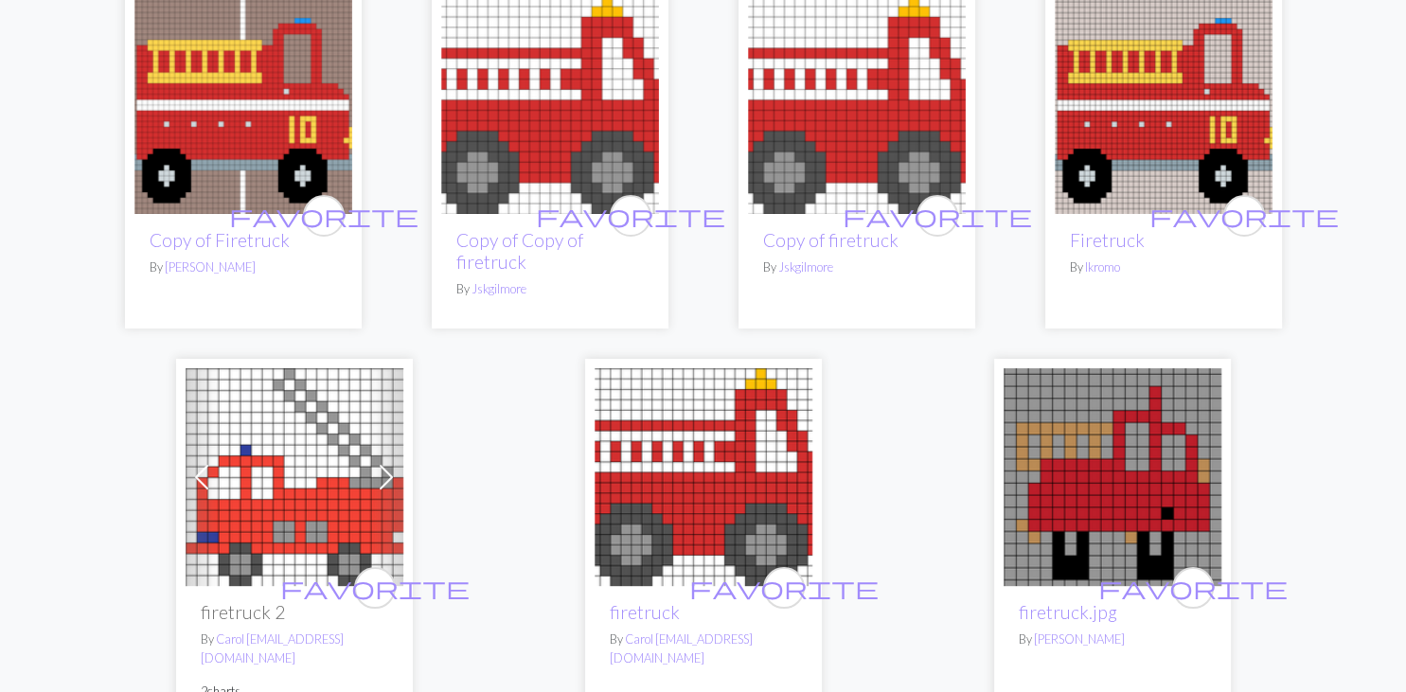
type input "firetruck"
click at [290, 486] on img at bounding box center [295, 477] width 218 height 218
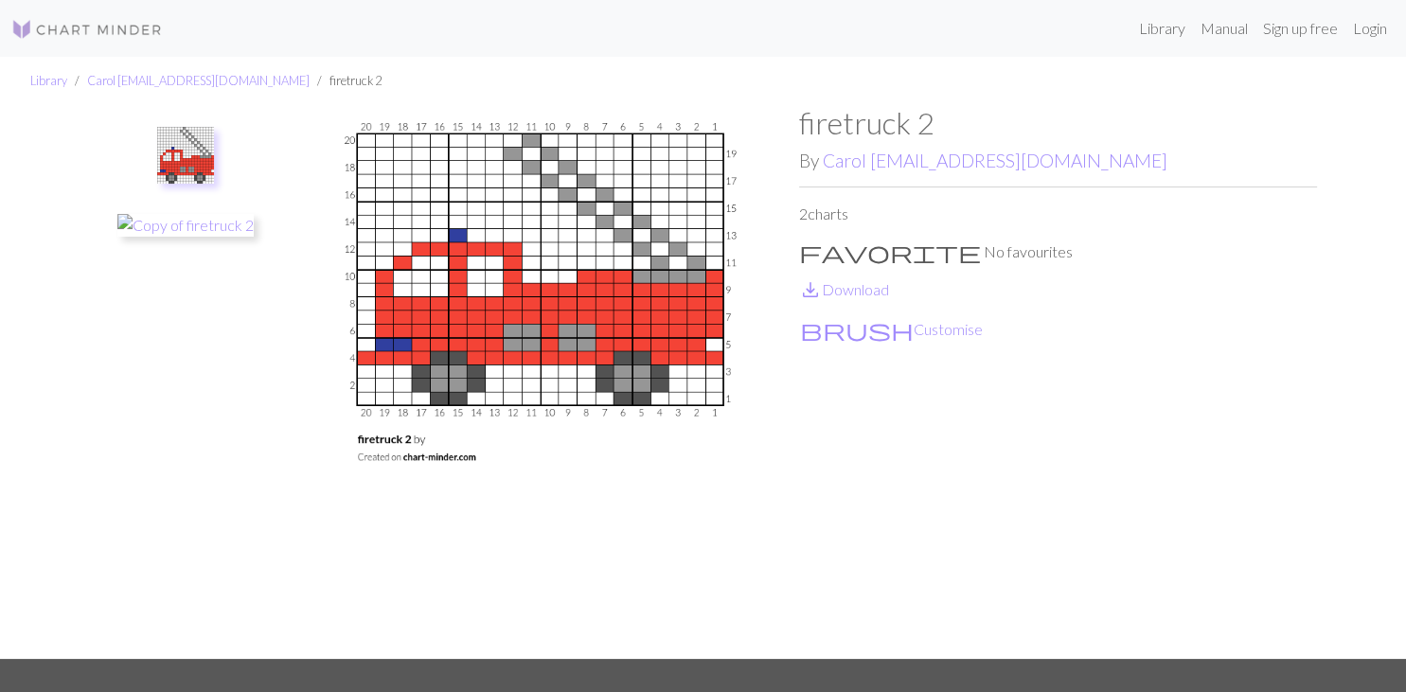
click at [22, 318] on div "Library Carol [EMAIL_ADDRESS][DOMAIN_NAME] firetruck 2 firetruck 2 By Carol [EM…" at bounding box center [703, 358] width 1406 height 602
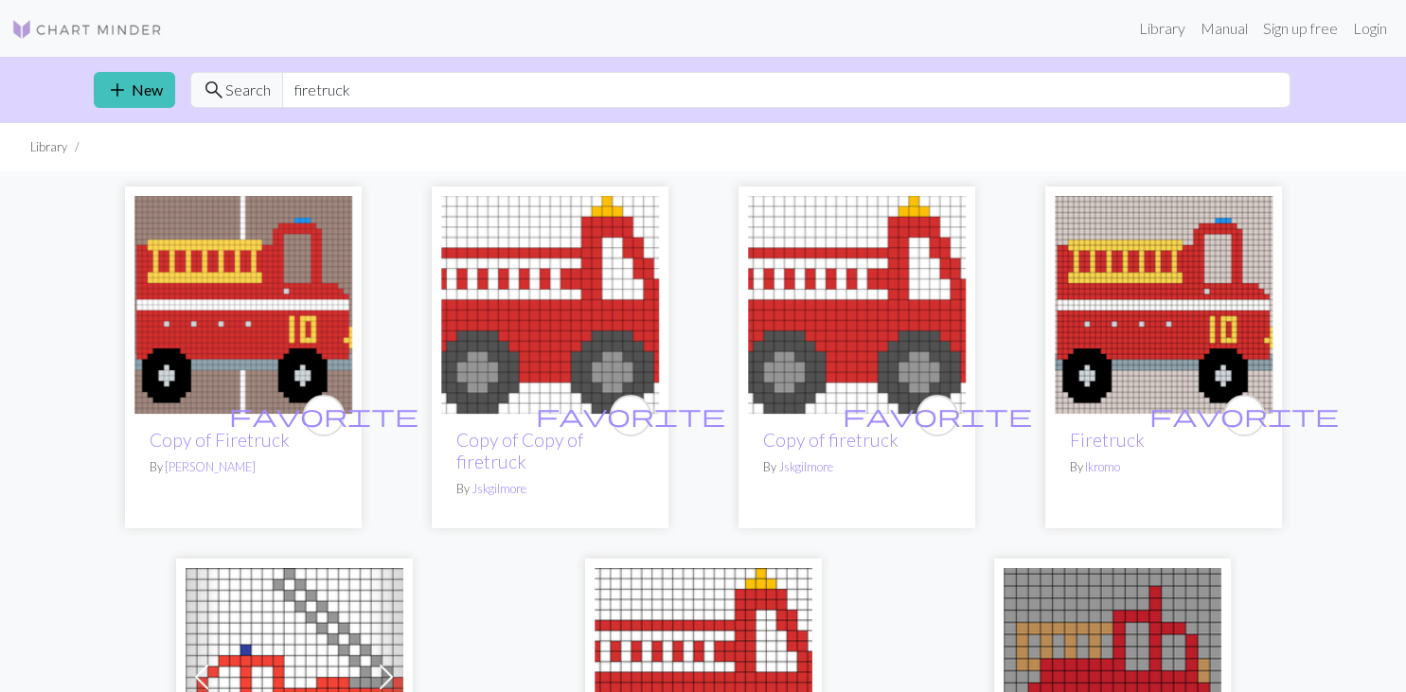
click at [1096, 288] on img at bounding box center [1163, 305] width 218 height 218
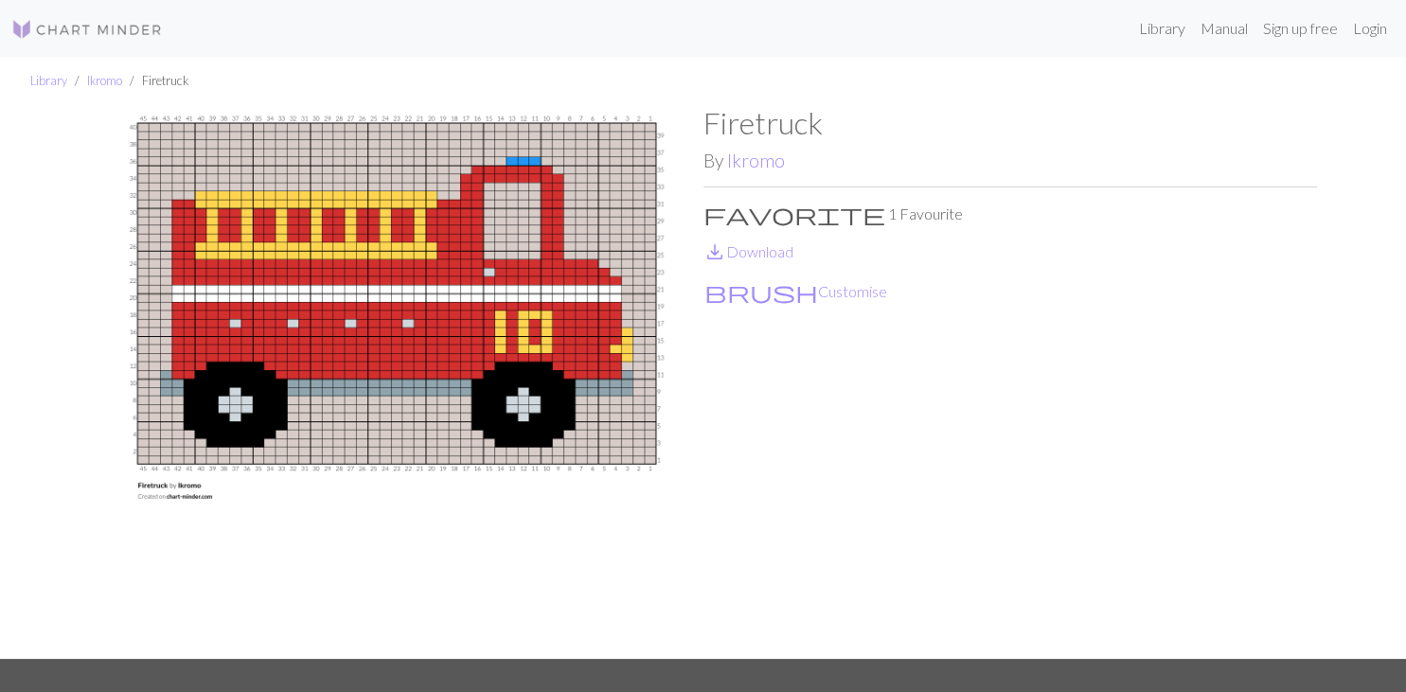
click at [1364, 391] on div "Library lkromo Firetruck Firetruck By lkromo favorite 1 Favourite save_alt Down…" at bounding box center [703, 358] width 1406 height 602
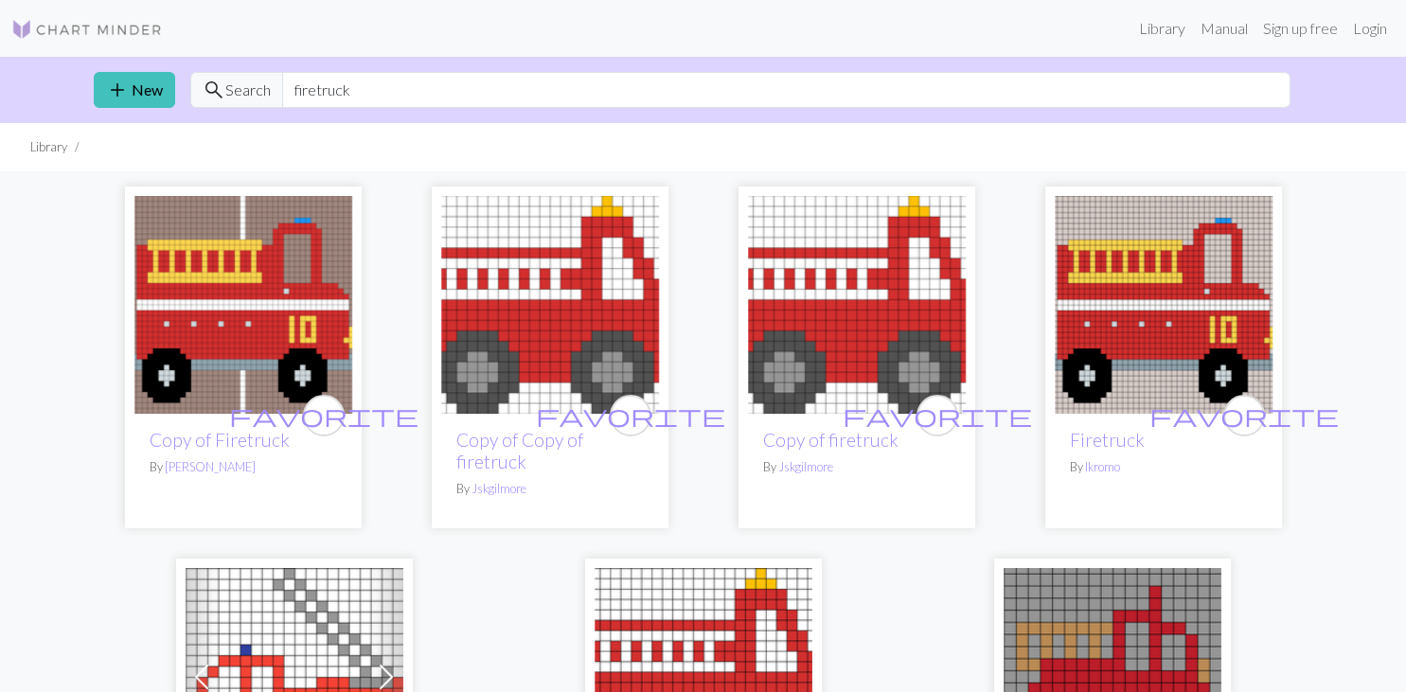
click at [80, 29] on img at bounding box center [86, 29] width 151 height 23
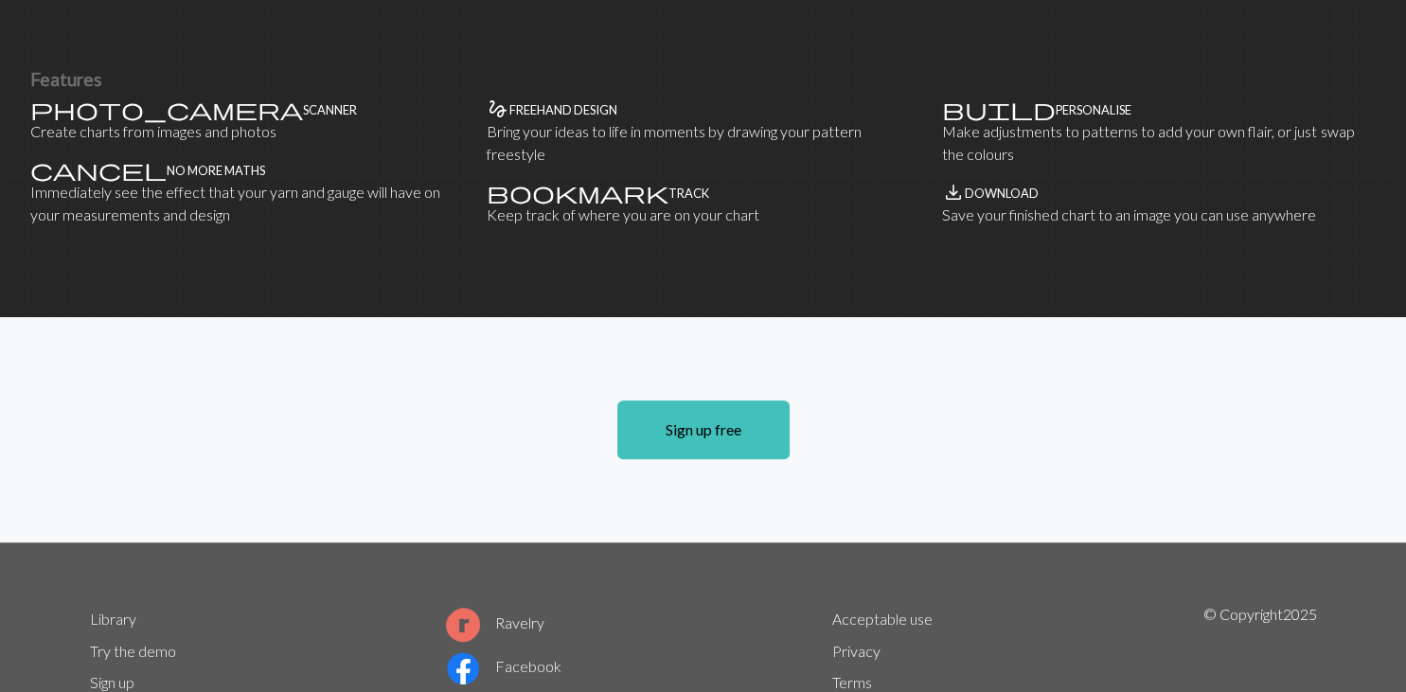
scroll to position [1103, 0]
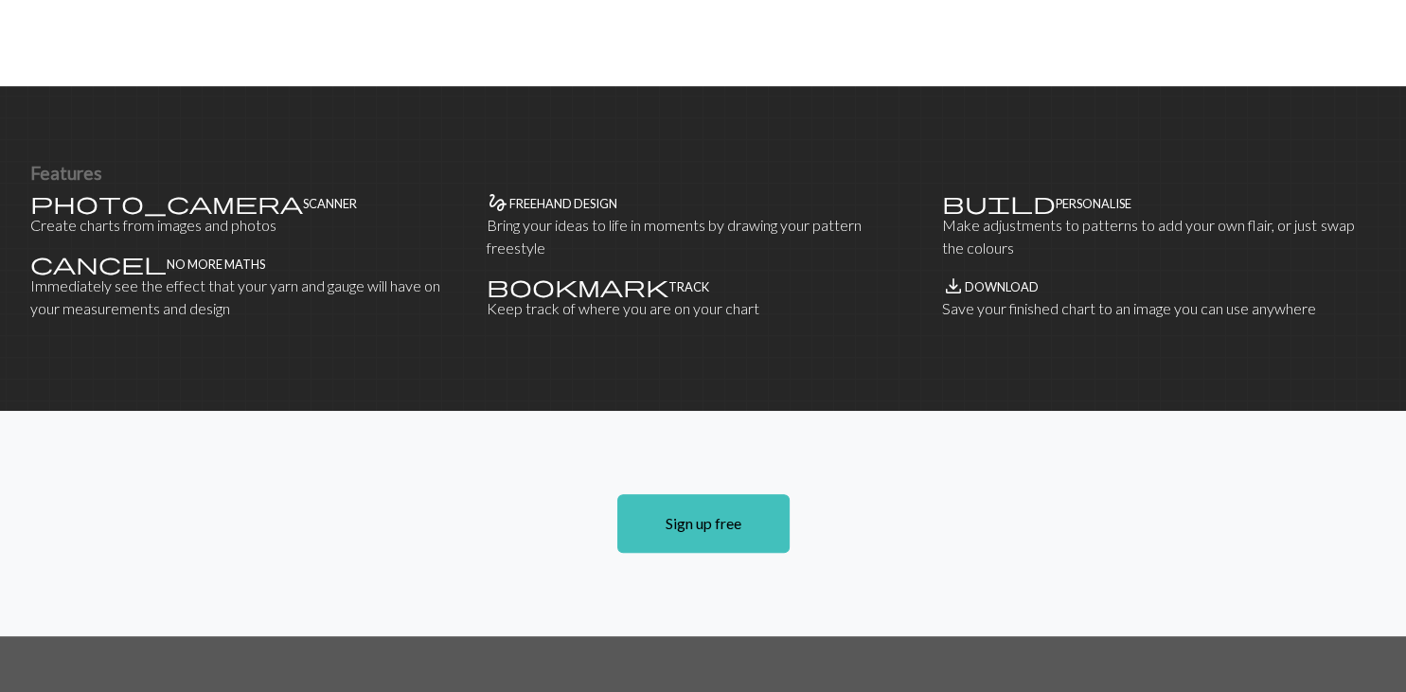
click at [153, 214] on p "Create charts from images and photos" at bounding box center [246, 225] width 433 height 23
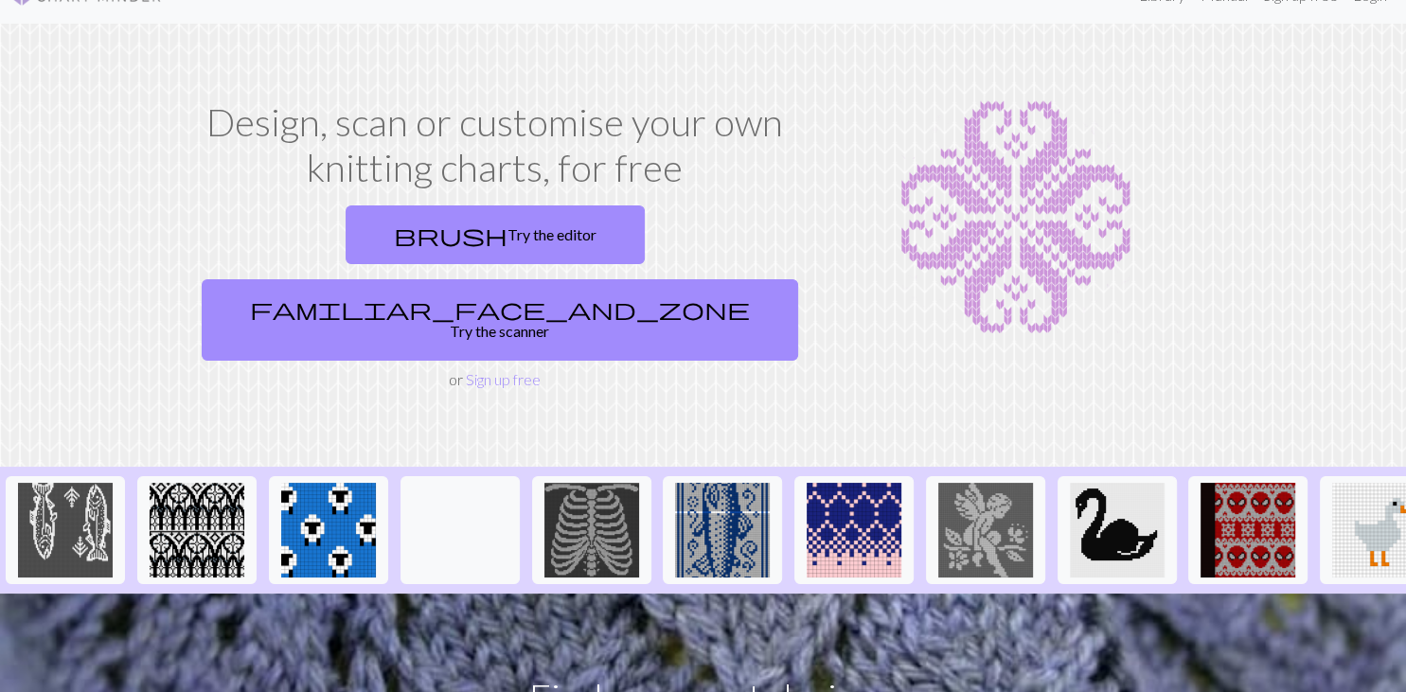
scroll to position [4, 0]
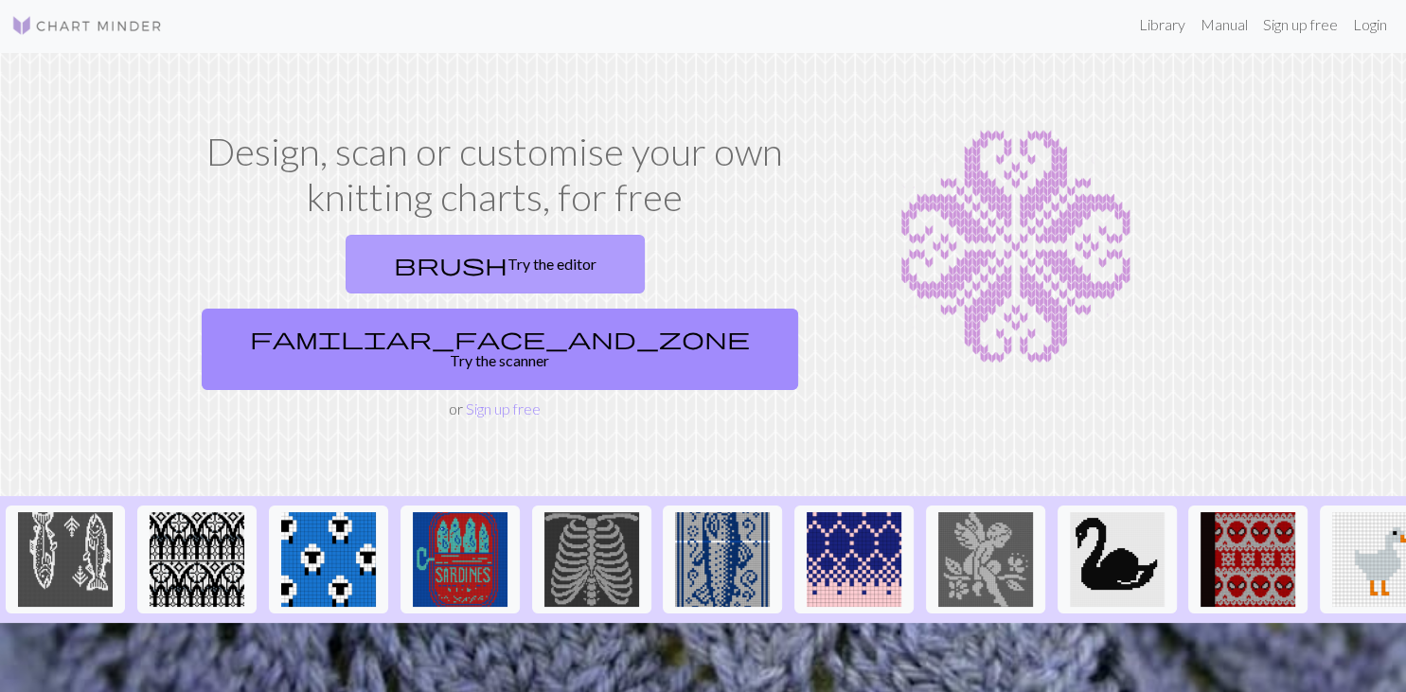
click at [345, 261] on link "brush Try the editor" at bounding box center [494, 264] width 299 height 59
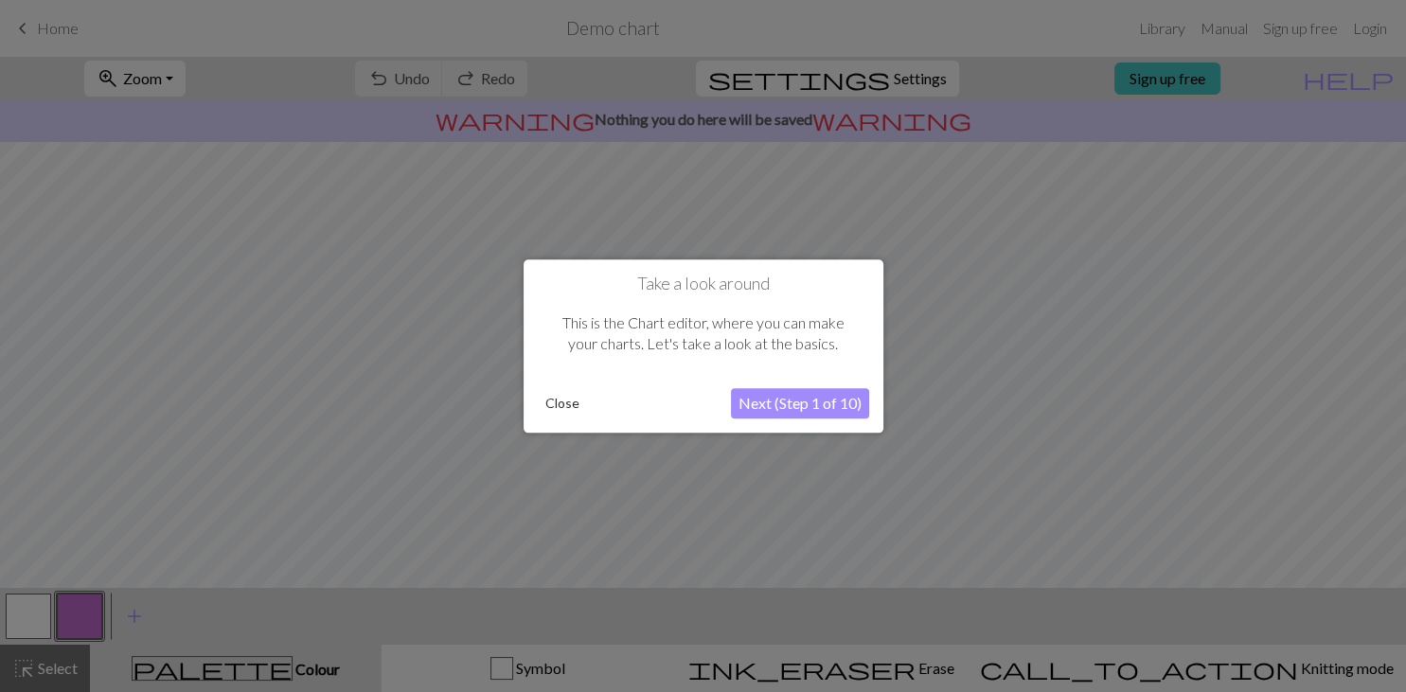
click at [805, 408] on button "Next (Step 1 of 10)" at bounding box center [800, 403] width 138 height 30
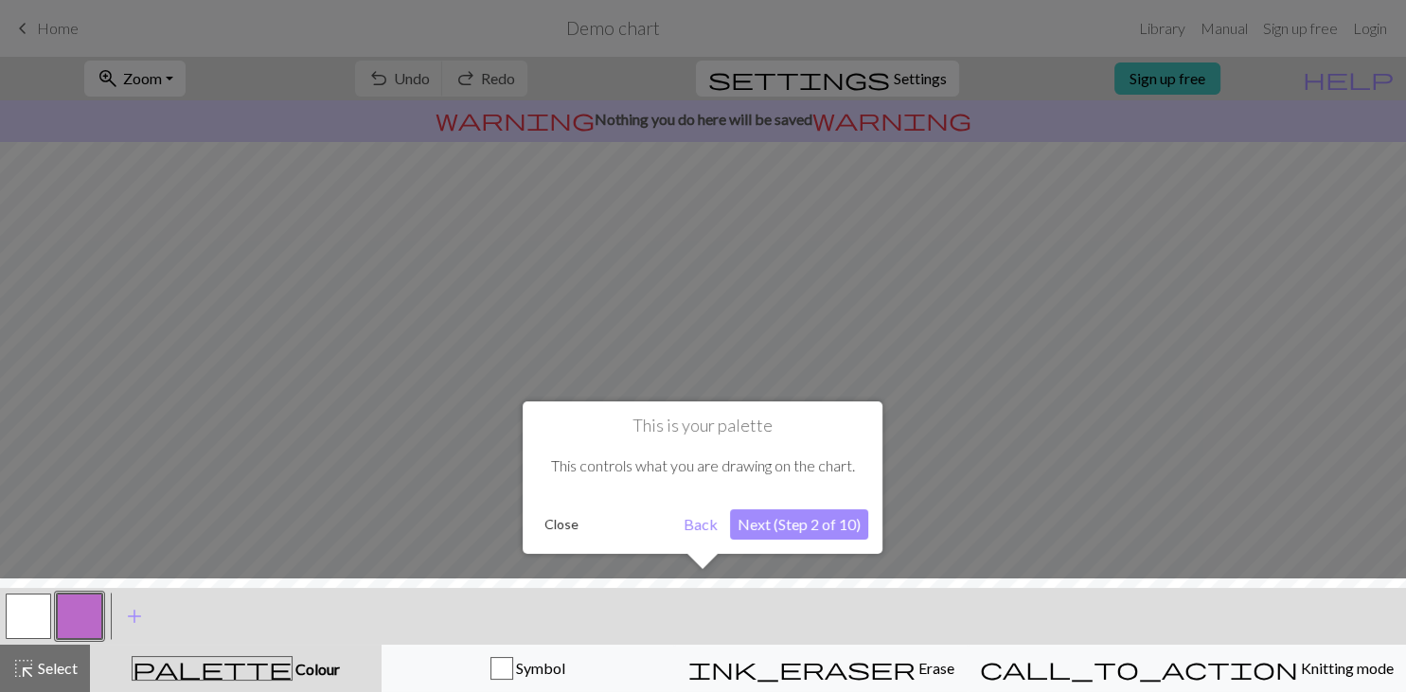
click at [802, 521] on button "Next (Step 2 of 10)" at bounding box center [799, 524] width 138 height 30
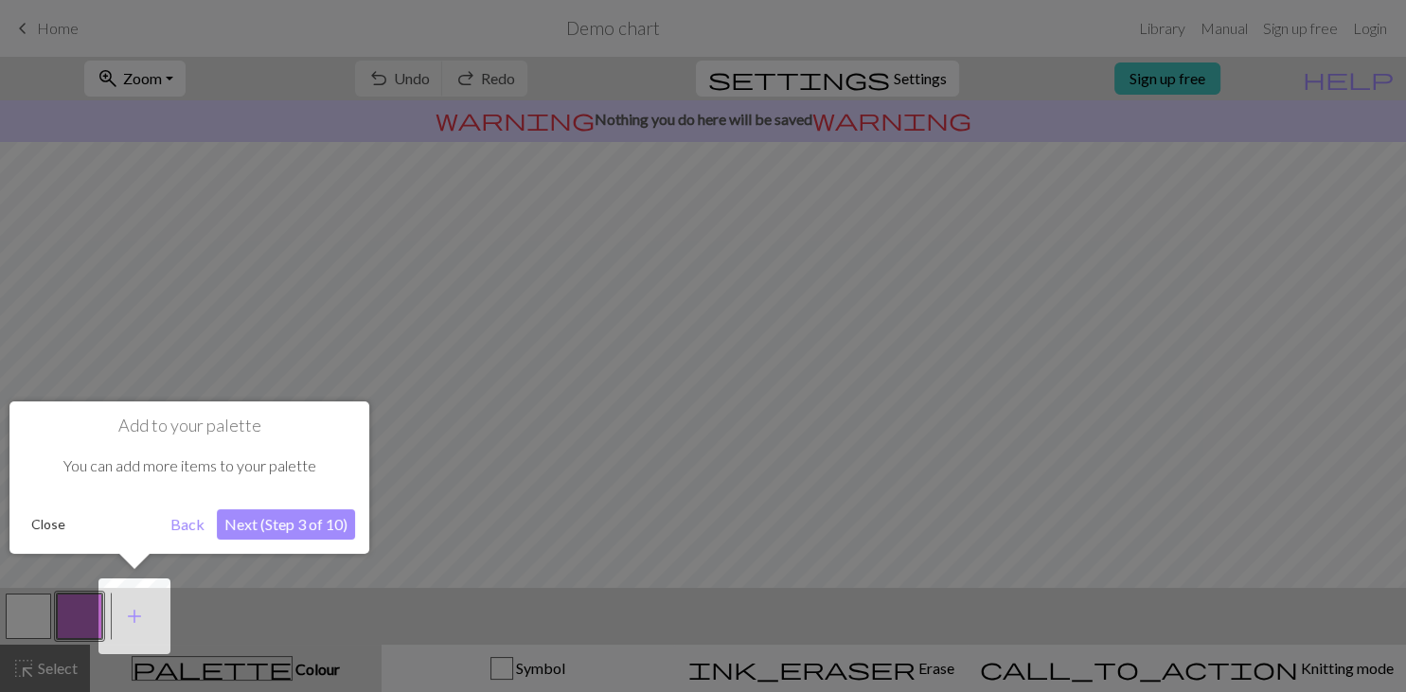
click at [260, 529] on button "Next (Step 3 of 10)" at bounding box center [286, 524] width 138 height 30
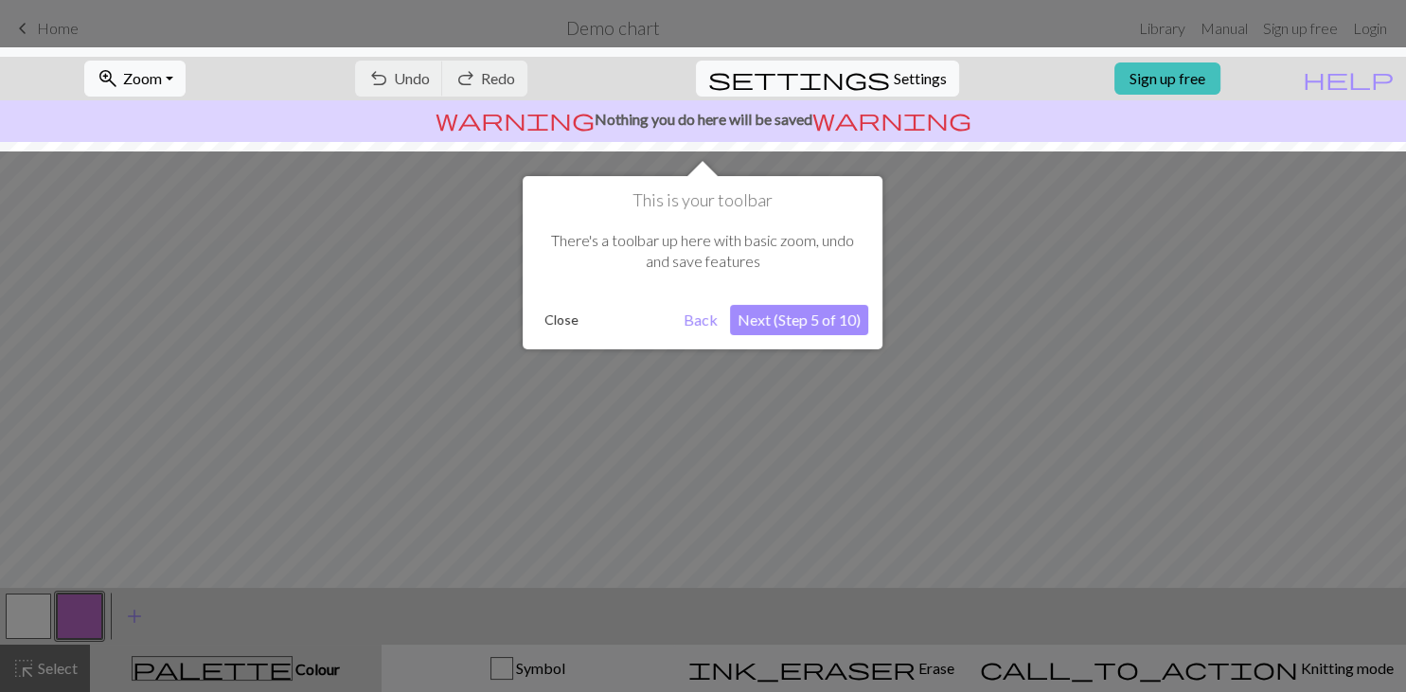
click at [812, 331] on button "Next (Step 5 of 10)" at bounding box center [799, 320] width 138 height 30
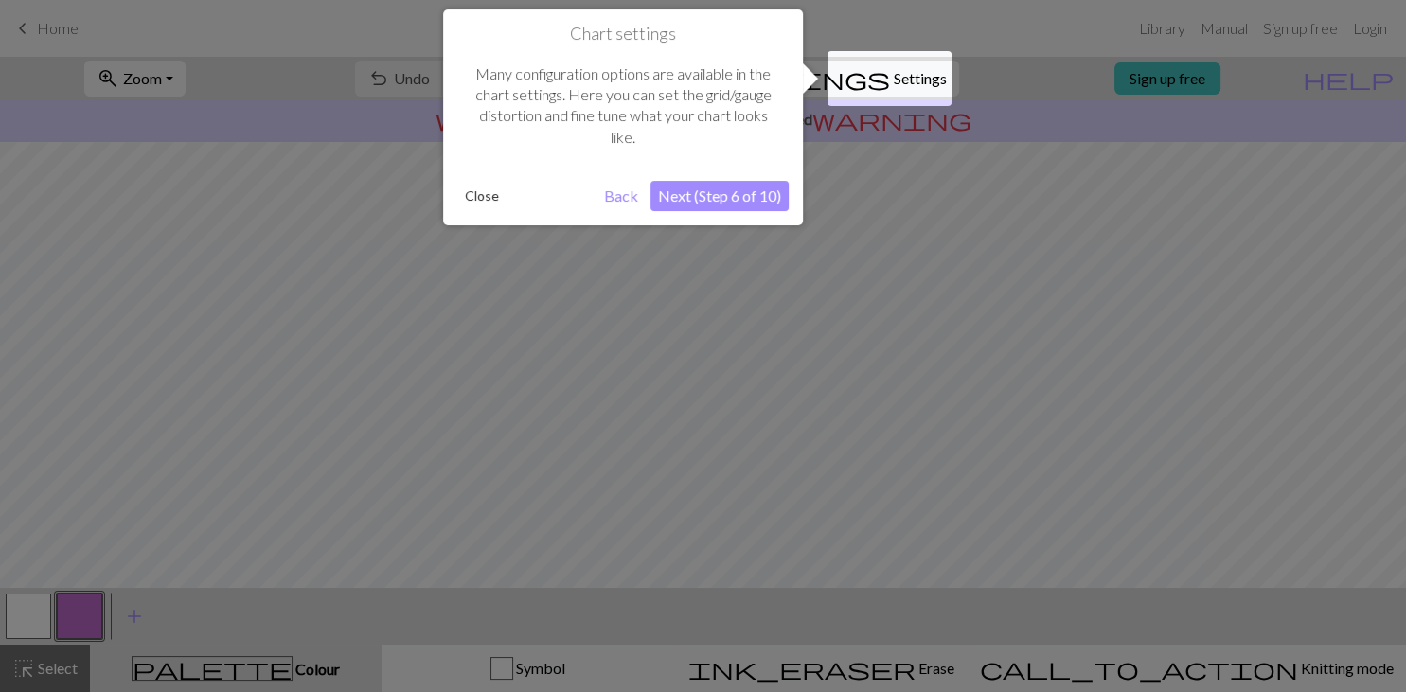
click at [714, 201] on button "Next (Step 6 of 10)" at bounding box center [719, 196] width 138 height 30
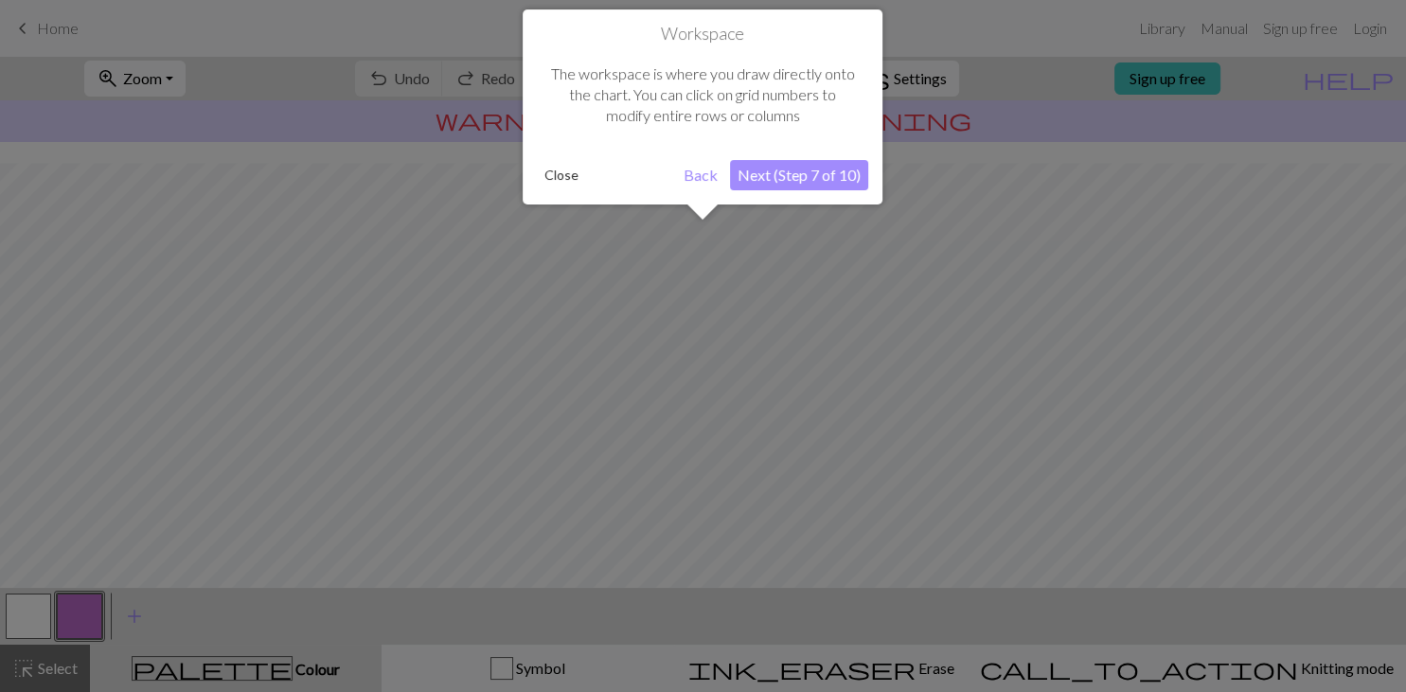
scroll to position [113, 0]
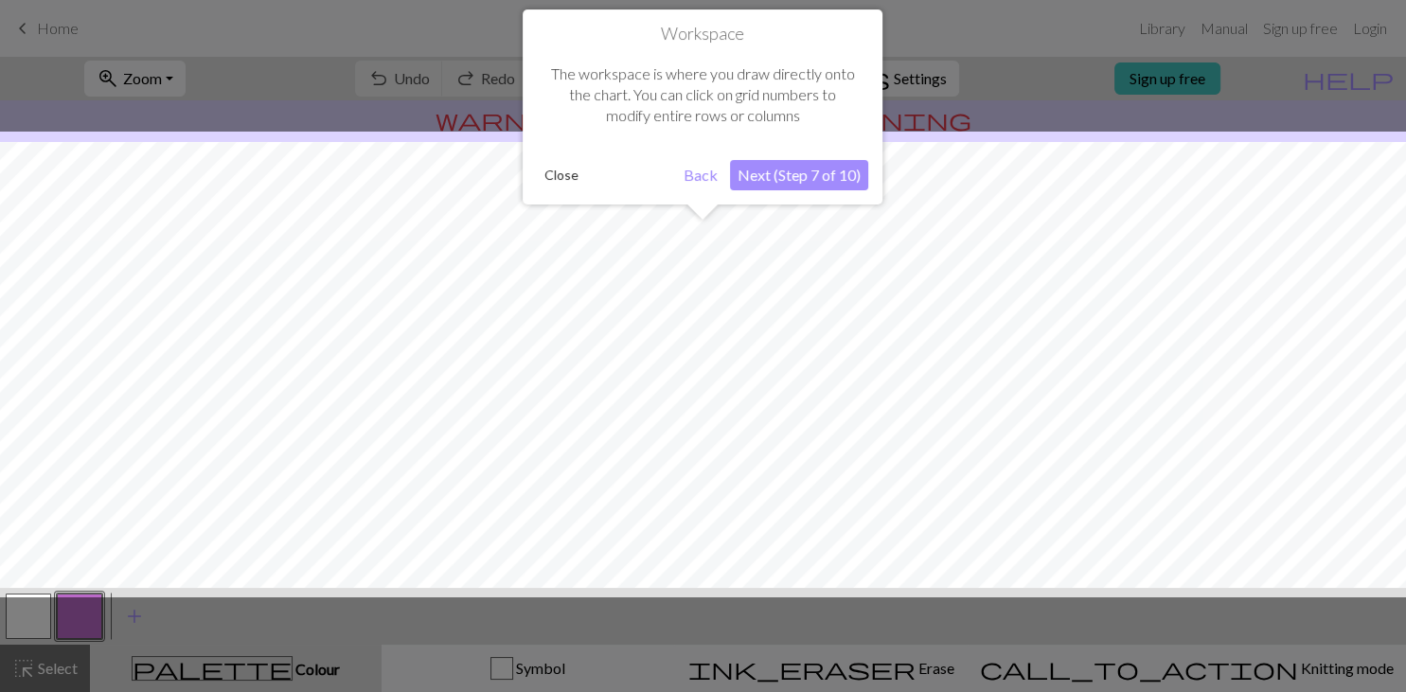
click at [808, 169] on button "Next (Step 7 of 10)" at bounding box center [799, 175] width 138 height 30
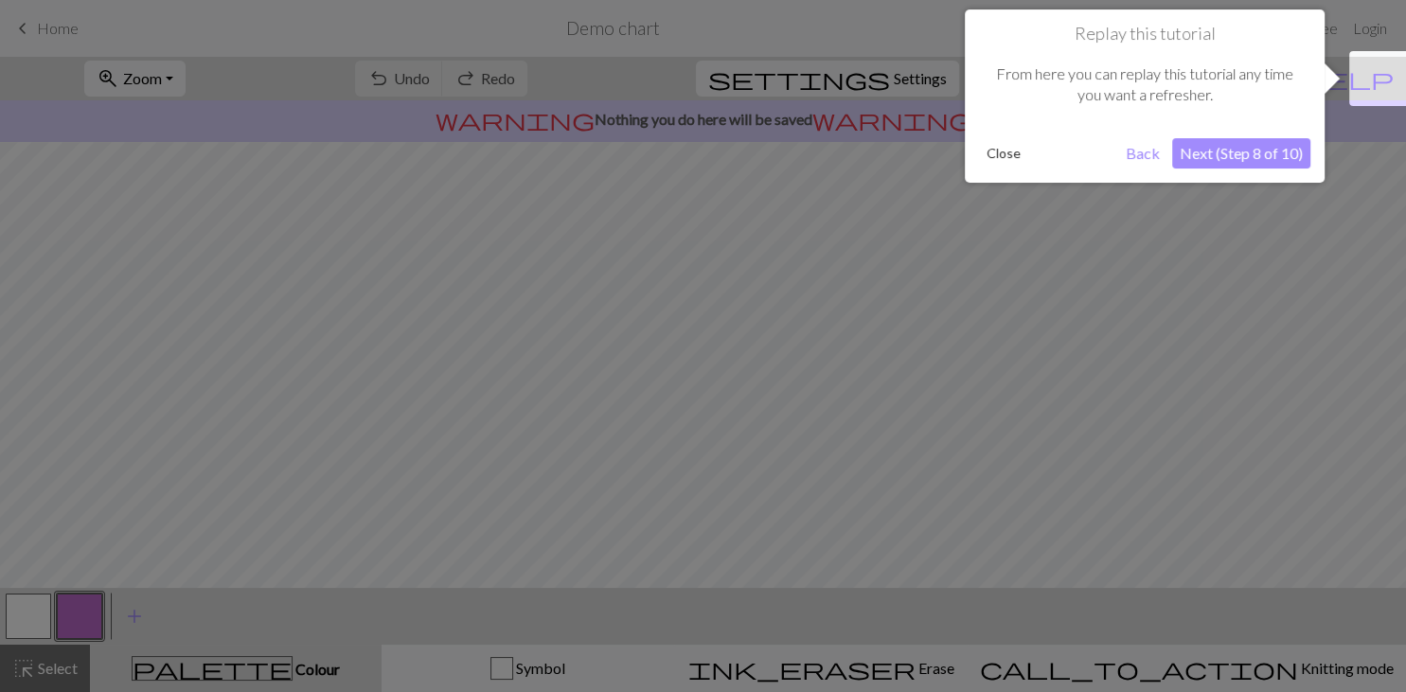
click at [1231, 156] on button "Next (Step 8 of 10)" at bounding box center [1241, 153] width 138 height 30
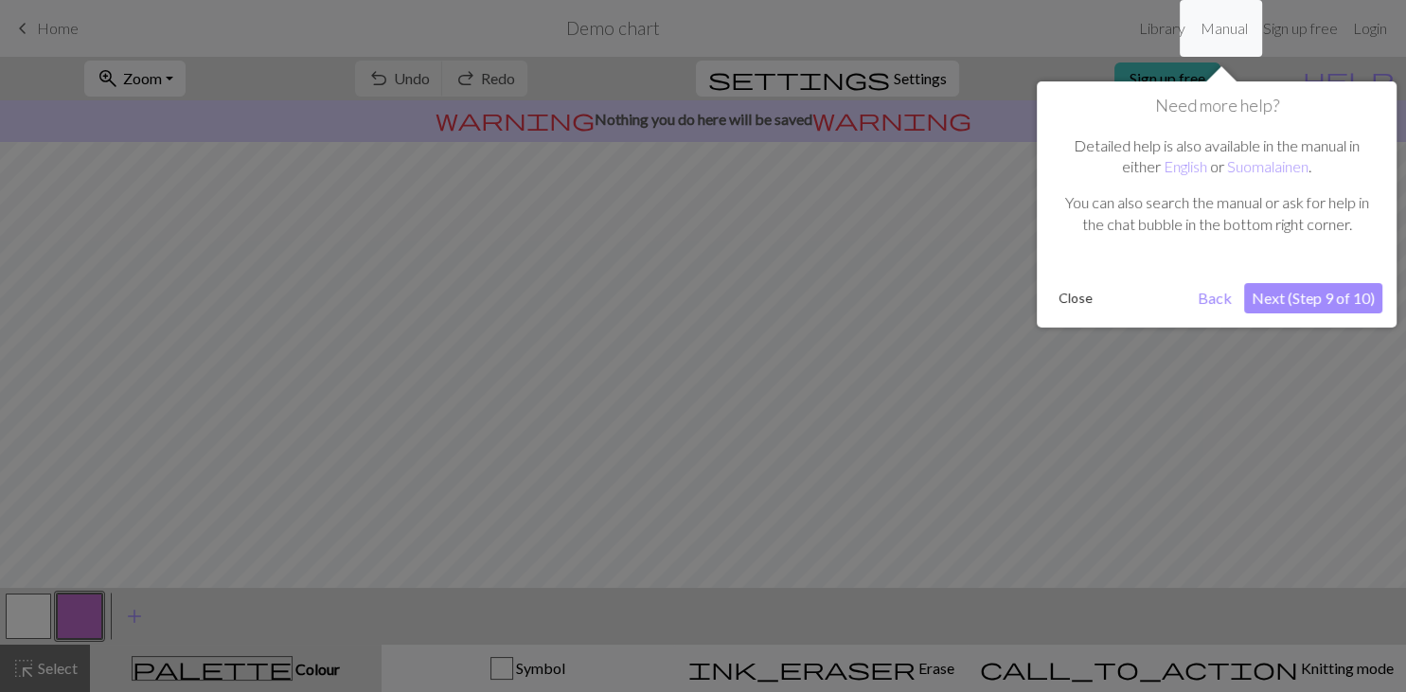
click at [1287, 305] on button "Next (Step 9 of 10)" at bounding box center [1313, 298] width 138 height 30
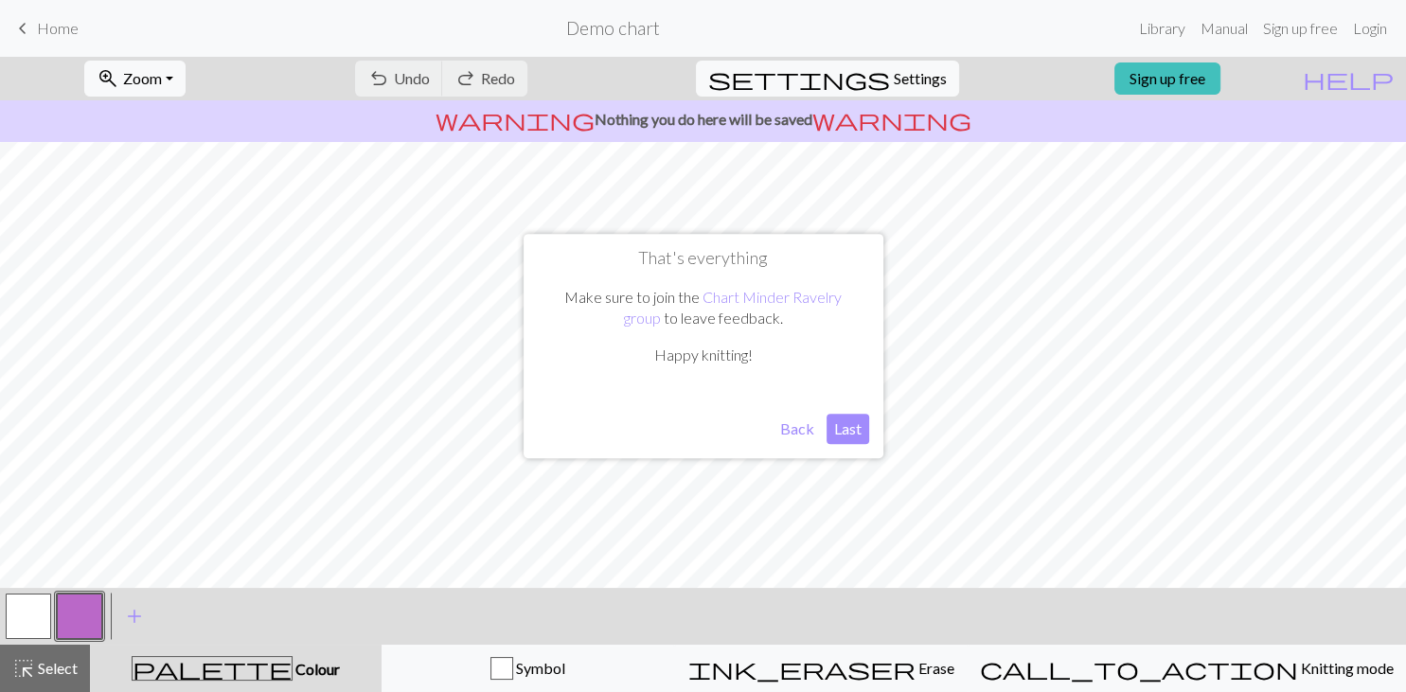
click at [847, 433] on button "Last" at bounding box center [847, 429] width 43 height 30
click at [36, 617] on button "button" at bounding box center [28, 615] width 45 height 45
drag, startPoint x: 90, startPoint y: 613, endPoint x: 131, endPoint y: 593, distance: 45.7
click at [95, 611] on button "button" at bounding box center [79, 615] width 45 height 45
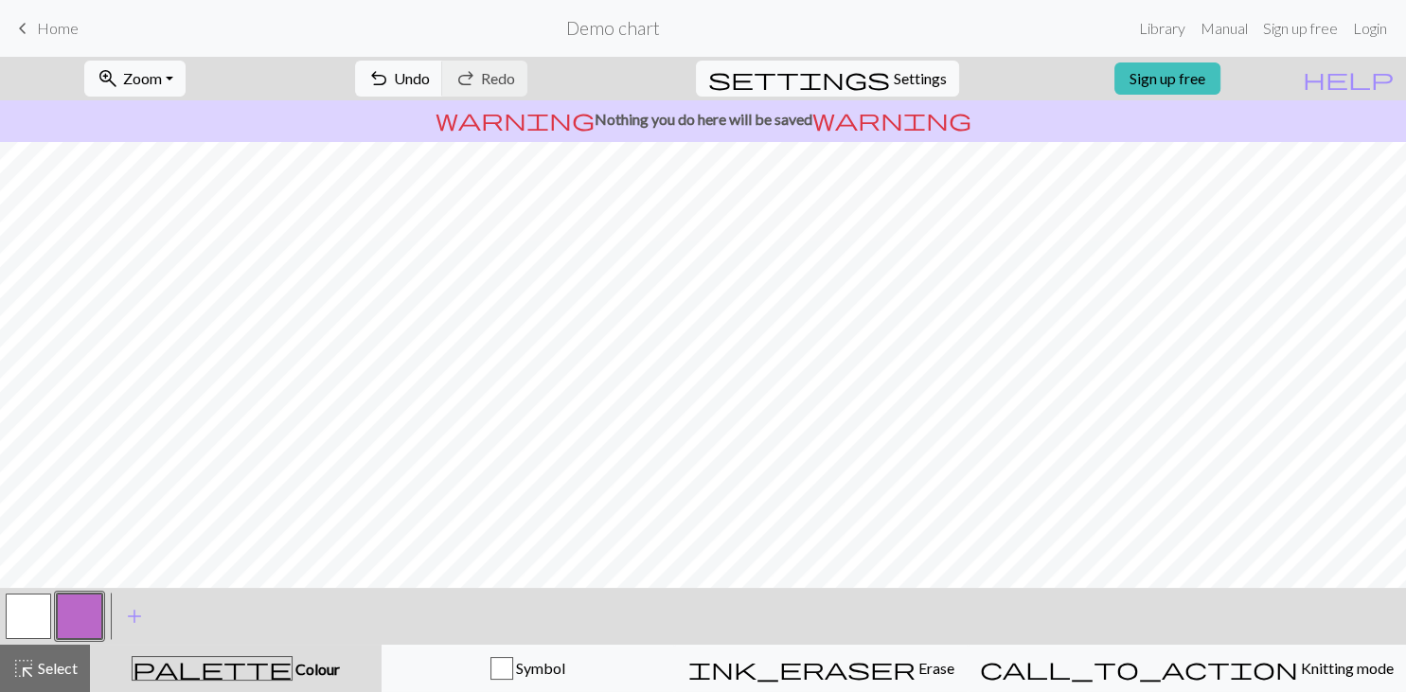
drag, startPoint x: 39, startPoint y: 610, endPoint x: 74, endPoint y: 593, distance: 38.9
click at [42, 609] on button "button" at bounding box center [28, 615] width 45 height 45
drag, startPoint x: 81, startPoint y: 608, endPoint x: 108, endPoint y: 592, distance: 31.0
click at [91, 602] on button "button" at bounding box center [79, 615] width 45 height 45
drag, startPoint x: 22, startPoint y: 610, endPoint x: 42, endPoint y: 594, distance: 25.6
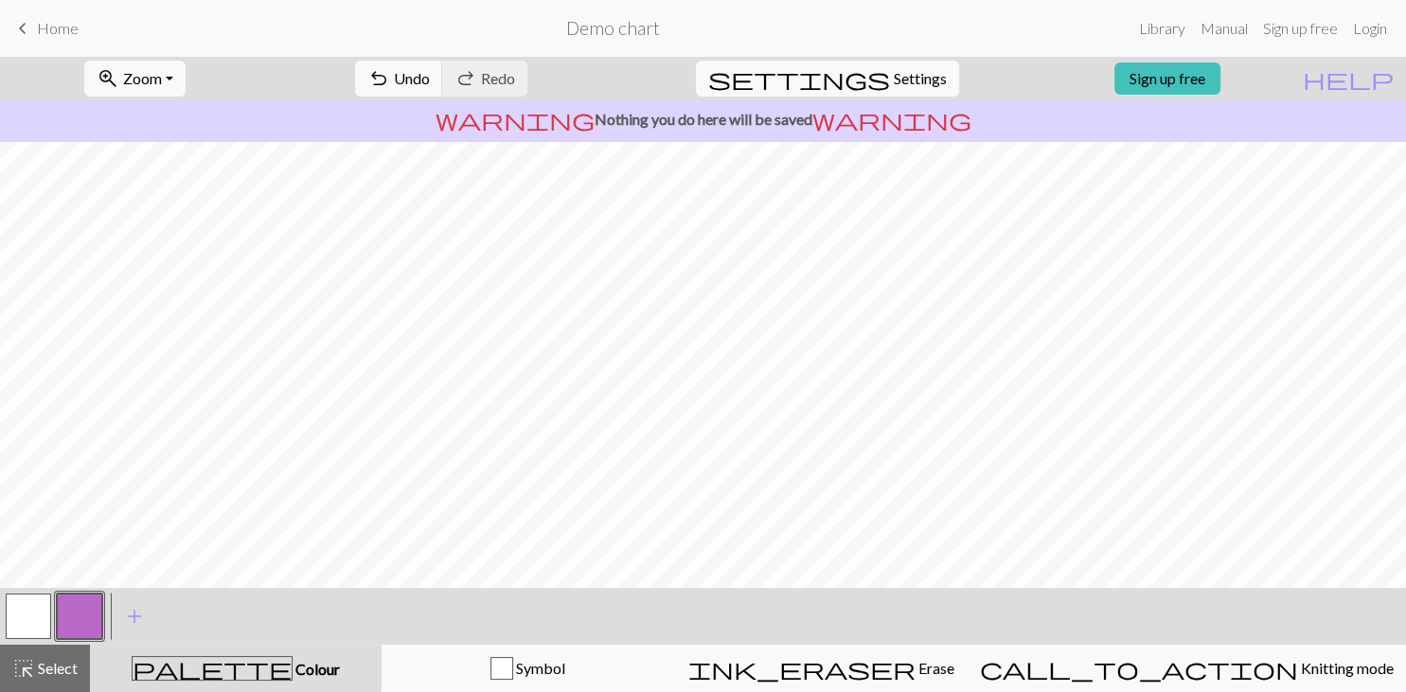
click at [23, 610] on button "button" at bounding box center [28, 615] width 45 height 45
drag, startPoint x: 77, startPoint y: 613, endPoint x: 100, endPoint y: 591, distance: 32.8
click at [77, 608] on button "button" at bounding box center [79, 615] width 45 height 45
click at [28, 614] on button "button" at bounding box center [28, 615] width 45 height 45
click at [49, 35] on span "Home" at bounding box center [58, 28] width 42 height 18
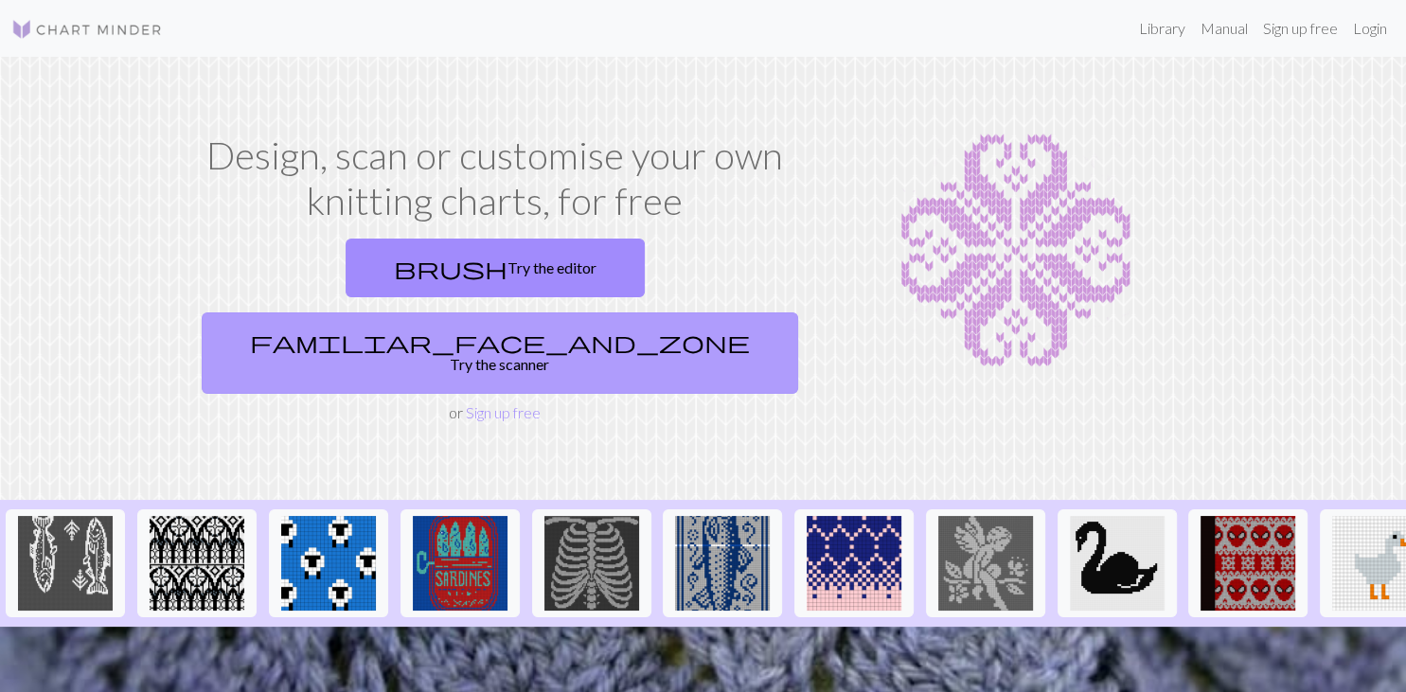
click at [664, 312] on link "familiar_face_and_zone Try the scanner" at bounding box center [500, 352] width 596 height 81
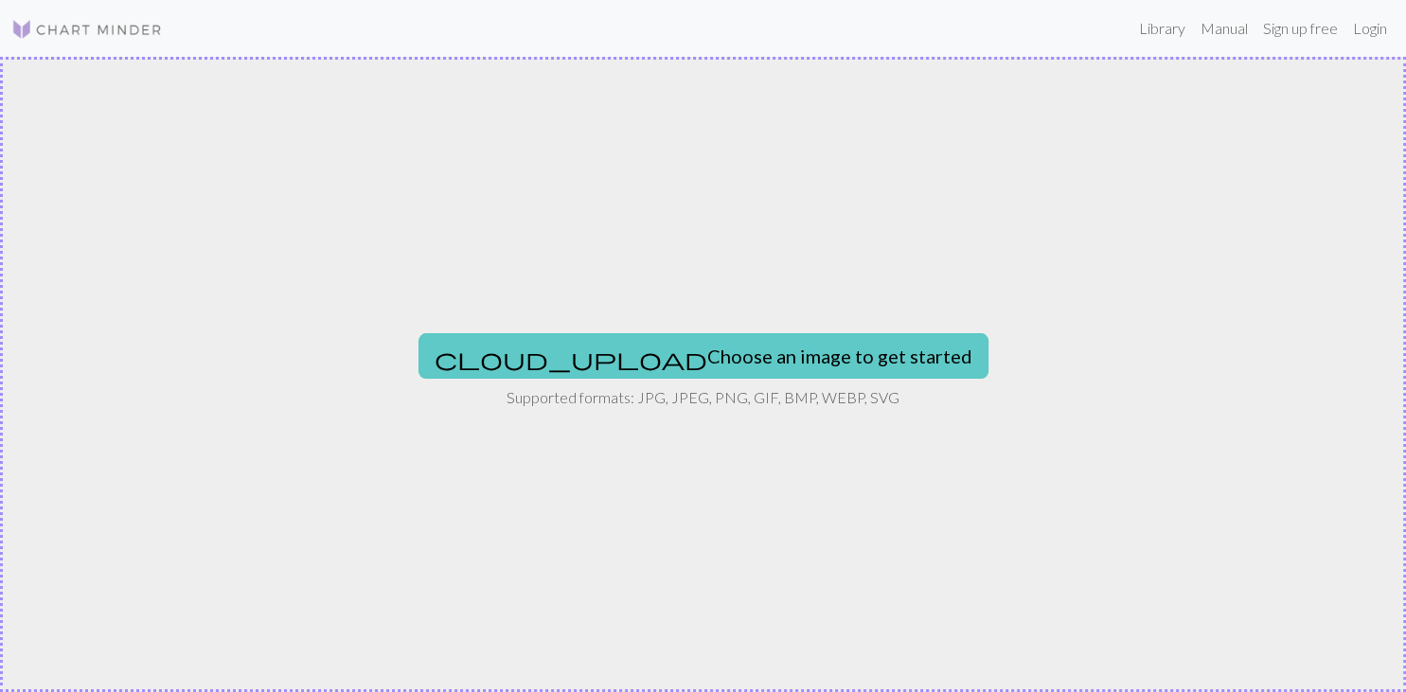
click at [706, 350] on button "cloud_upload Choose an image to get started" at bounding box center [703, 355] width 570 height 45
click at [651, 354] on button "cloud_upload Choose an image to get started" at bounding box center [703, 355] width 570 height 45
type input "C:\fakepath\pl.docx"
